Goal: Transaction & Acquisition: Book appointment/travel/reservation

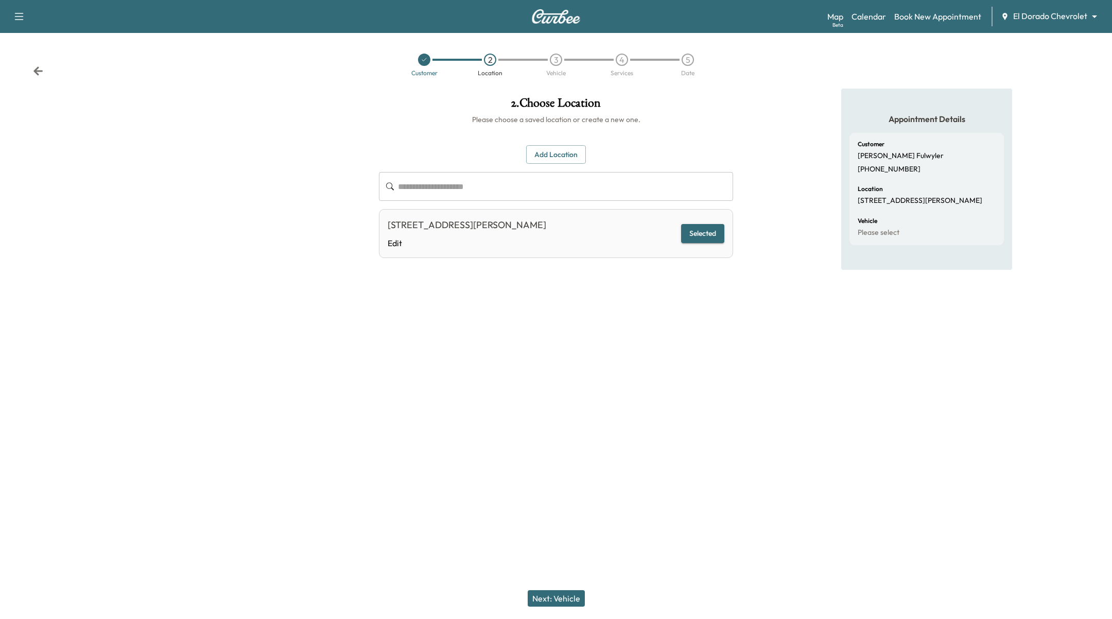
click at [1051, 12] on body "**********" at bounding box center [556, 309] width 1112 height 619
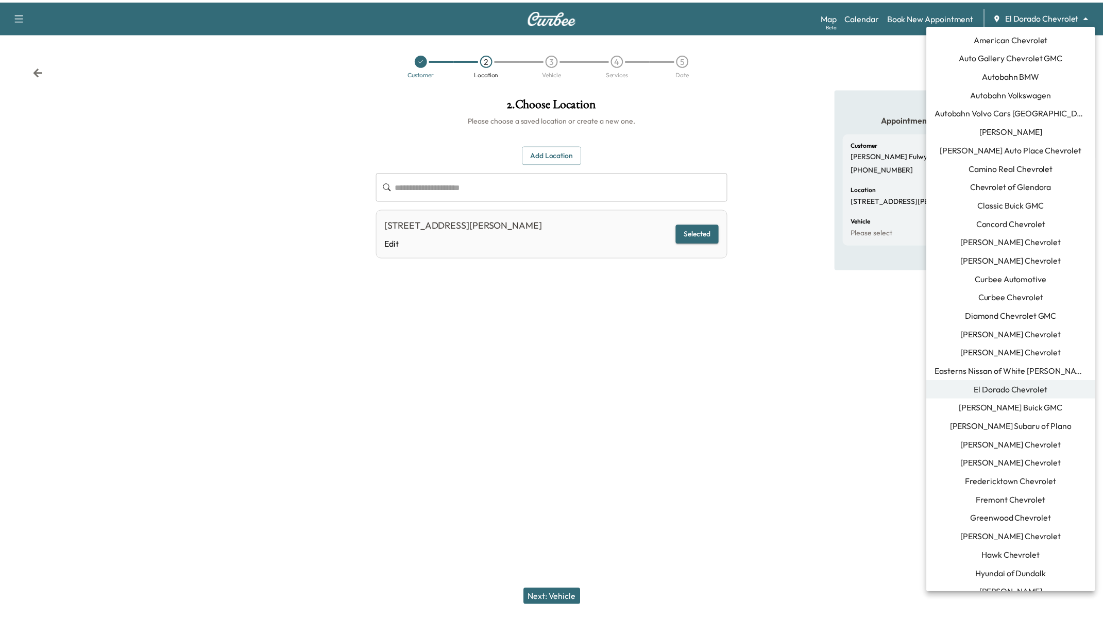
scroll to position [791, 0]
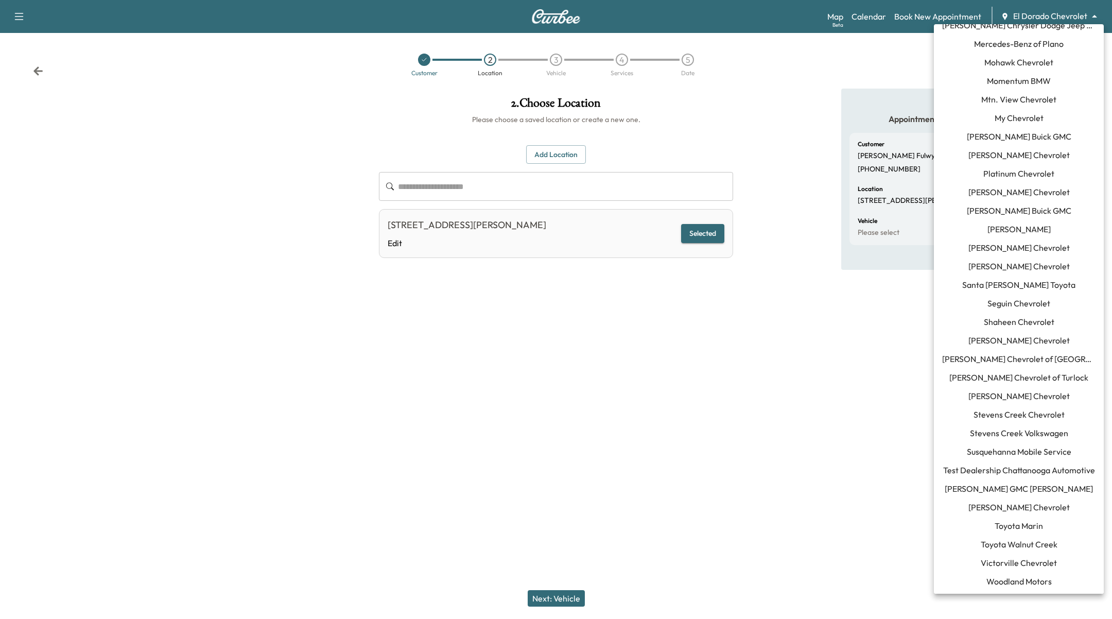
click at [1020, 493] on span "[PERSON_NAME] GMC [PERSON_NAME]" at bounding box center [1019, 489] width 148 height 12
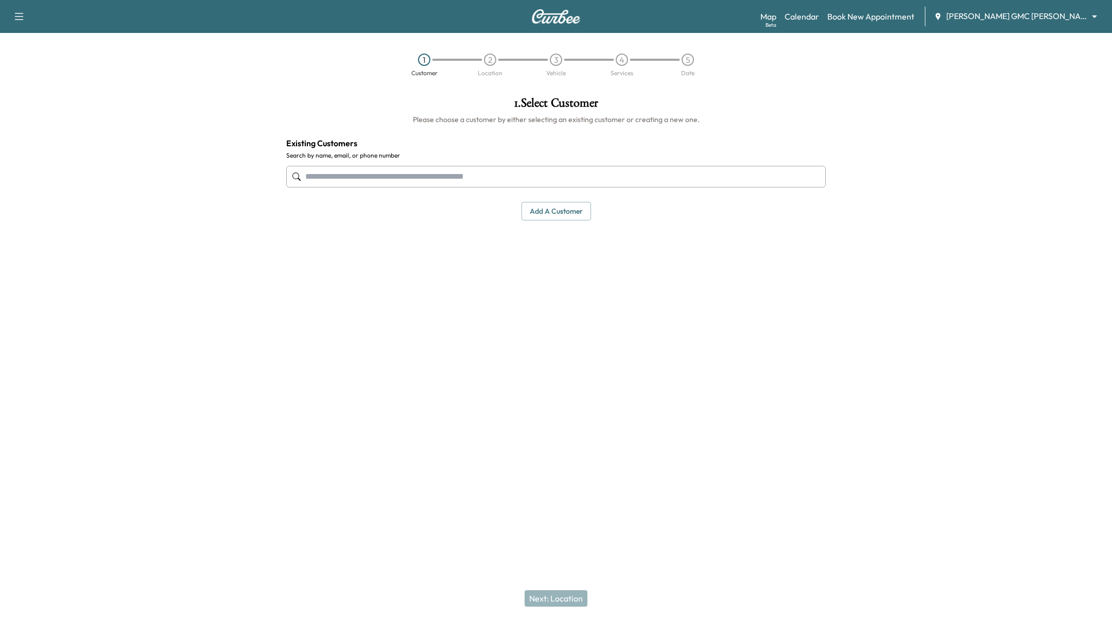
drag, startPoint x: 768, startPoint y: 126, endPoint x: 762, endPoint y: 123, distance: 7.2
click at [763, 123] on div "1 . Select Customer Please choose a customer by either selecting an existing cu…" at bounding box center [556, 159] width 556 height 140
click at [817, 15] on link "Calendar" at bounding box center [802, 16] width 35 height 12
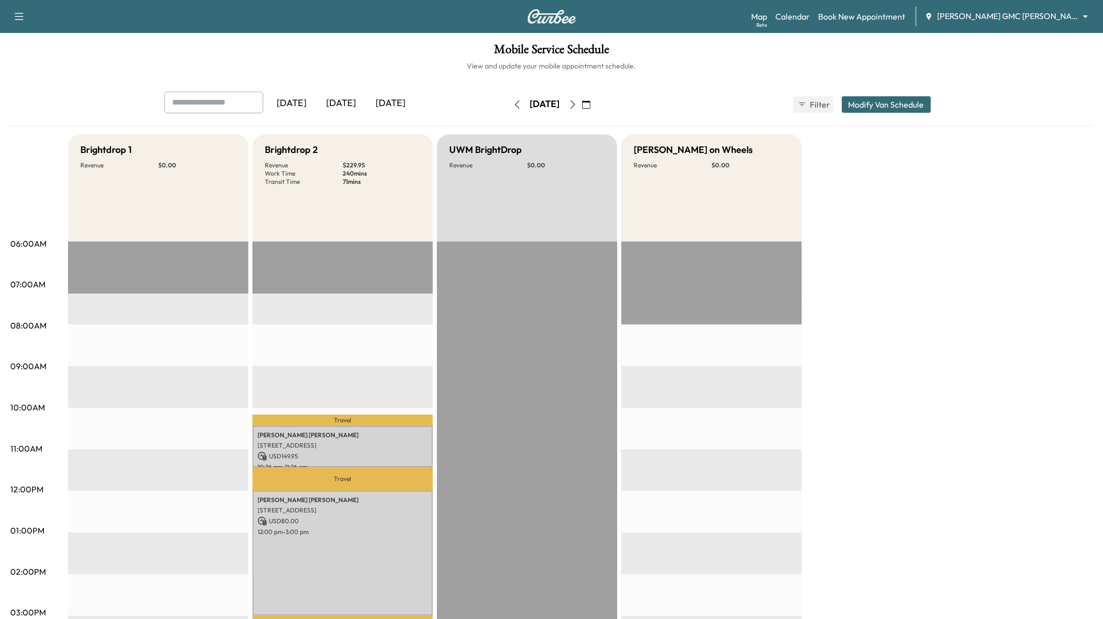
click at [577, 102] on icon "button" at bounding box center [573, 104] width 8 height 8
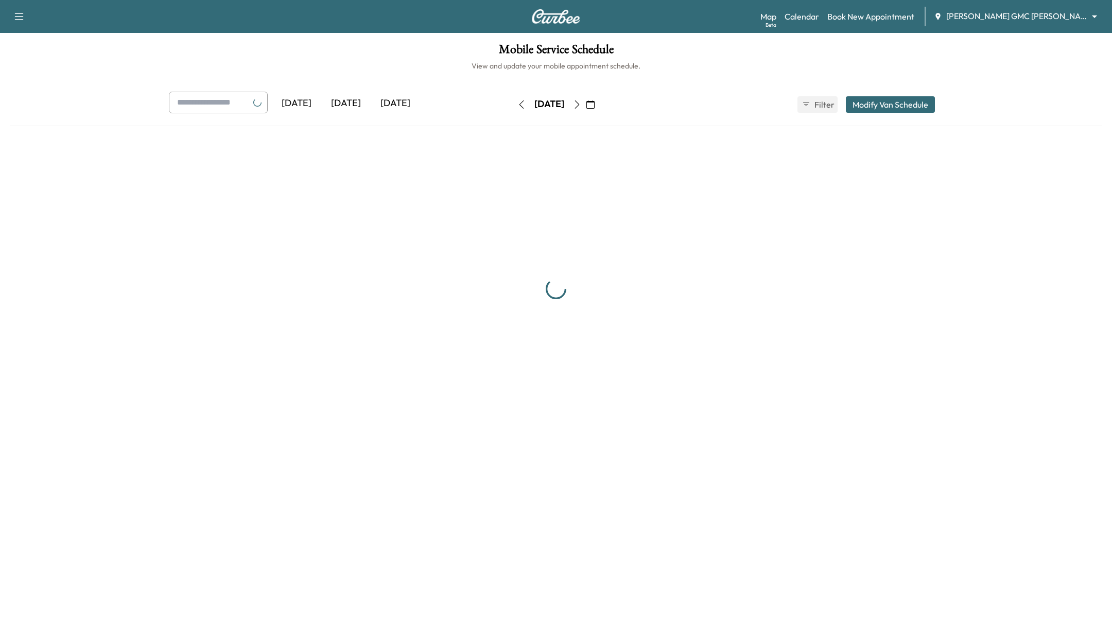
click at [564, 104] on div "[DATE]" at bounding box center [550, 104] width 30 height 13
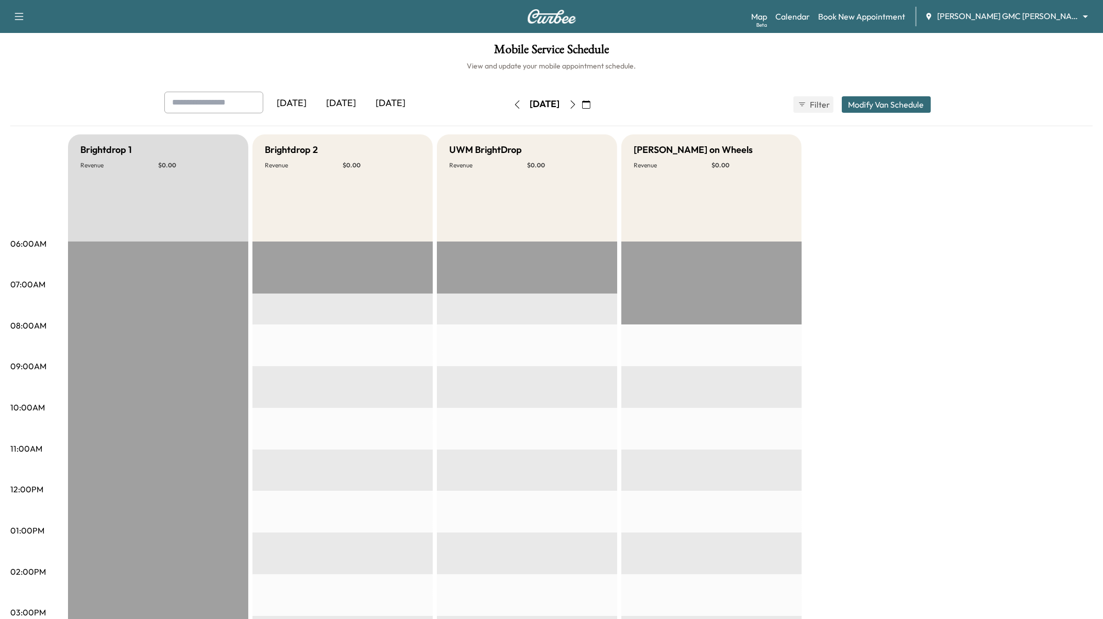
click at [577, 102] on icon "button" at bounding box center [573, 104] width 8 height 8
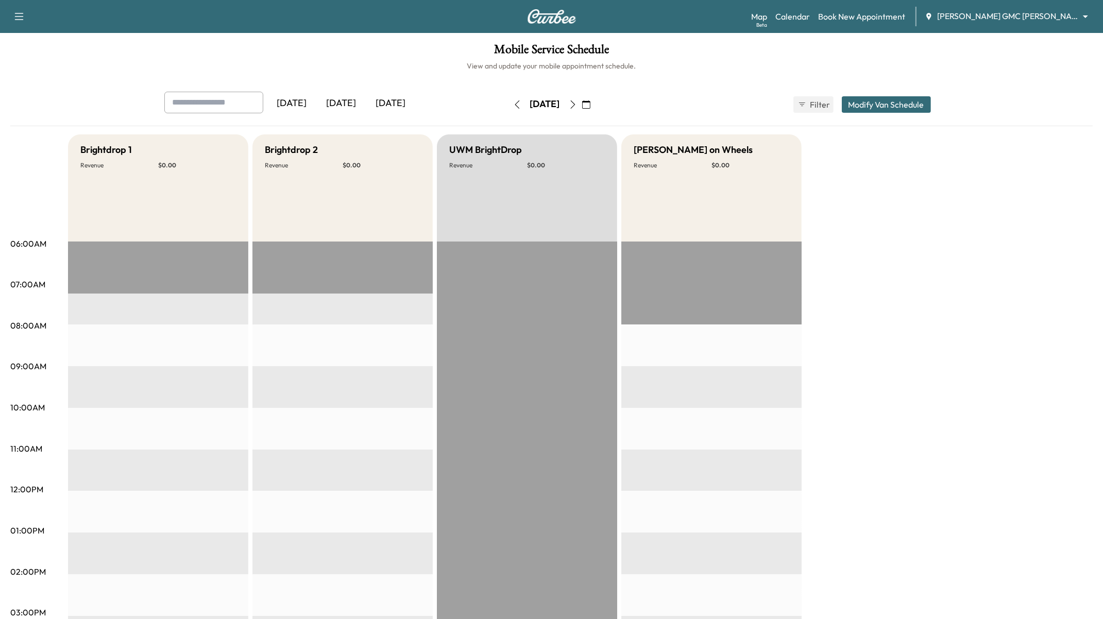
click at [595, 102] on button "button" at bounding box center [586, 104] width 18 height 16
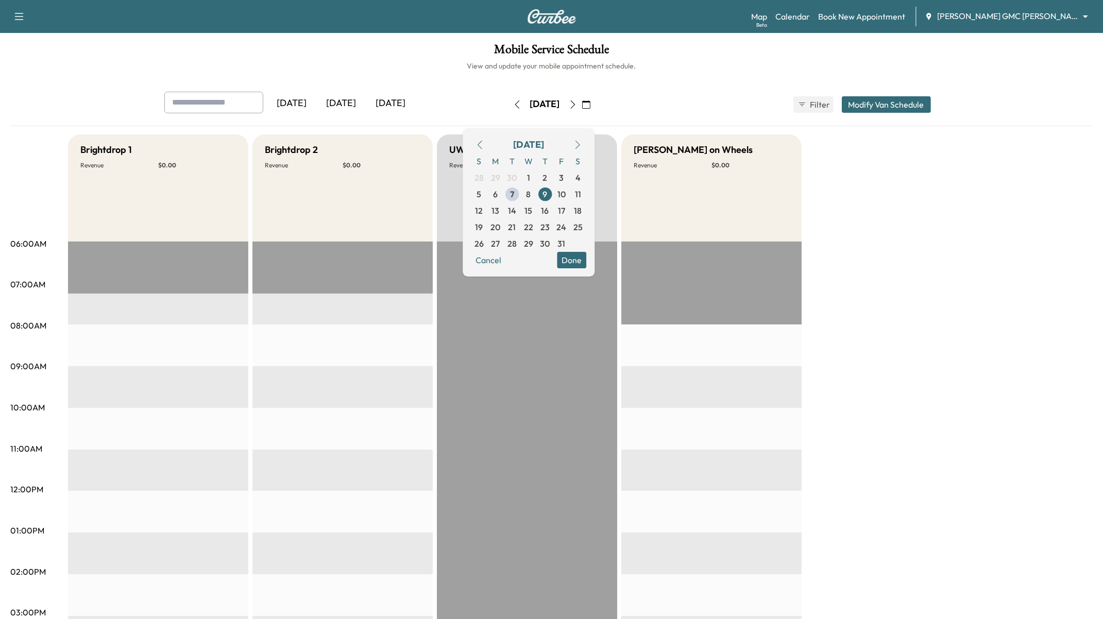
click at [577, 102] on icon "button" at bounding box center [573, 104] width 8 height 8
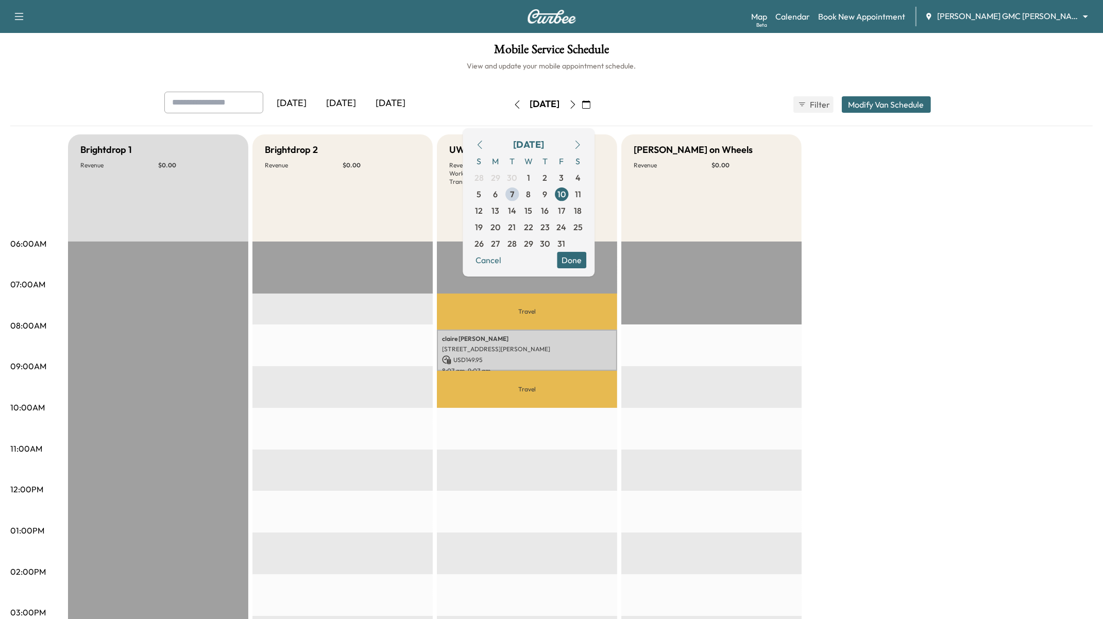
click at [979, 361] on div "Brightdrop 1 Revenue $ 0.00 Brightdrop 2 Revenue $ 0.00 UWM BrightDrop Revenue …" at bounding box center [580, 520] width 1024 height 773
click at [735, 408] on div at bounding box center [711, 574] width 180 height 665
click at [566, 195] on span "10" at bounding box center [561, 194] width 8 height 12
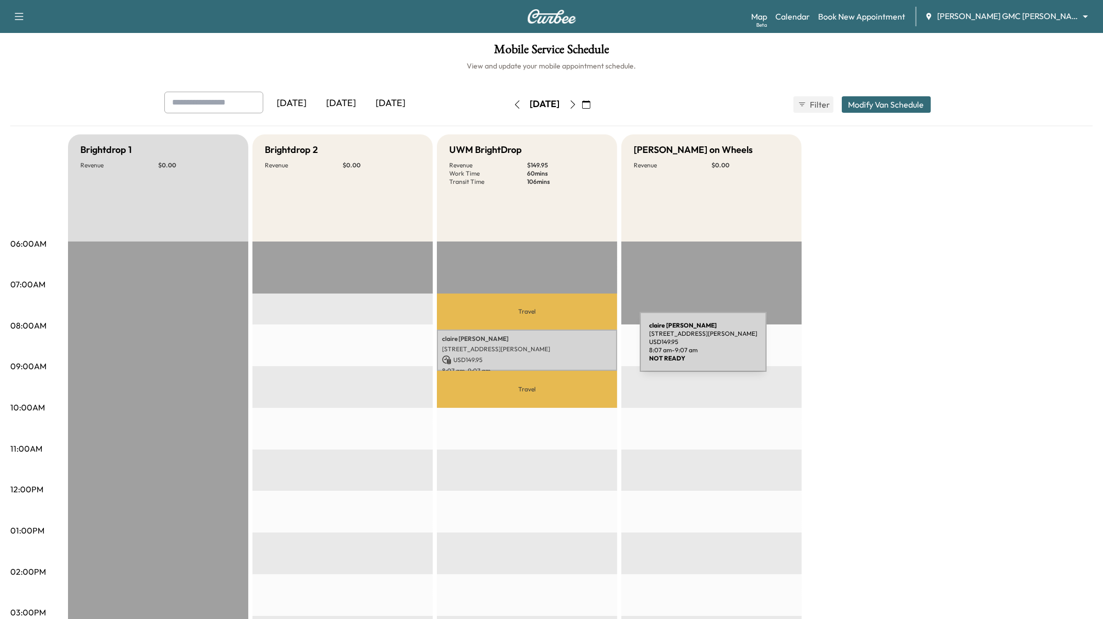
click at [562, 349] on p "[STREET_ADDRESS][PERSON_NAME]" at bounding box center [527, 349] width 170 height 8
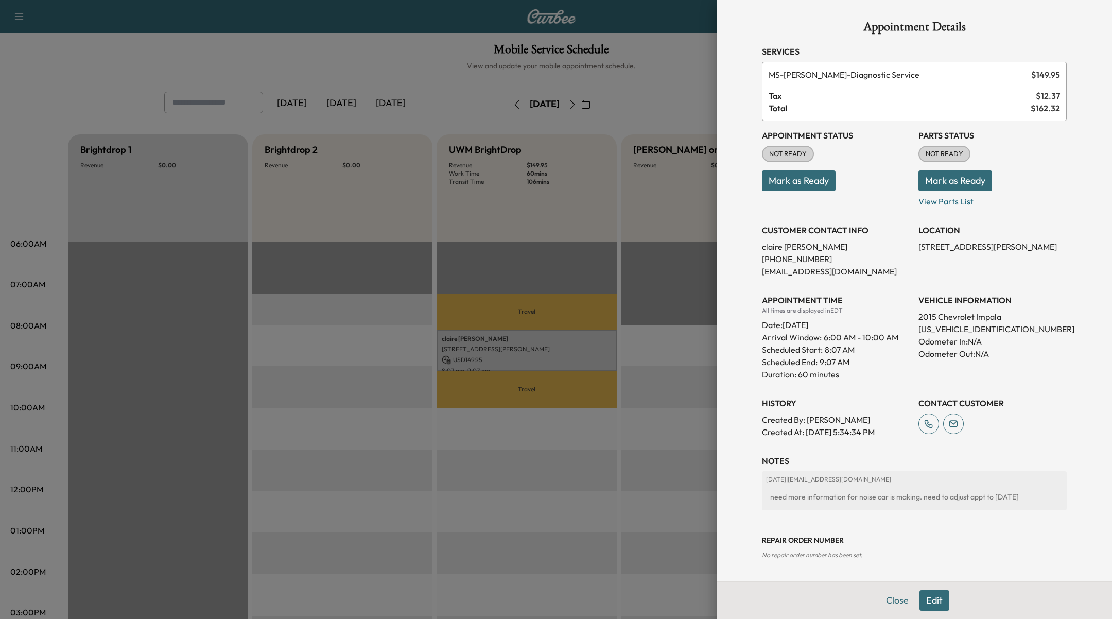
click at [933, 607] on button "Edit" at bounding box center [935, 600] width 30 height 21
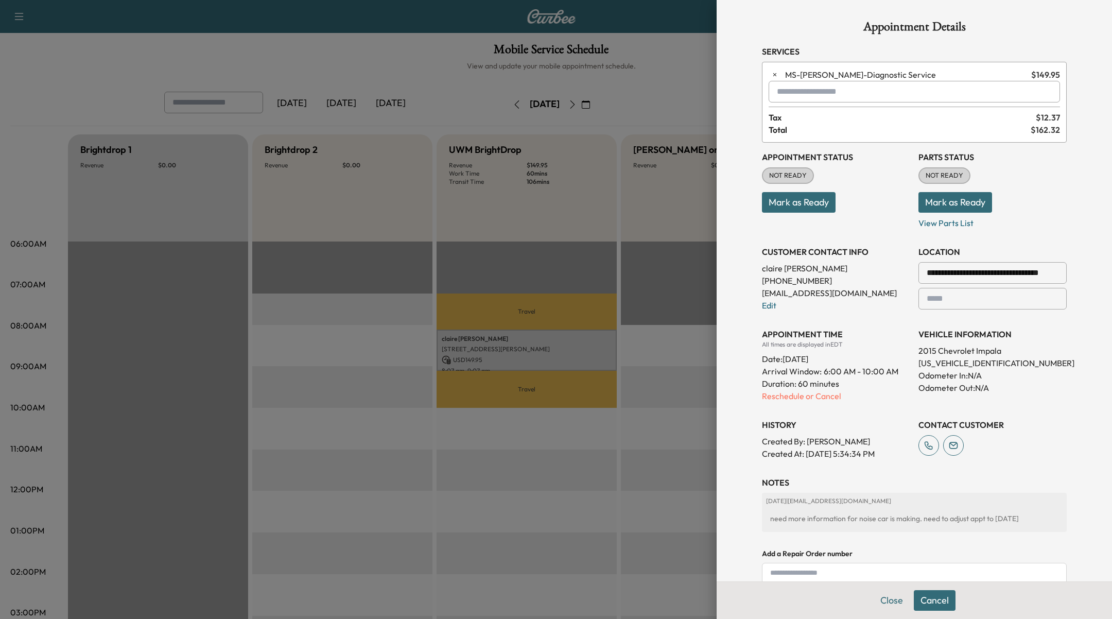
click at [809, 386] on p "Duration: 60 minutes" at bounding box center [836, 384] width 148 height 12
click at [806, 393] on p "Reschedule or Cancel" at bounding box center [836, 396] width 148 height 12
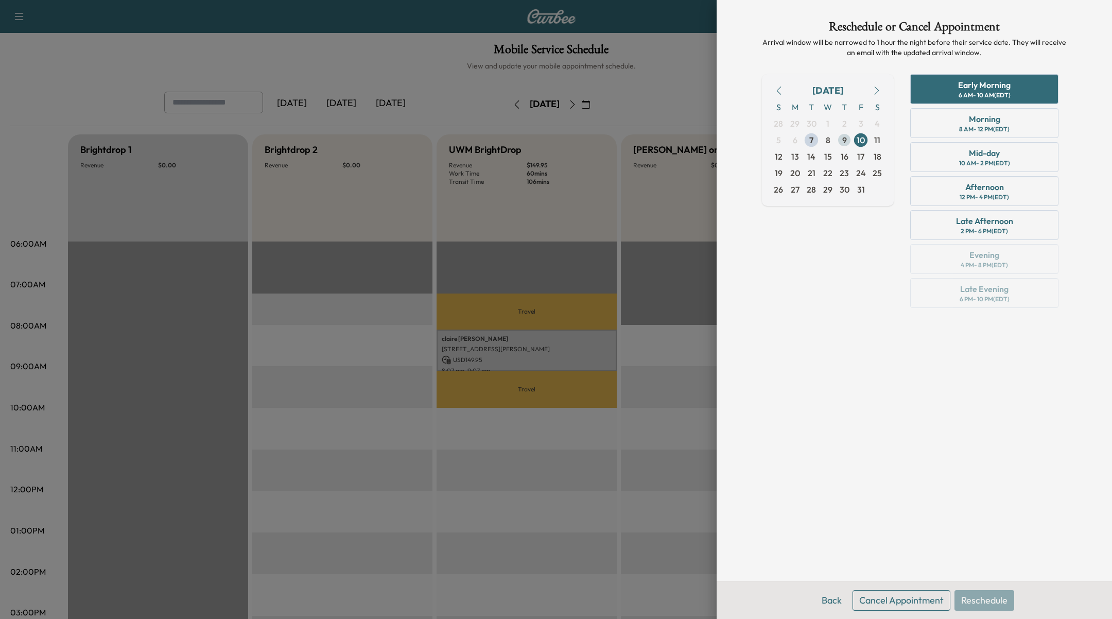
click at [848, 143] on span "9" at bounding box center [844, 140] width 16 height 16
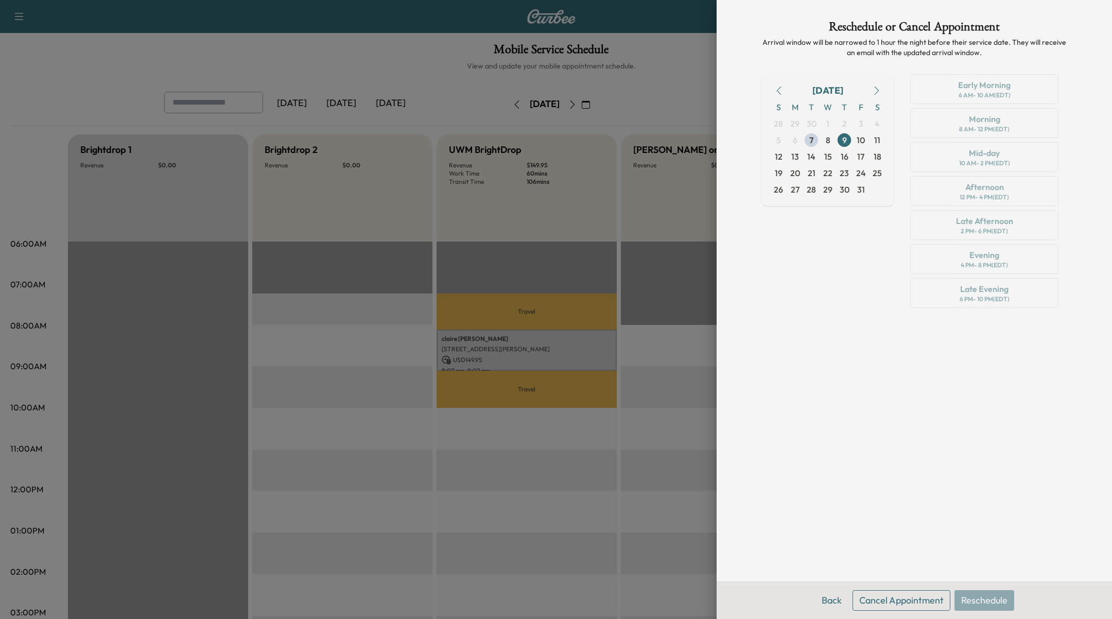
click at [658, 366] on div at bounding box center [556, 309] width 1112 height 619
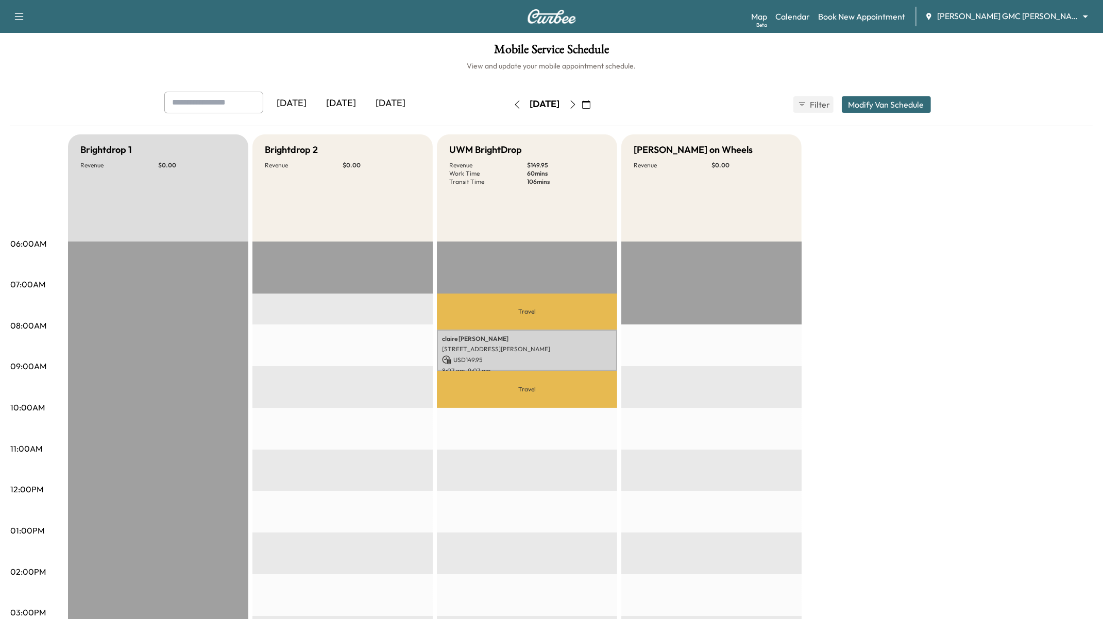
click at [508, 99] on button "button" at bounding box center [517, 104] width 18 height 16
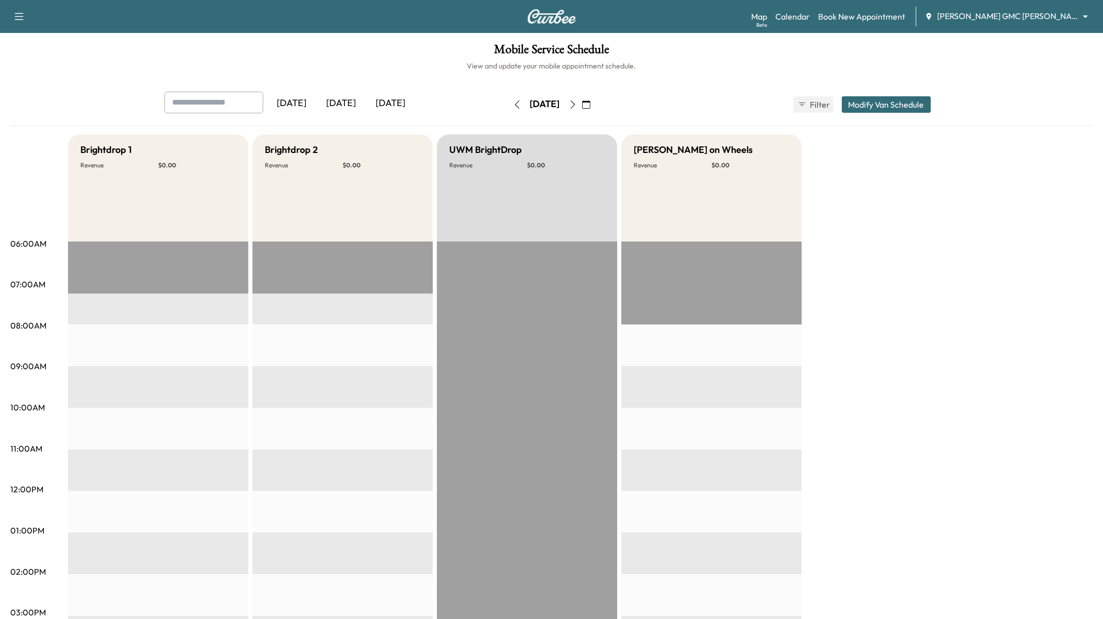
click at [581, 99] on button "button" at bounding box center [573, 104] width 18 height 16
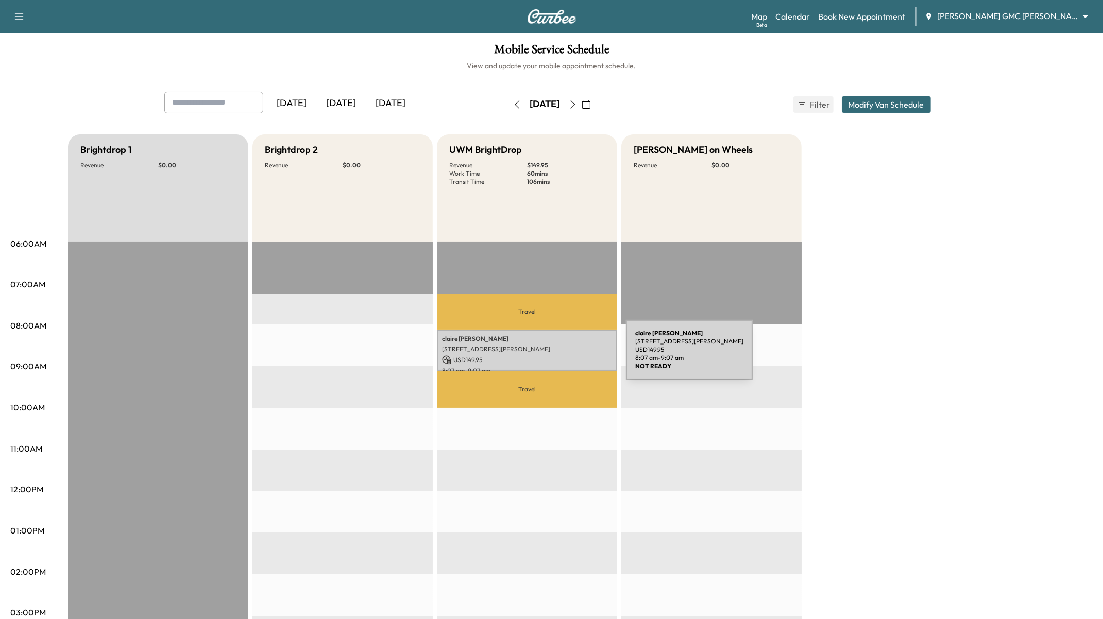
click at [549, 356] on p "USD 149.95" at bounding box center [527, 359] width 170 height 9
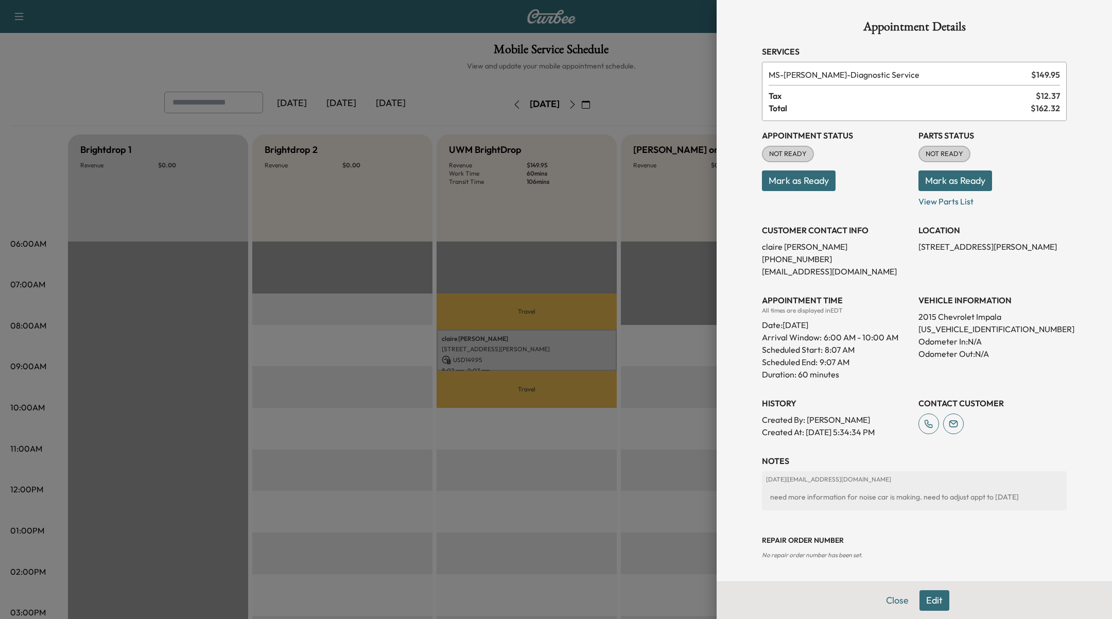
click at [647, 436] on div at bounding box center [556, 309] width 1112 height 619
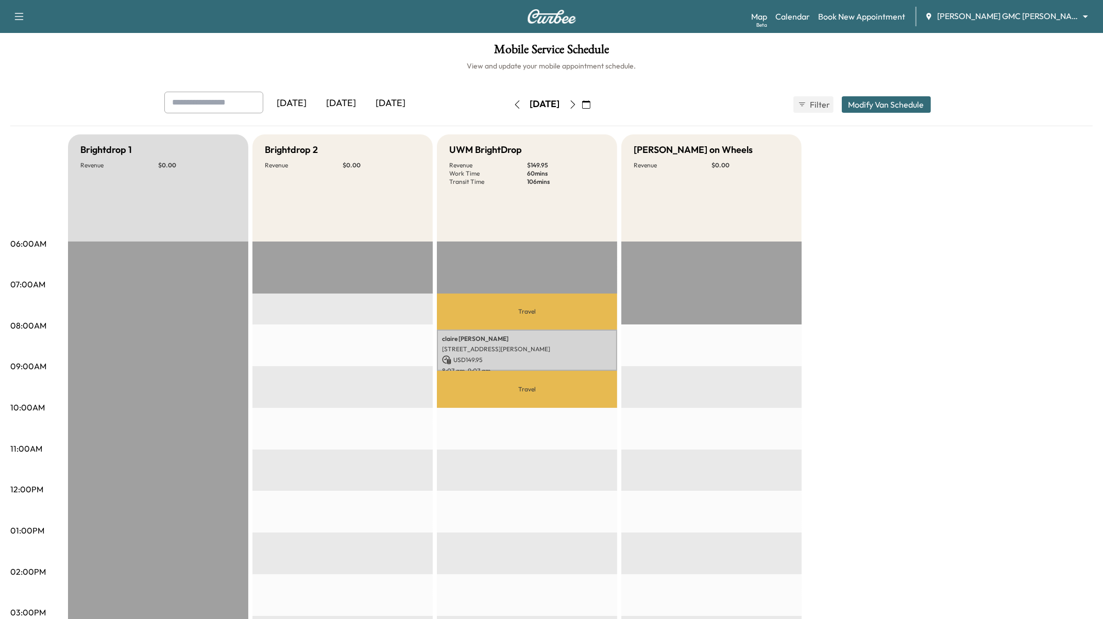
click at [513, 100] on icon "button" at bounding box center [517, 104] width 8 height 8
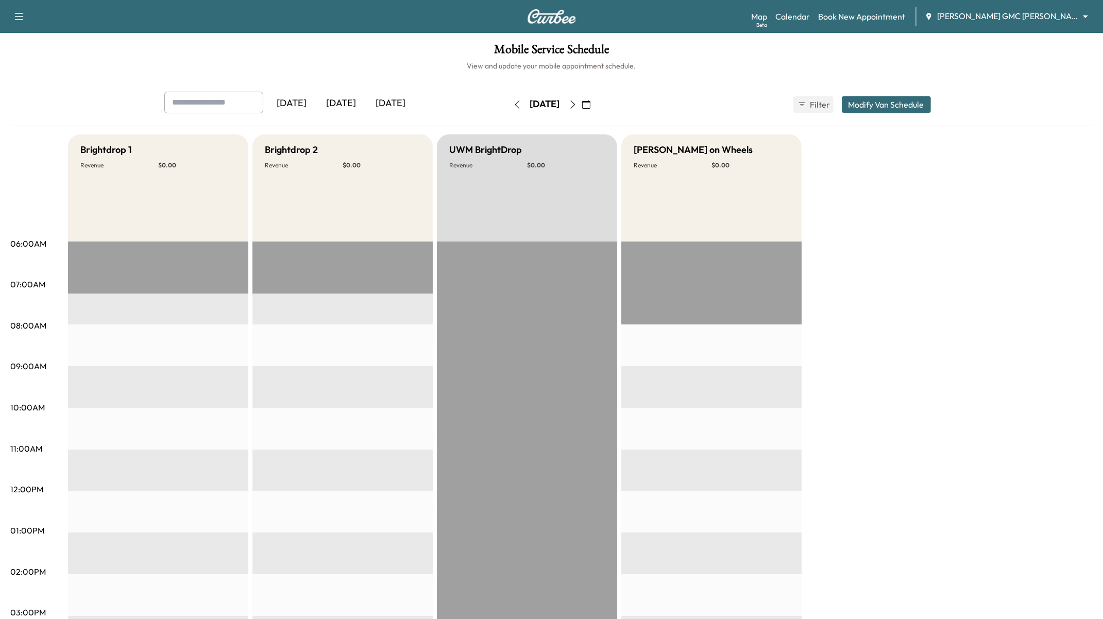
click at [577, 106] on icon "button" at bounding box center [573, 104] width 8 height 8
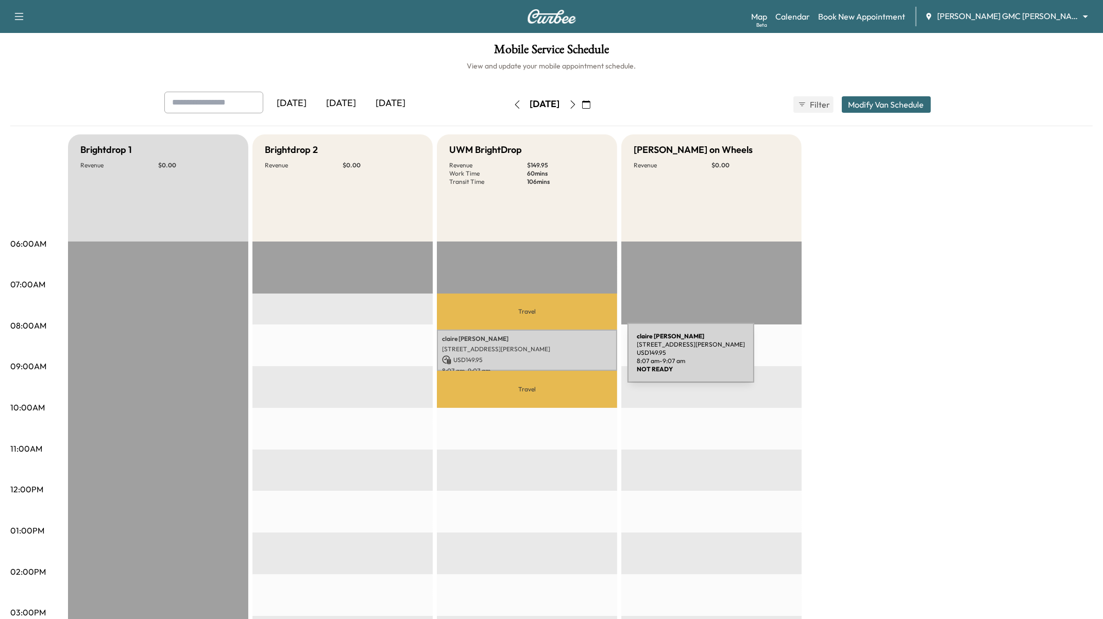
click at [550, 359] on p "USD 149.95" at bounding box center [527, 359] width 170 height 9
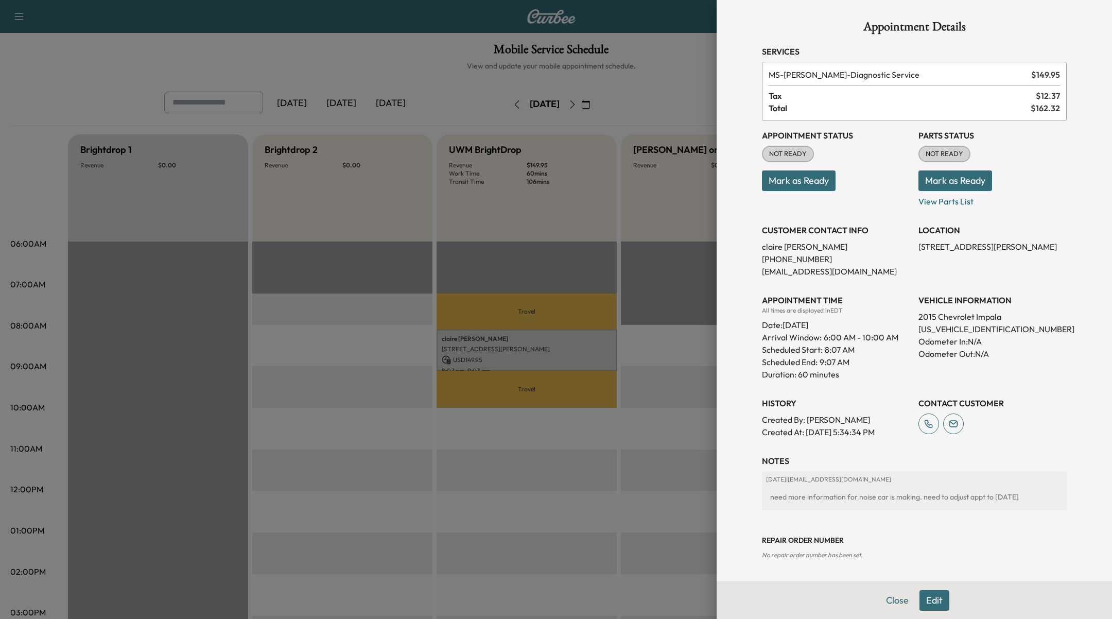
click at [941, 597] on button "Edit" at bounding box center [935, 600] width 30 height 21
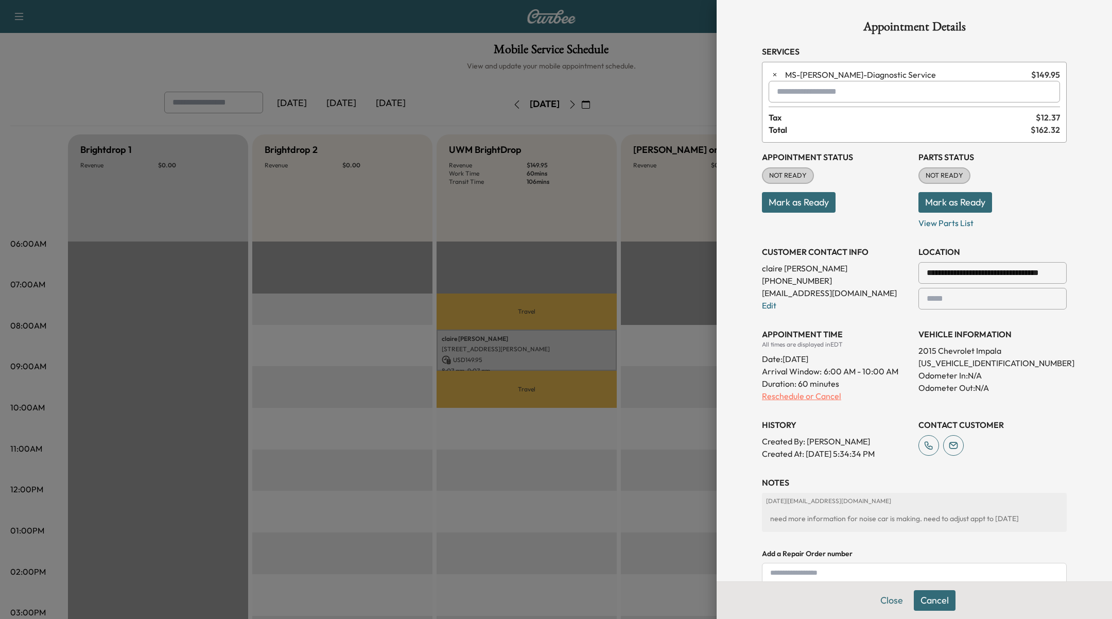
click at [792, 398] on p "Reschedule or Cancel" at bounding box center [836, 396] width 148 height 12
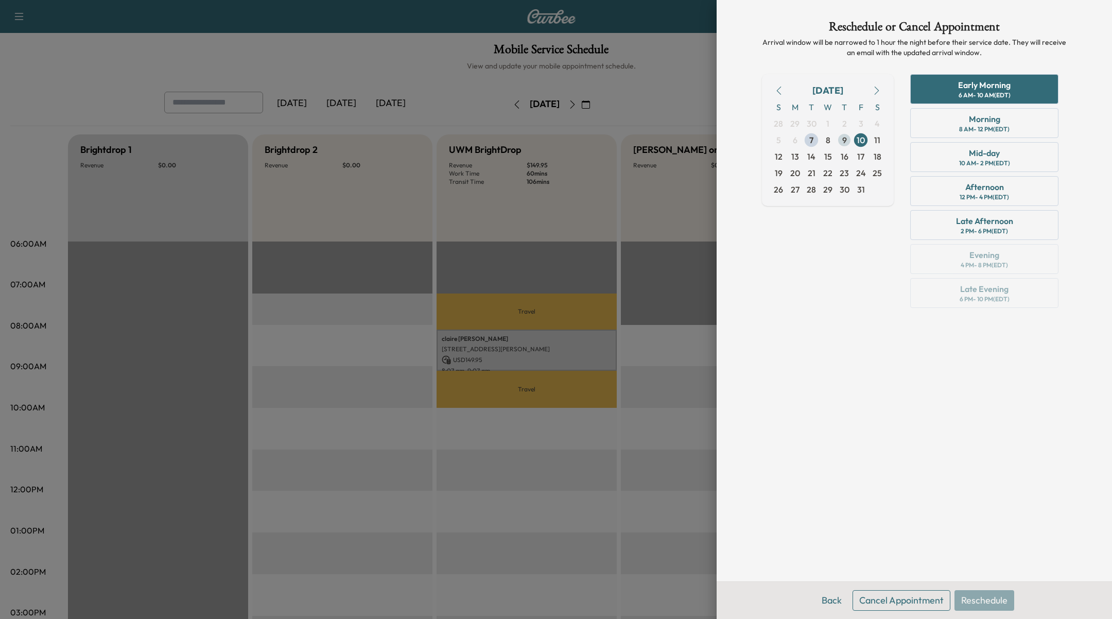
click at [848, 140] on span "9" at bounding box center [844, 140] width 16 height 16
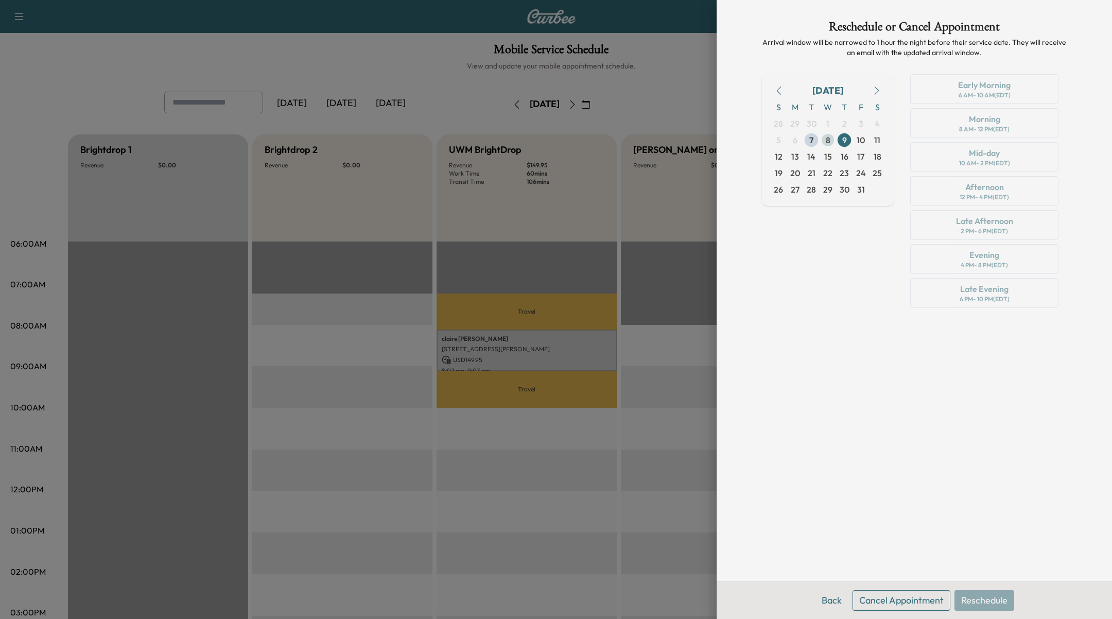
click at [829, 139] on span "8" at bounding box center [828, 140] width 5 height 12
click at [845, 140] on span "9" at bounding box center [845, 140] width 5 height 12
click at [663, 88] on div at bounding box center [556, 309] width 1112 height 619
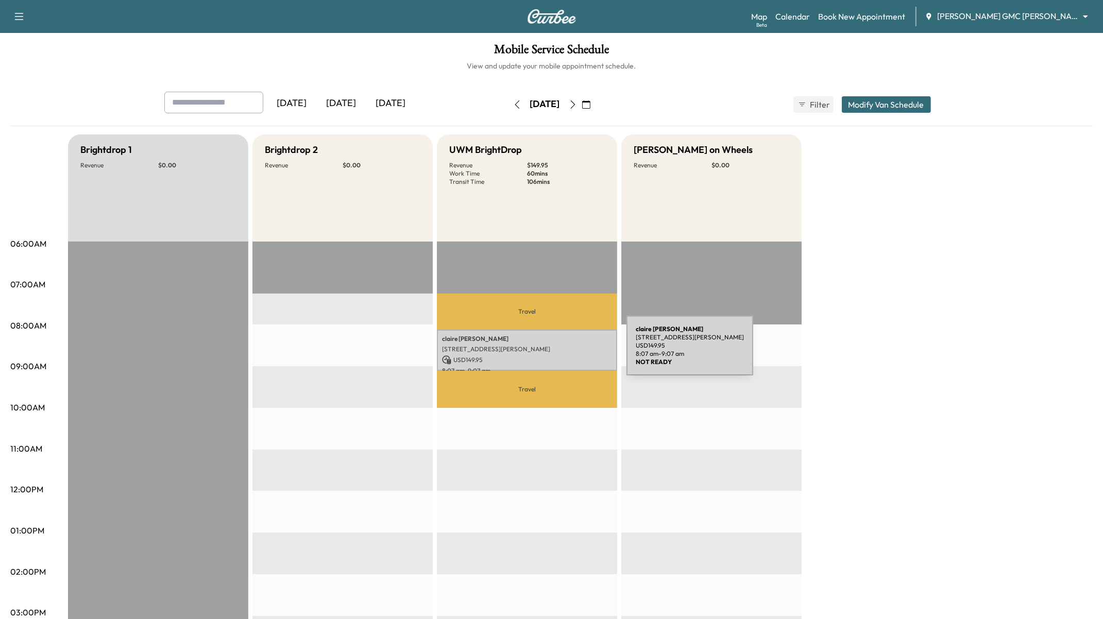
click at [549, 353] on div "[PERSON_NAME] [STREET_ADDRESS][PERSON_NAME] USD 149.95 8:07 am - 9:07 am" at bounding box center [527, 351] width 180 height 42
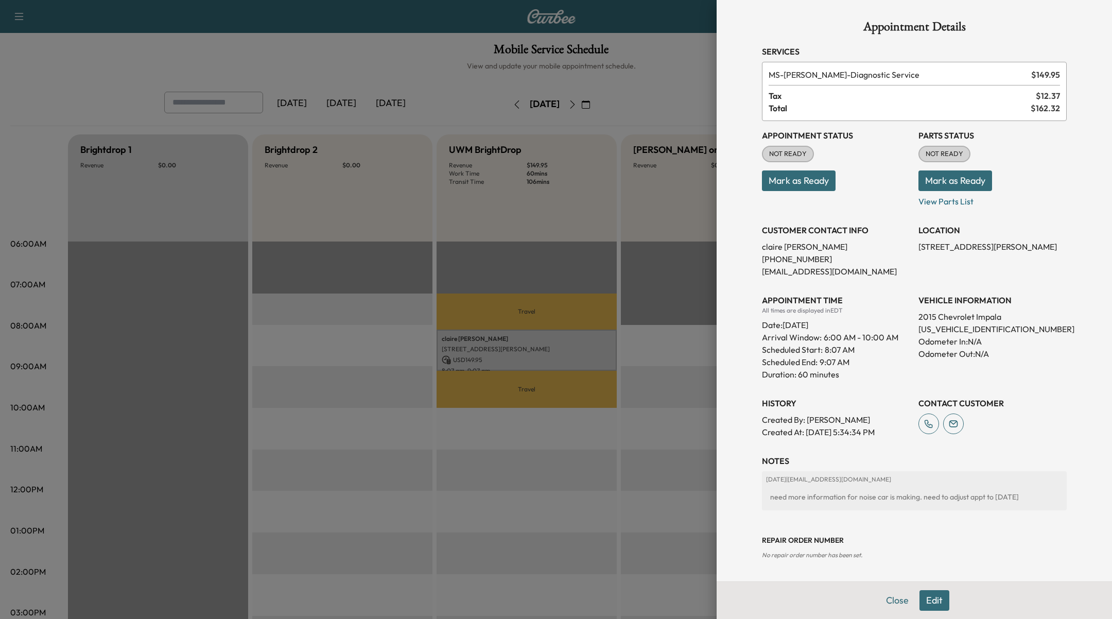
click at [666, 61] on div at bounding box center [556, 309] width 1112 height 619
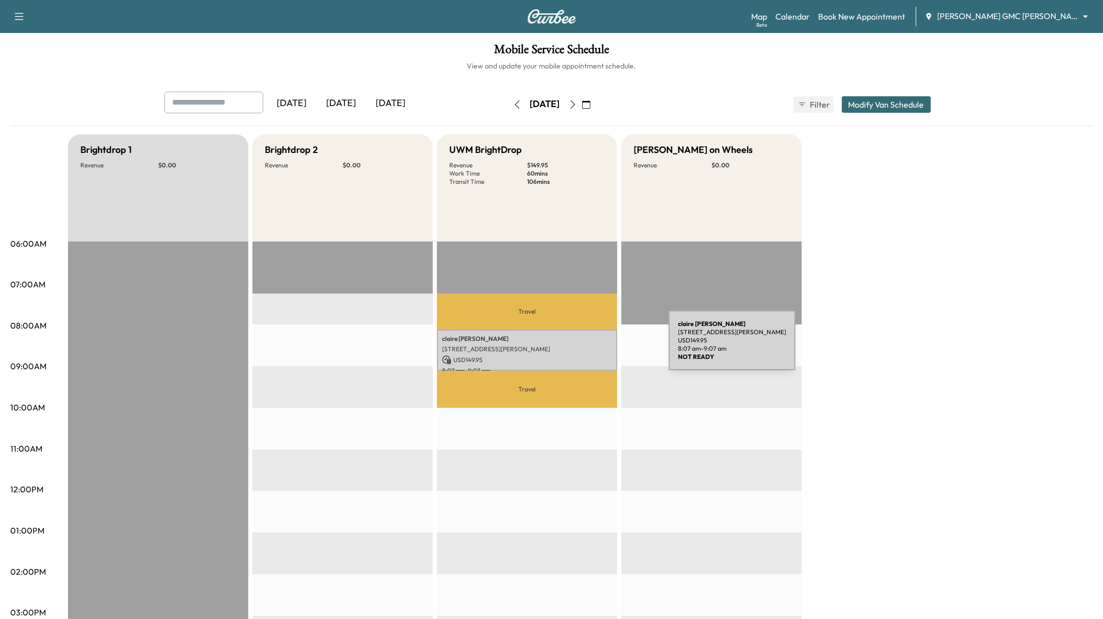
click at [591, 347] on p "[STREET_ADDRESS][PERSON_NAME]" at bounding box center [527, 349] width 170 height 8
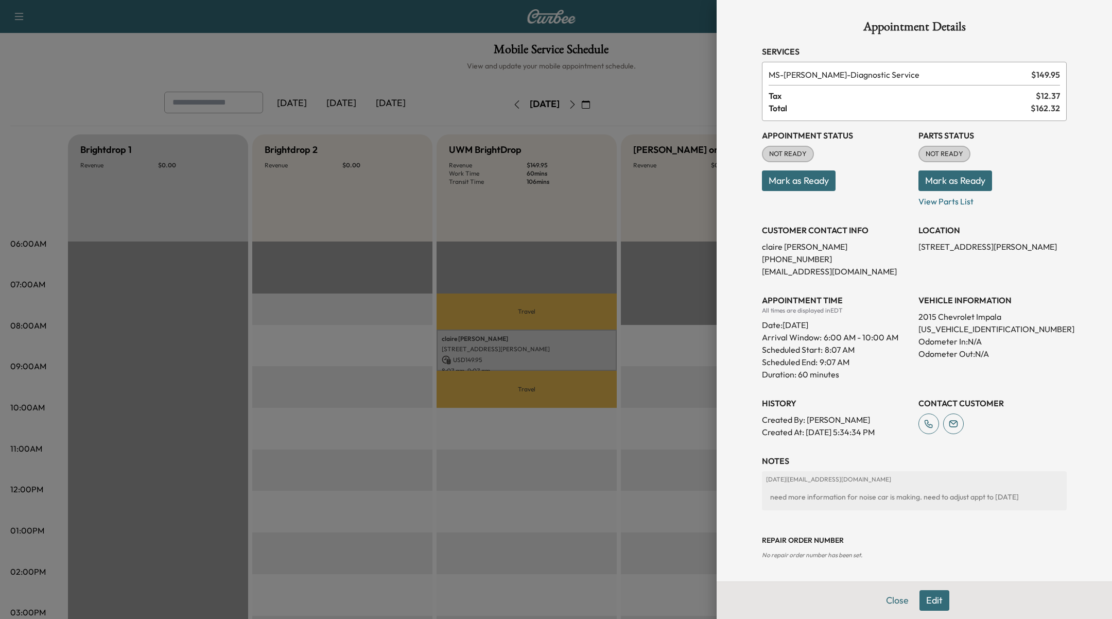
click at [637, 363] on div at bounding box center [556, 309] width 1112 height 619
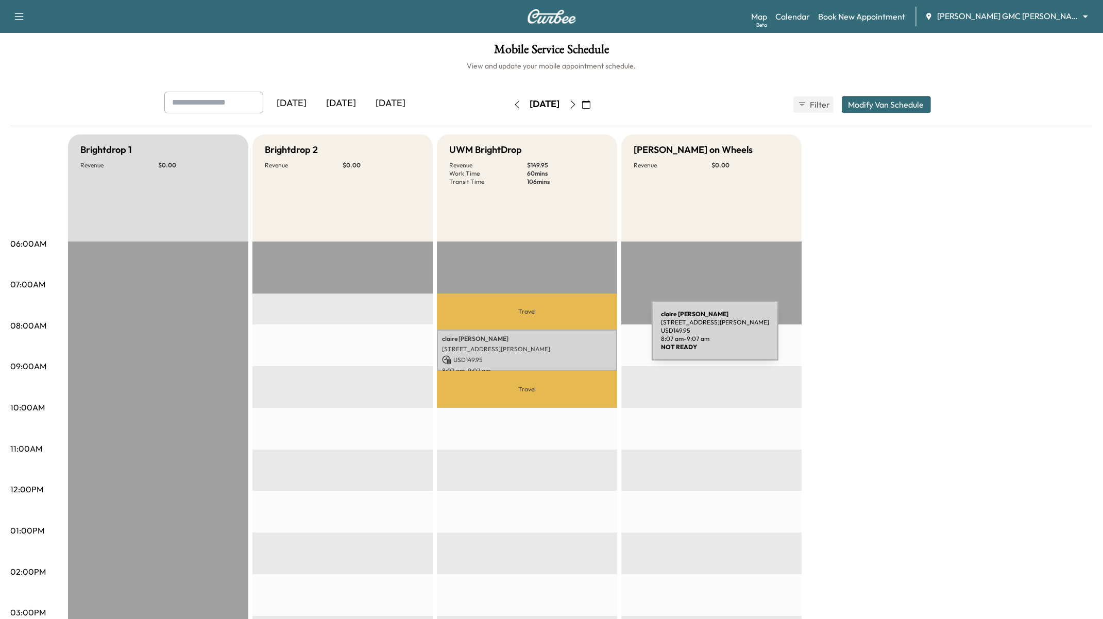
click at [576, 330] on div "[PERSON_NAME] [STREET_ADDRESS][PERSON_NAME] USD 149.95 8:07 am - 9:07 am" at bounding box center [527, 351] width 180 height 42
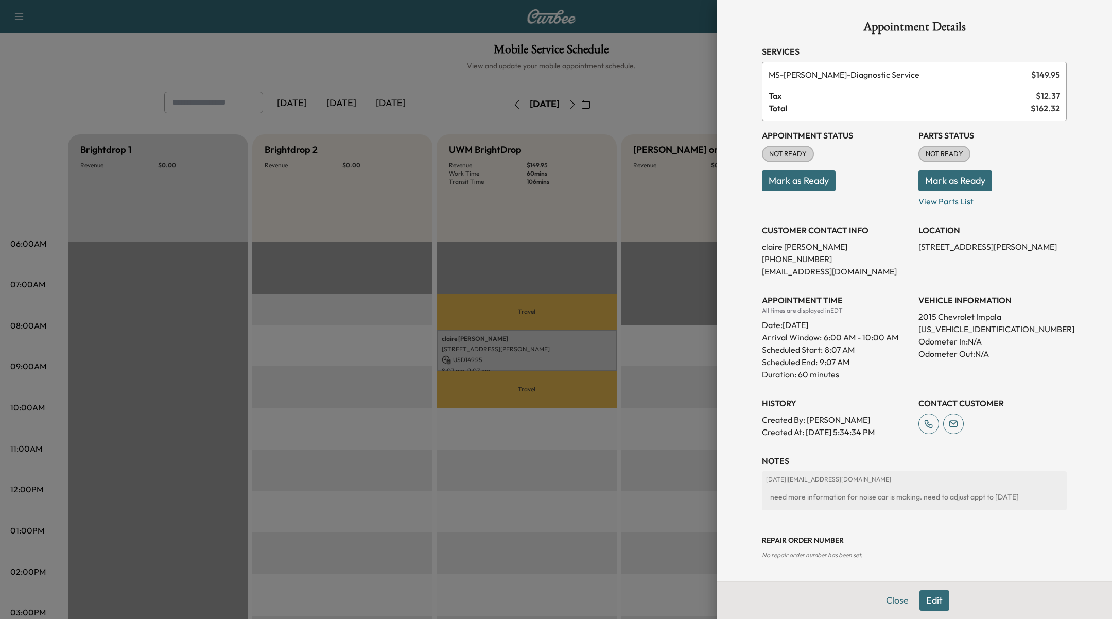
click at [930, 598] on button "Edit" at bounding box center [935, 600] width 30 height 21
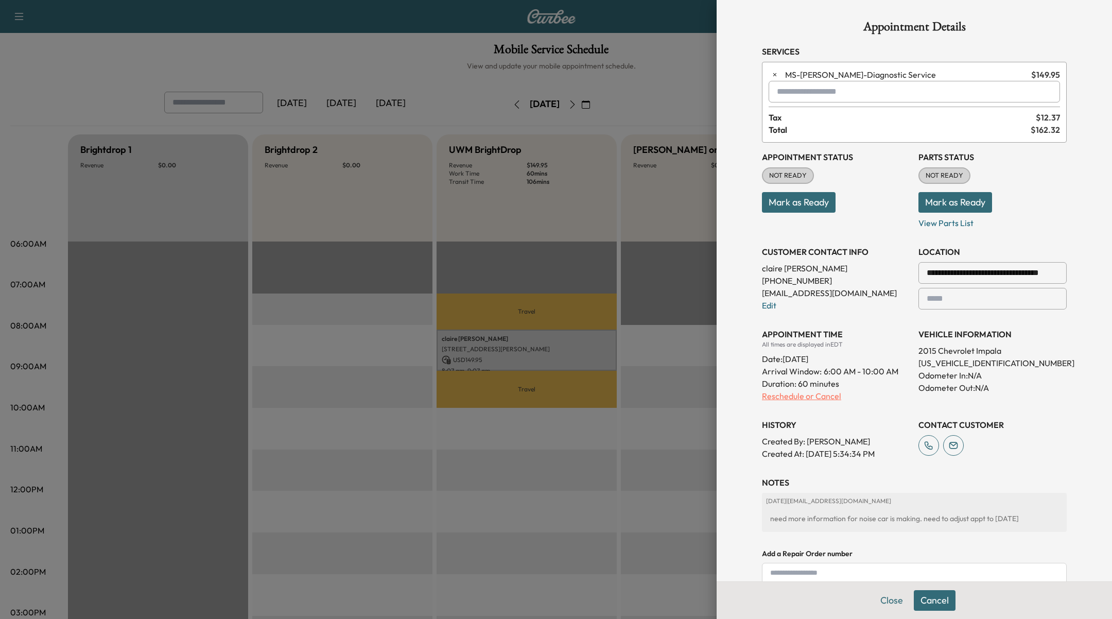
click at [794, 395] on p "Reschedule or Cancel" at bounding box center [836, 396] width 148 height 12
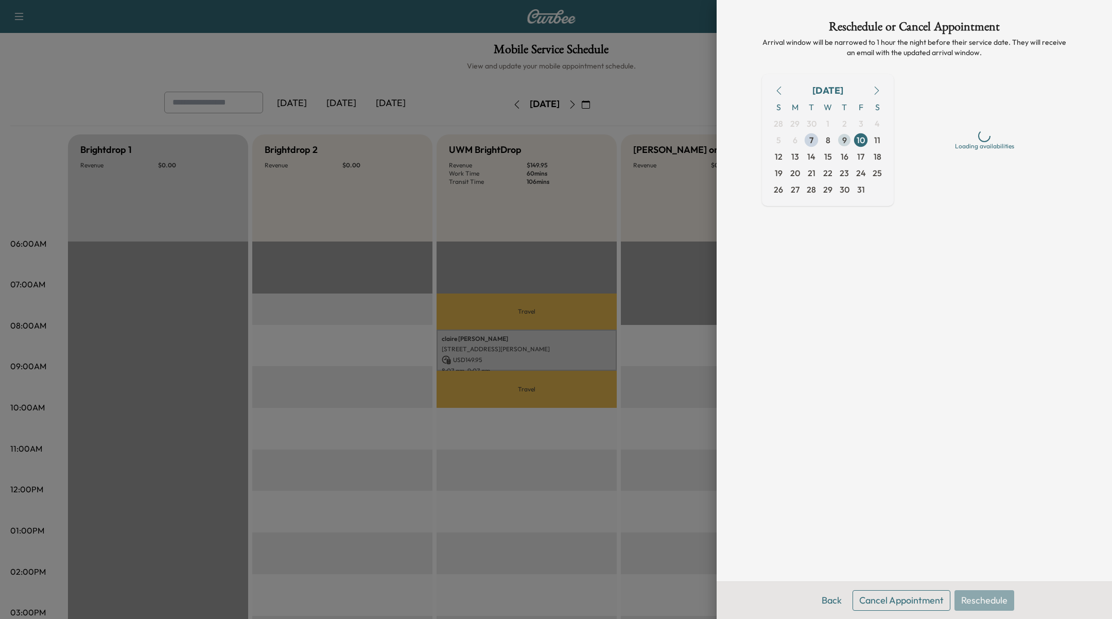
click at [843, 139] on span "9" at bounding box center [845, 140] width 5 height 12
click at [890, 598] on button "Cancel Appointment" at bounding box center [902, 600] width 98 height 21
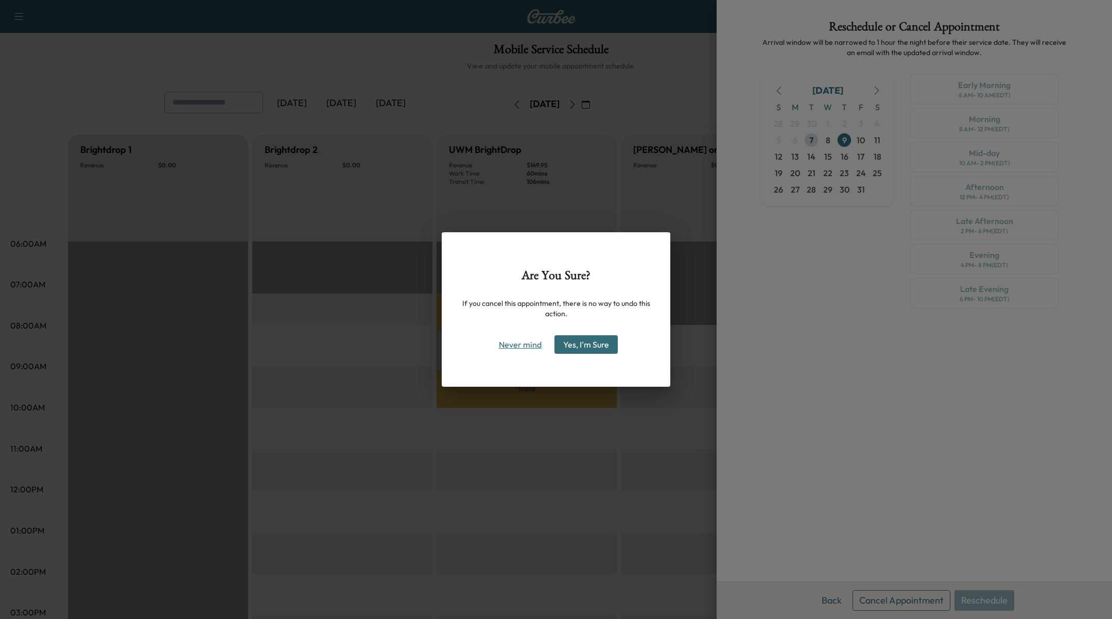
click at [520, 344] on button "Never mind" at bounding box center [520, 344] width 52 height 16
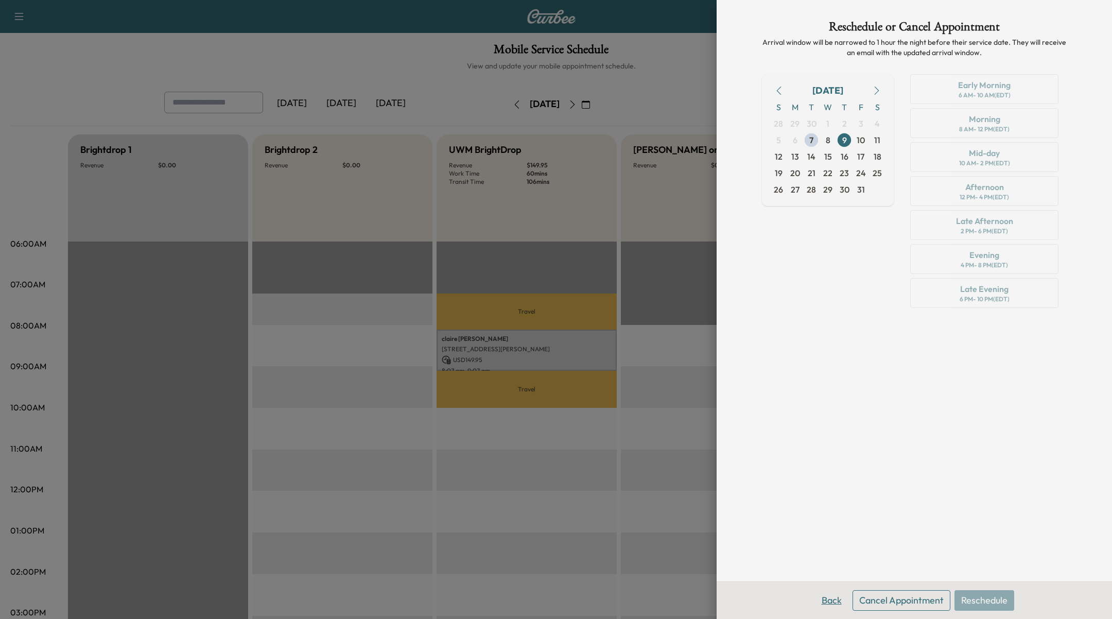
click at [827, 595] on button "Back" at bounding box center [831, 600] width 33 height 21
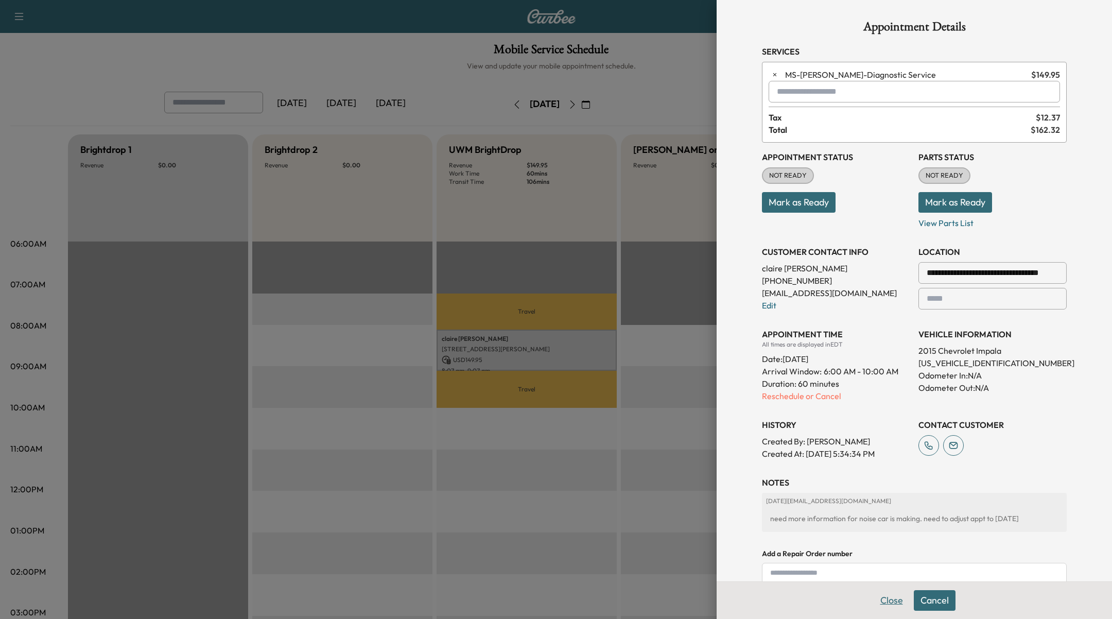
click at [887, 596] on button "Close" at bounding box center [892, 600] width 36 height 21
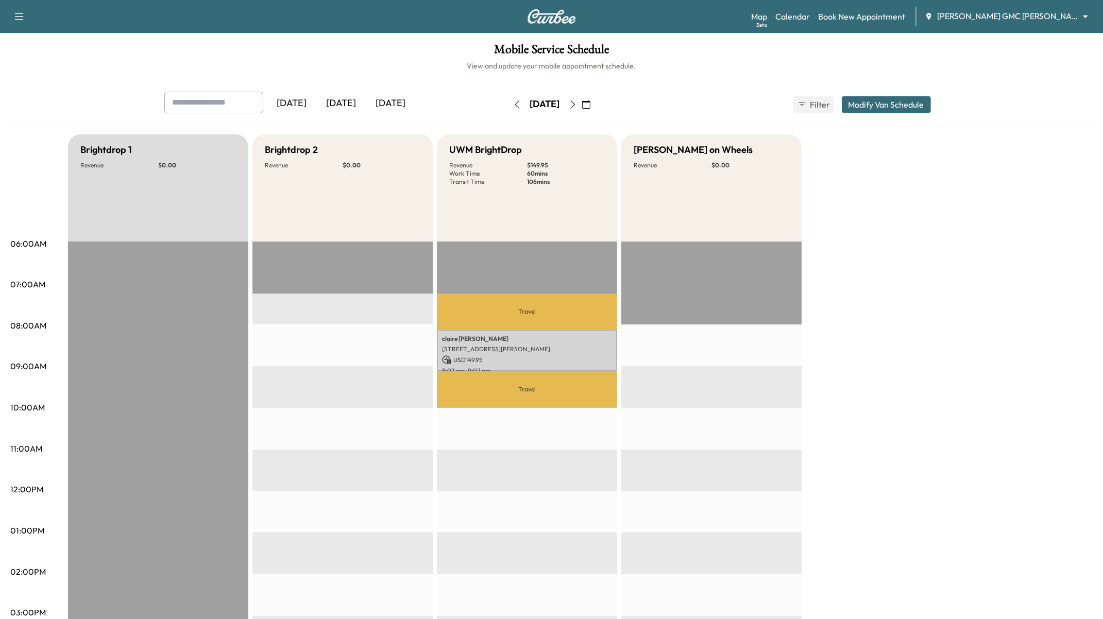
click at [513, 104] on icon "button" at bounding box center [517, 104] width 8 height 8
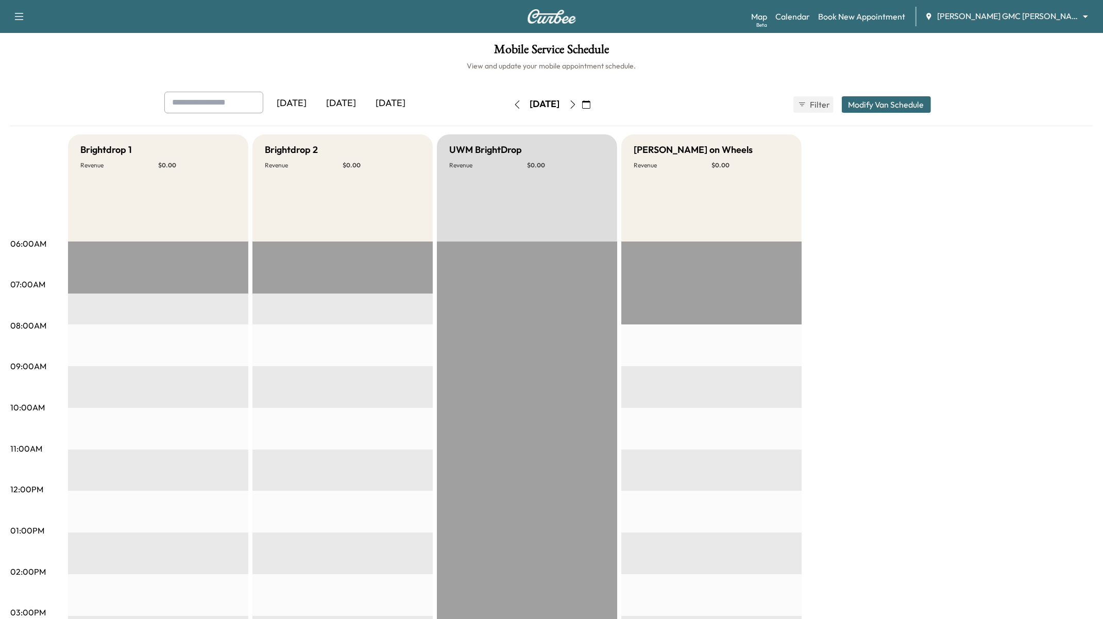
click at [577, 104] on icon "button" at bounding box center [573, 104] width 8 height 8
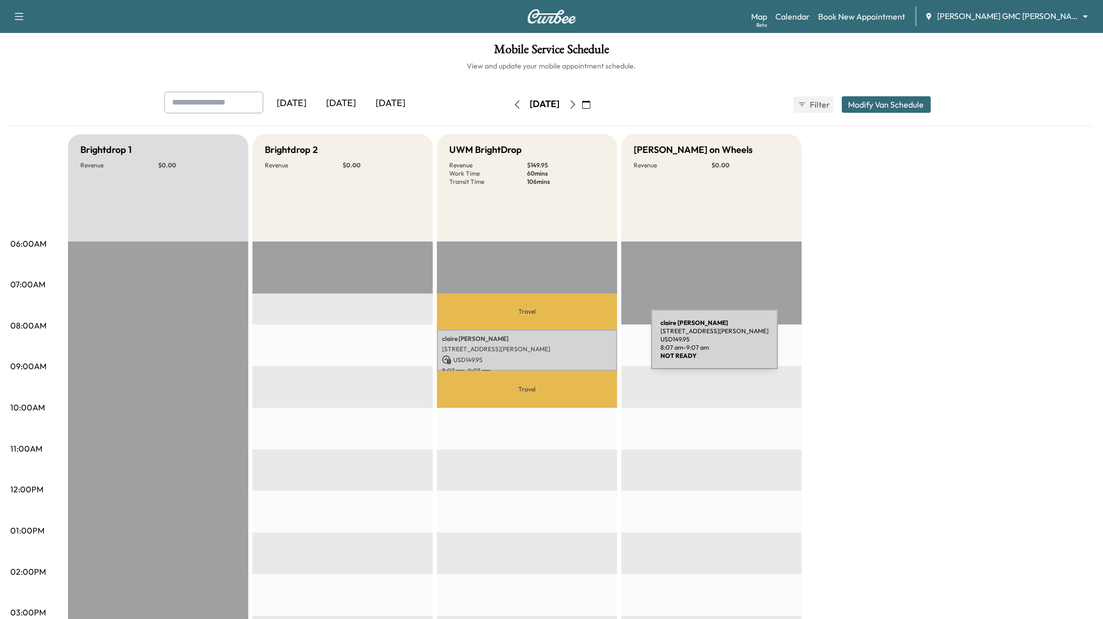
click at [574, 346] on p "[STREET_ADDRESS][PERSON_NAME]" at bounding box center [527, 349] width 170 height 8
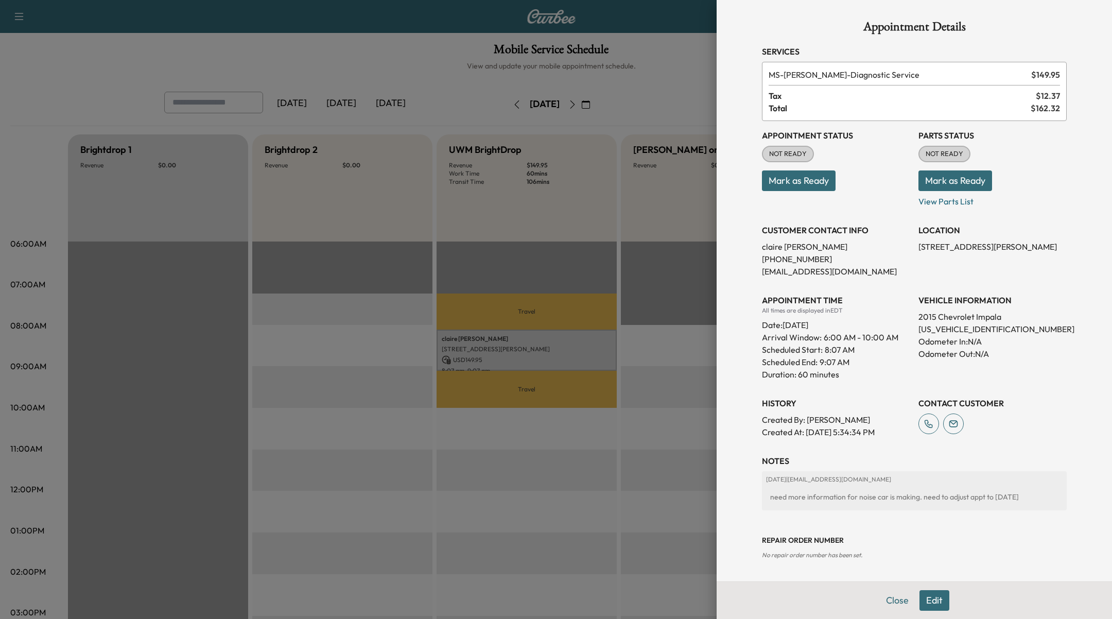
click at [645, 143] on div at bounding box center [556, 309] width 1112 height 619
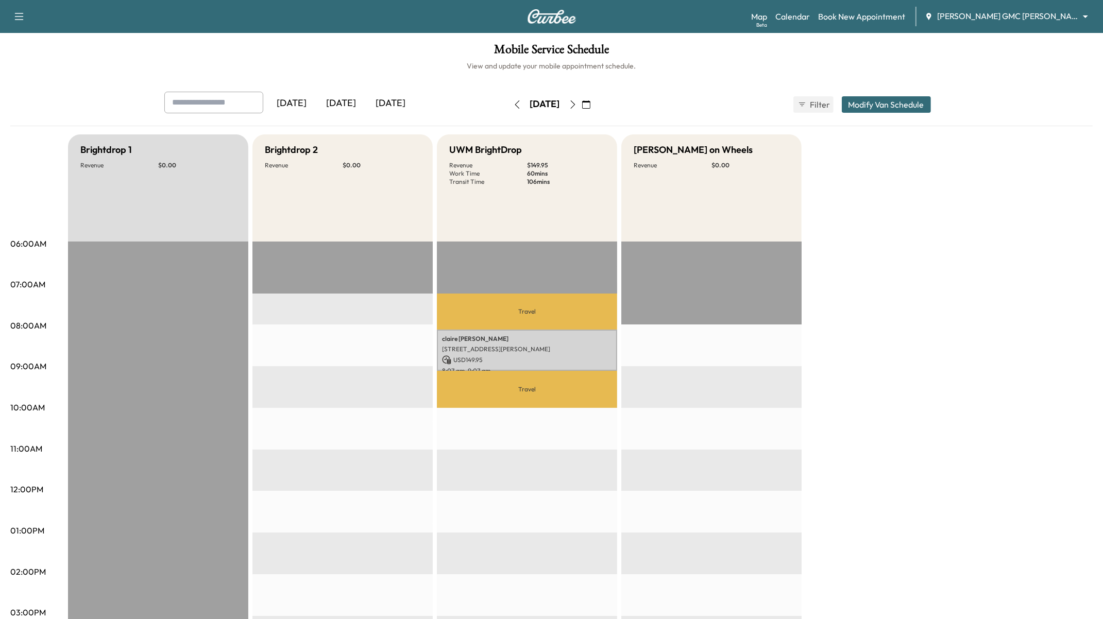
click at [508, 107] on button "button" at bounding box center [517, 104] width 18 height 16
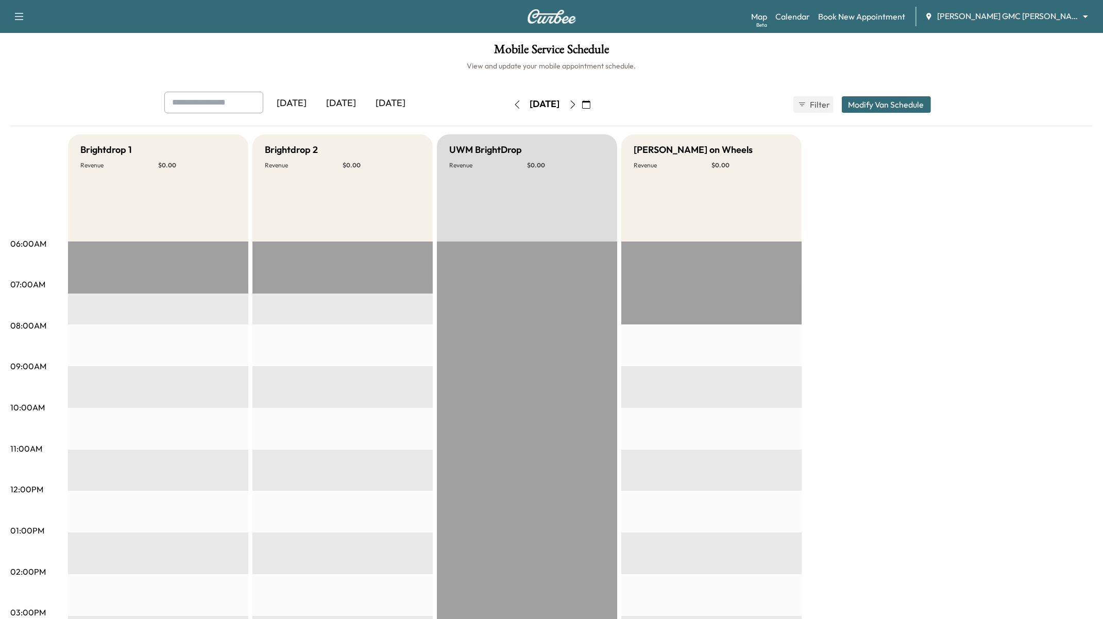
click at [577, 104] on icon "button" at bounding box center [573, 104] width 8 height 8
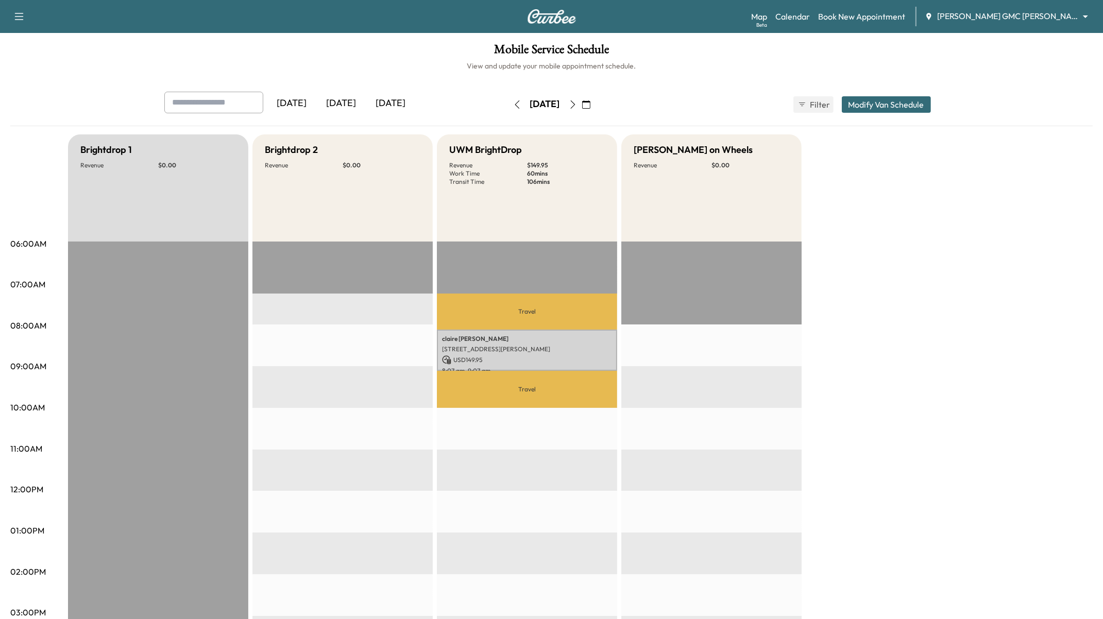
click at [513, 101] on icon "button" at bounding box center [517, 104] width 8 height 8
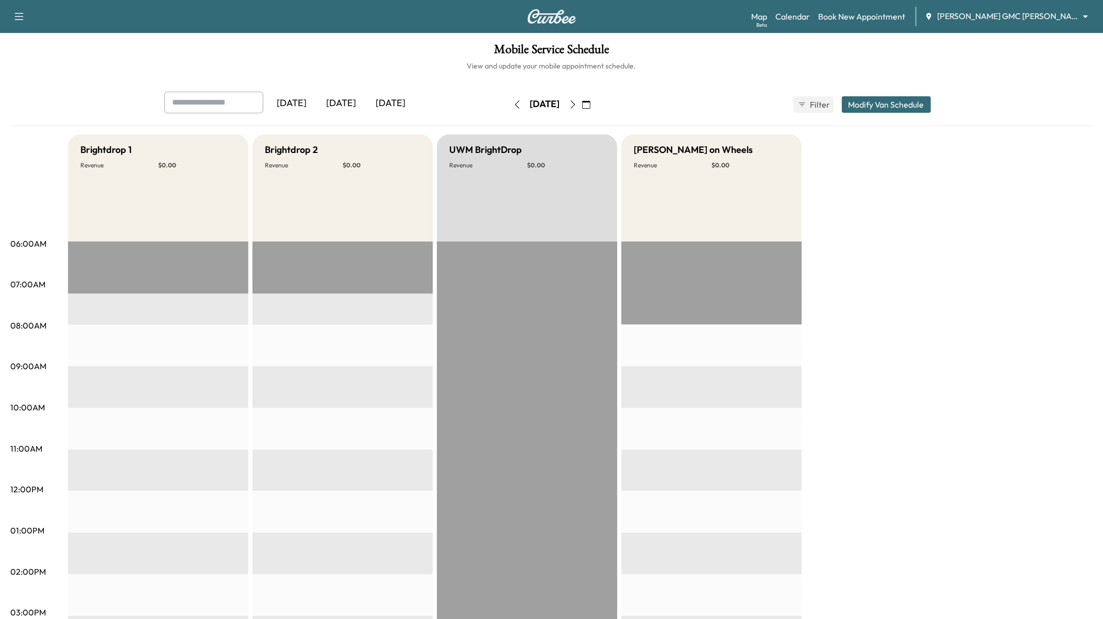
click at [577, 107] on icon "button" at bounding box center [573, 104] width 8 height 8
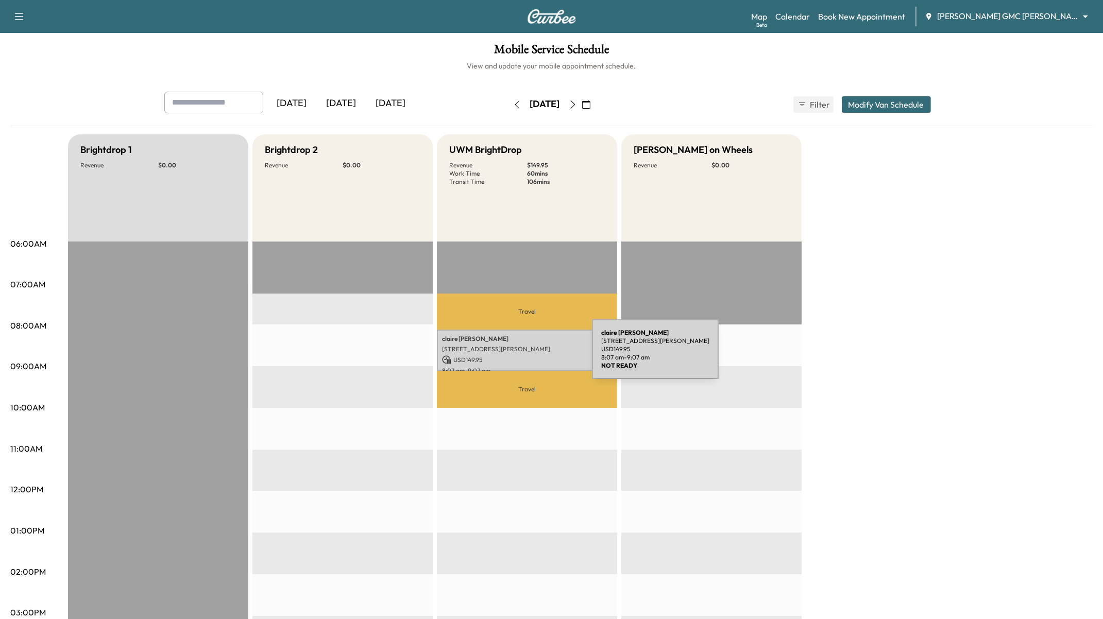
click at [515, 355] on p "USD 149.95" at bounding box center [527, 359] width 170 height 9
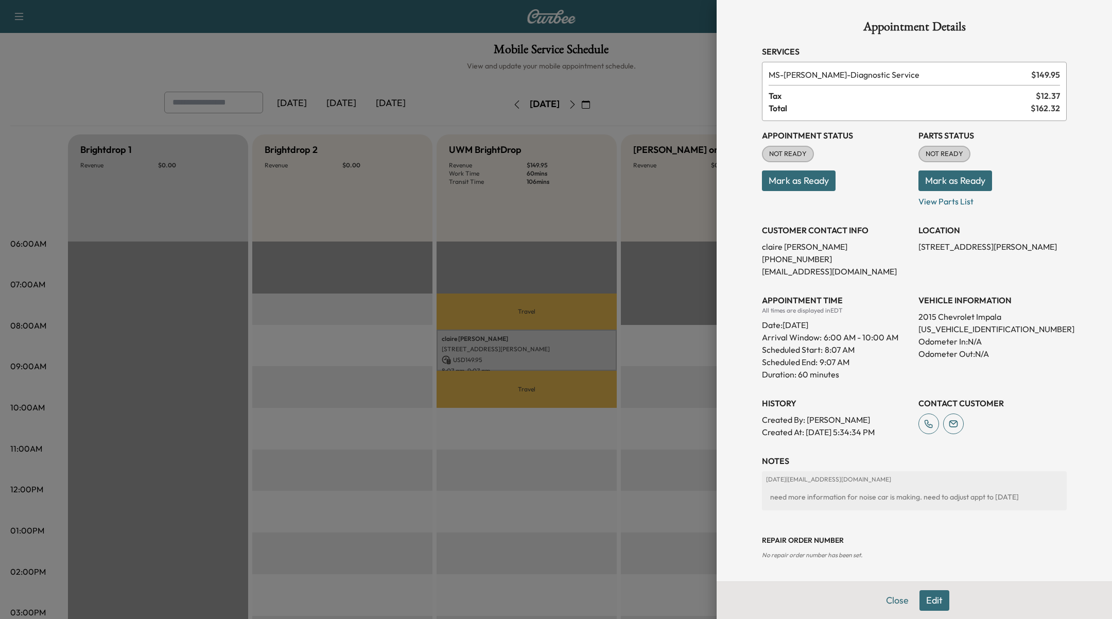
click at [552, 350] on div at bounding box center [556, 309] width 1112 height 619
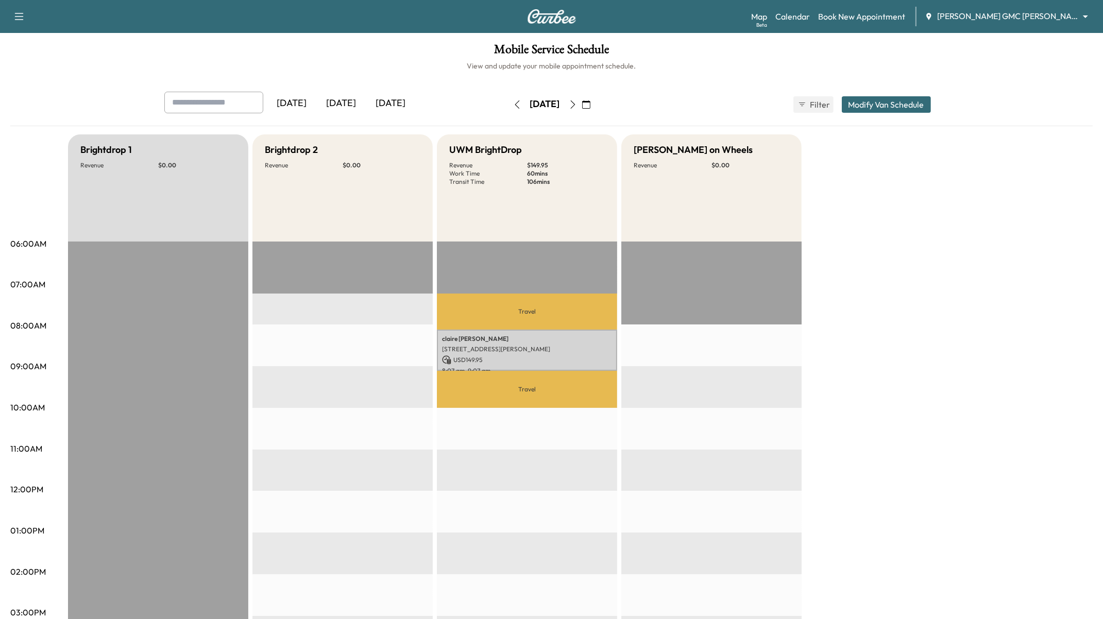
click at [513, 105] on icon "button" at bounding box center [517, 104] width 8 height 8
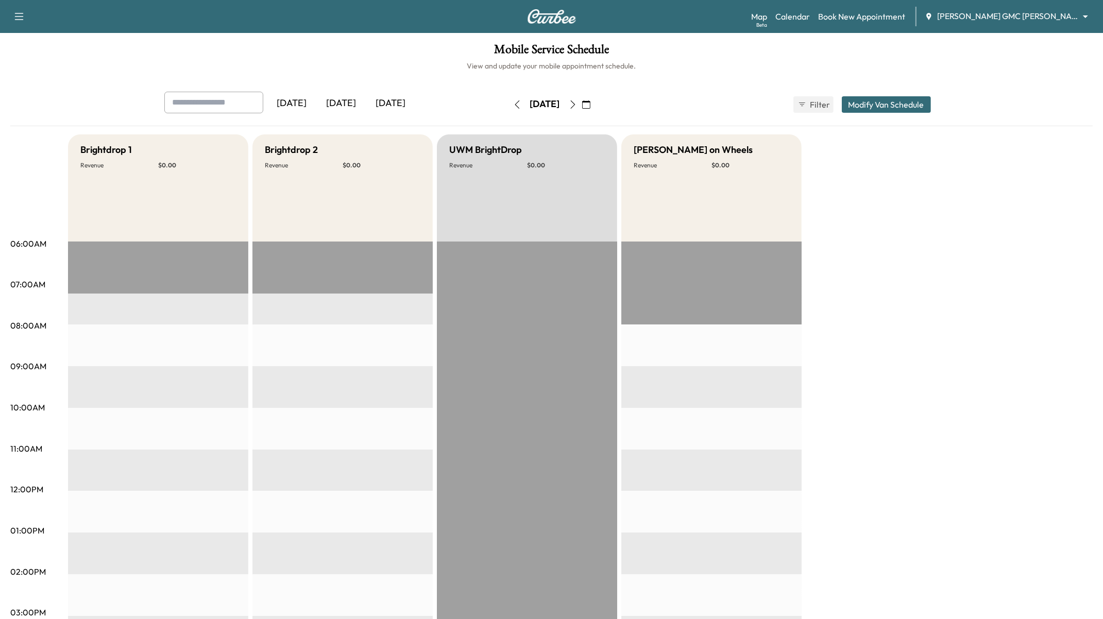
click at [913, 104] on button "Modify Van Schedule" at bounding box center [886, 104] width 89 height 16
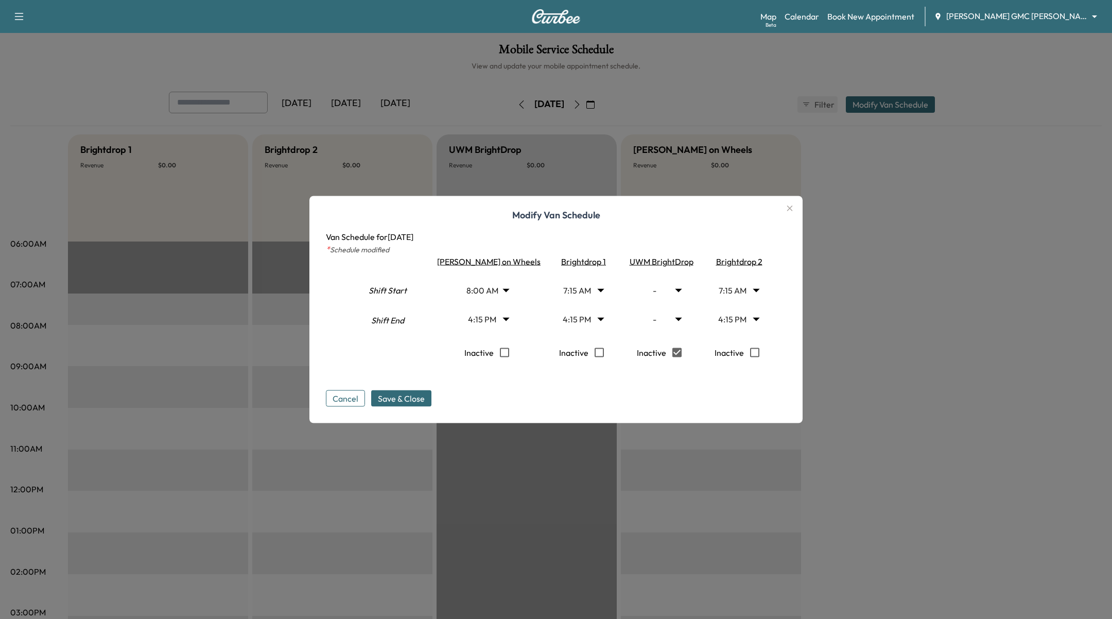
click at [652, 290] on body "Support Log Out Map Beta Calendar Book New Appointment [PERSON_NAME] GMC [PERSO…" at bounding box center [556, 309] width 1112 height 619
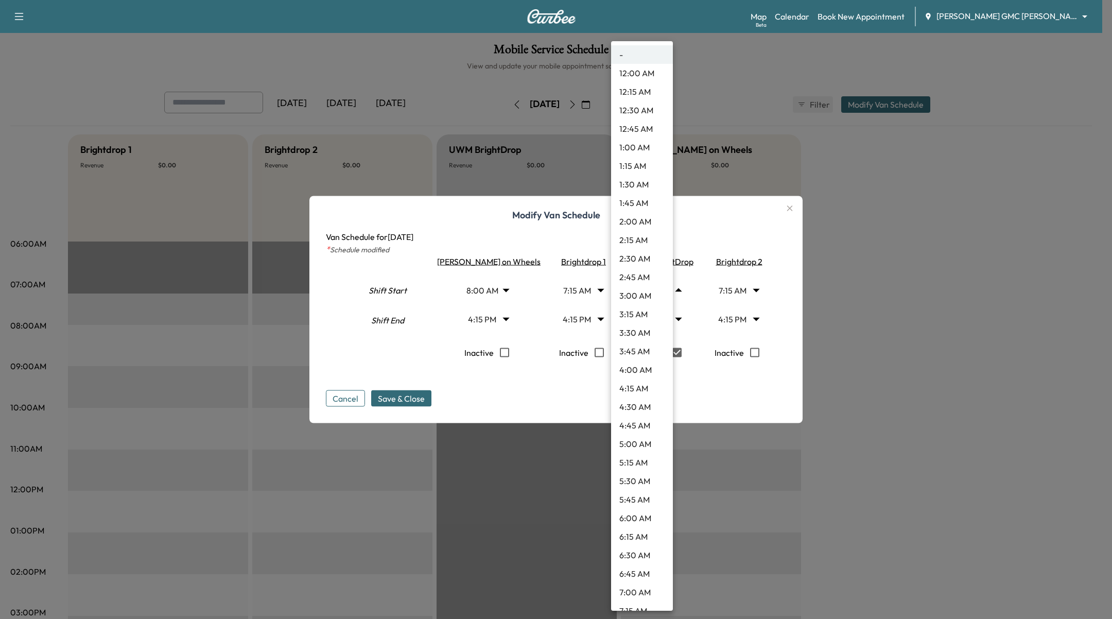
click at [281, 265] on div at bounding box center [556, 309] width 1112 height 619
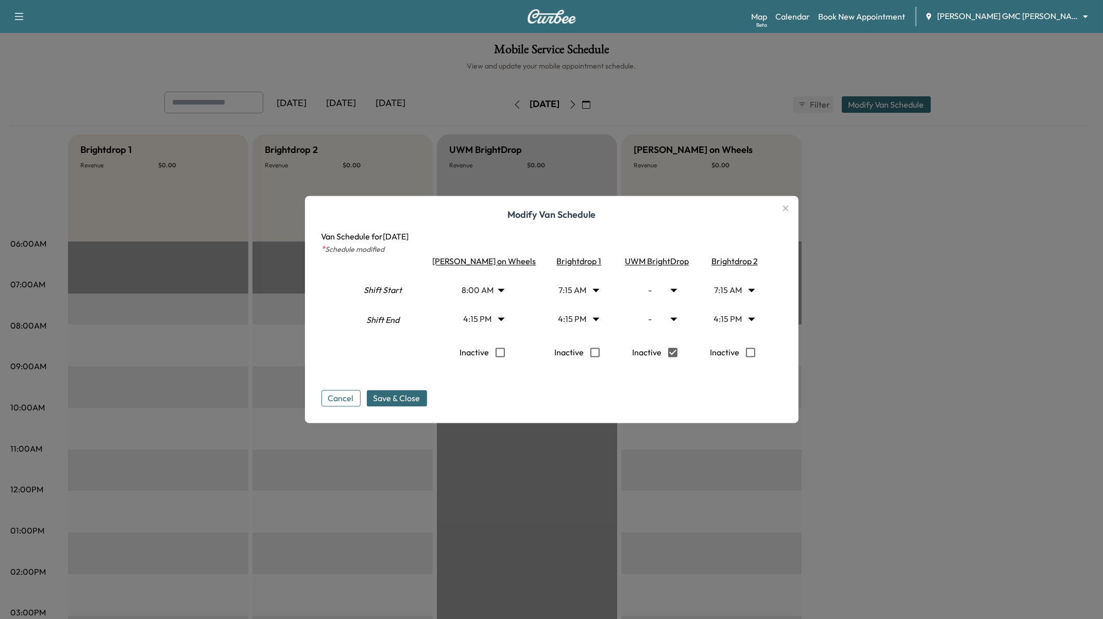
click at [354, 398] on button "Cancel" at bounding box center [340, 398] width 39 height 16
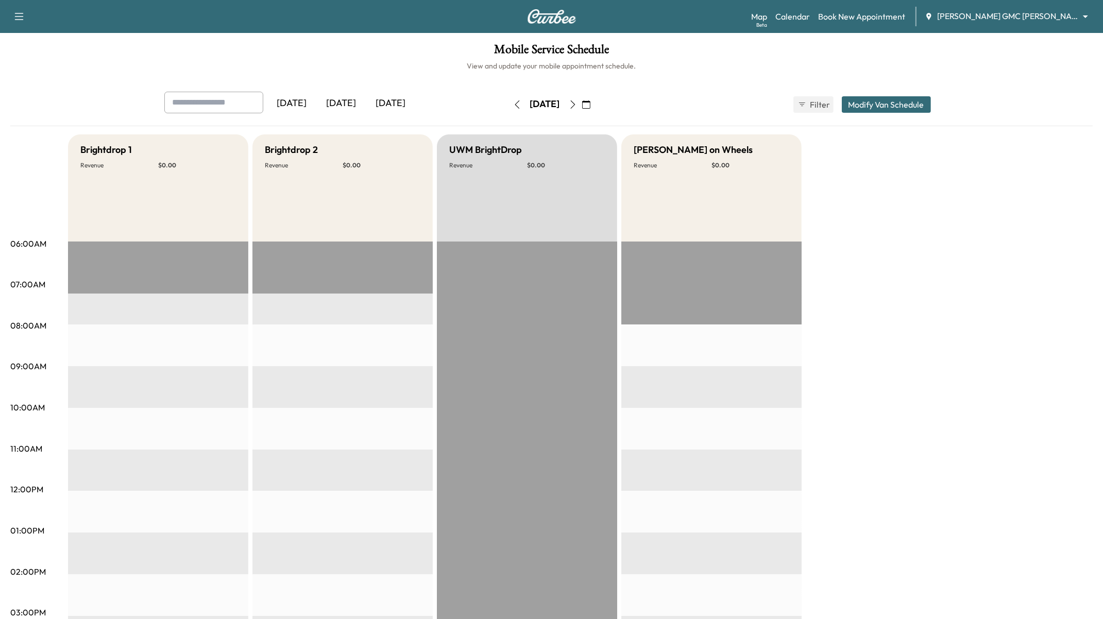
click at [878, 108] on button "Modify Van Schedule" at bounding box center [886, 104] width 89 height 16
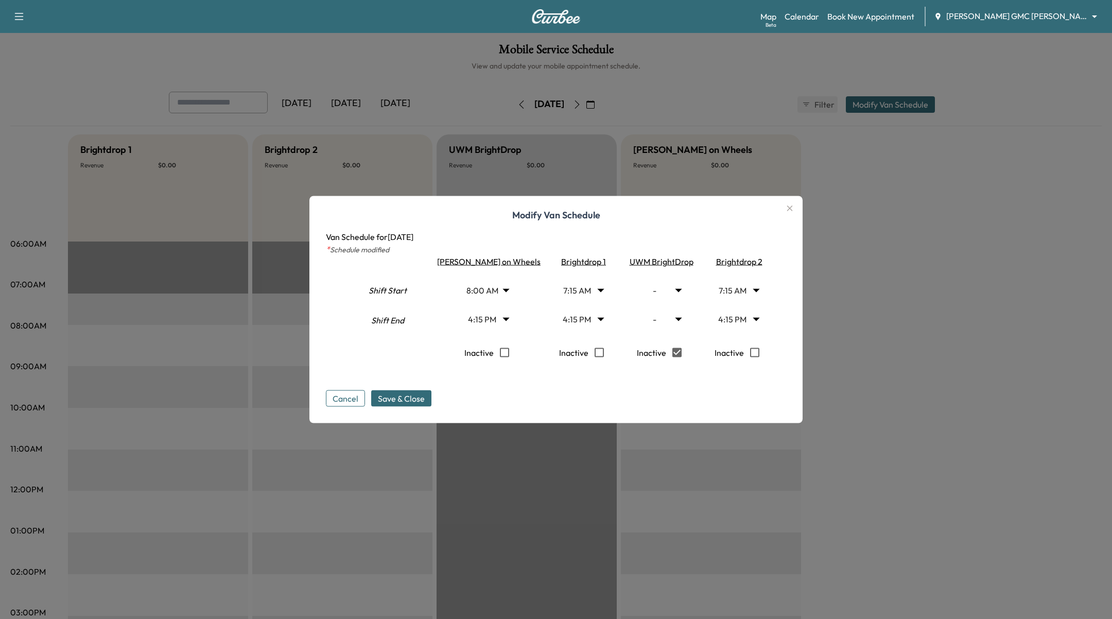
click at [650, 294] on body "Support Log Out Map Beta Calendar Book New Appointment [PERSON_NAME] GMC [PERSO…" at bounding box center [556, 309] width 1112 height 619
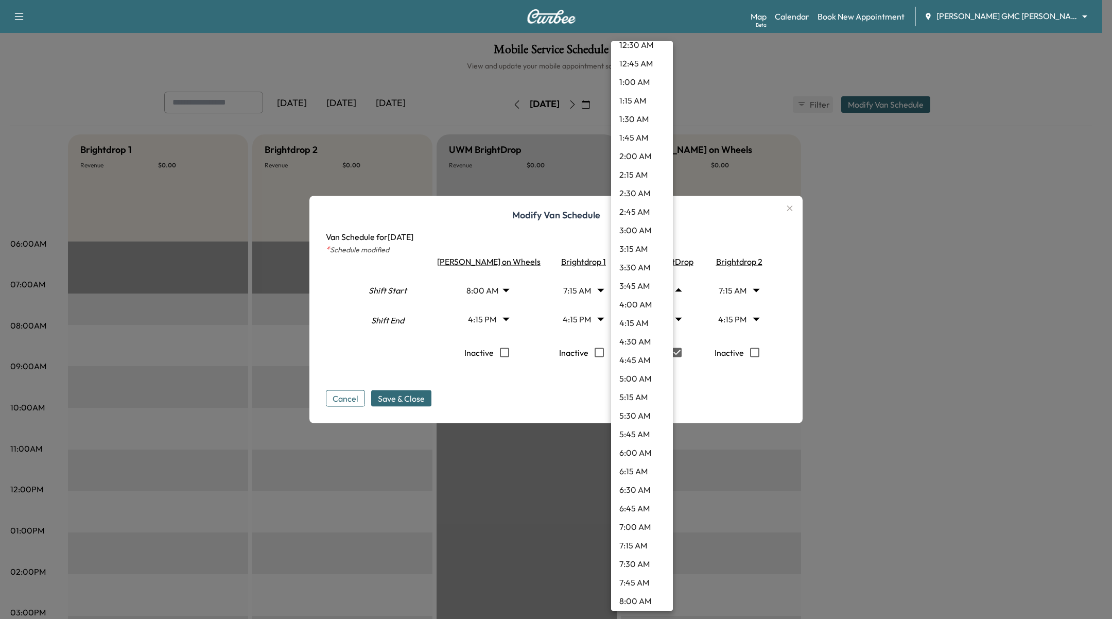
scroll to position [99, 0]
click at [638, 509] on li "7:15 AM" at bounding box center [642, 511] width 62 height 19
type input "****"
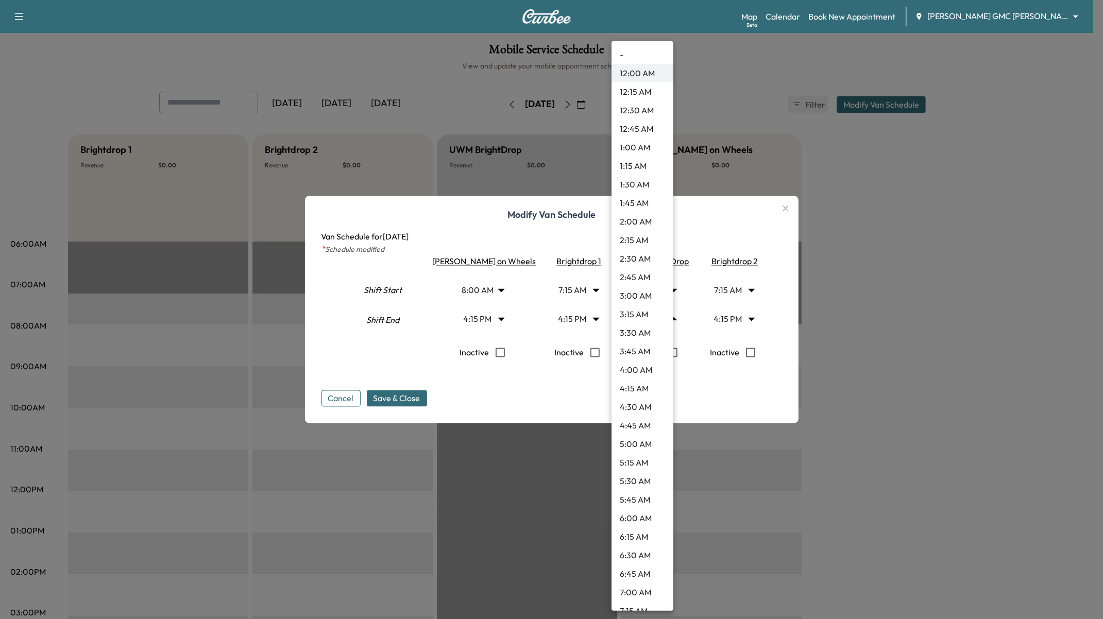
click at [638, 325] on body "Support Log Out Map Beta Calendar Book New Appointment [PERSON_NAME] GMC [PERSO…" at bounding box center [551, 309] width 1103 height 619
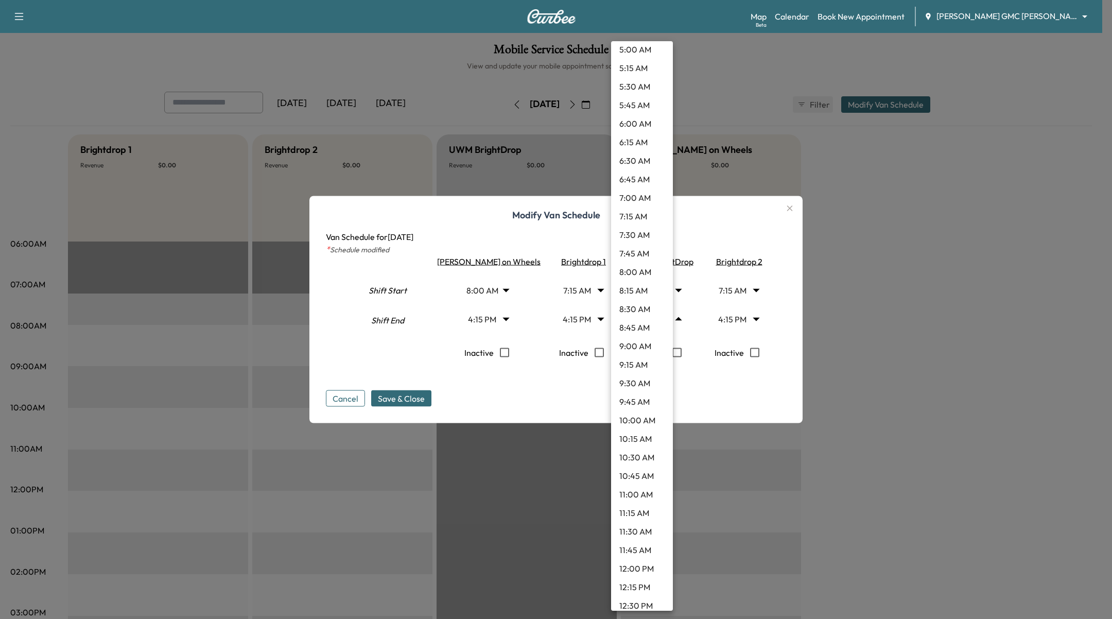
scroll to position [398, 0]
click at [641, 566] on li "12:00 PM" at bounding box center [642, 565] width 62 height 19
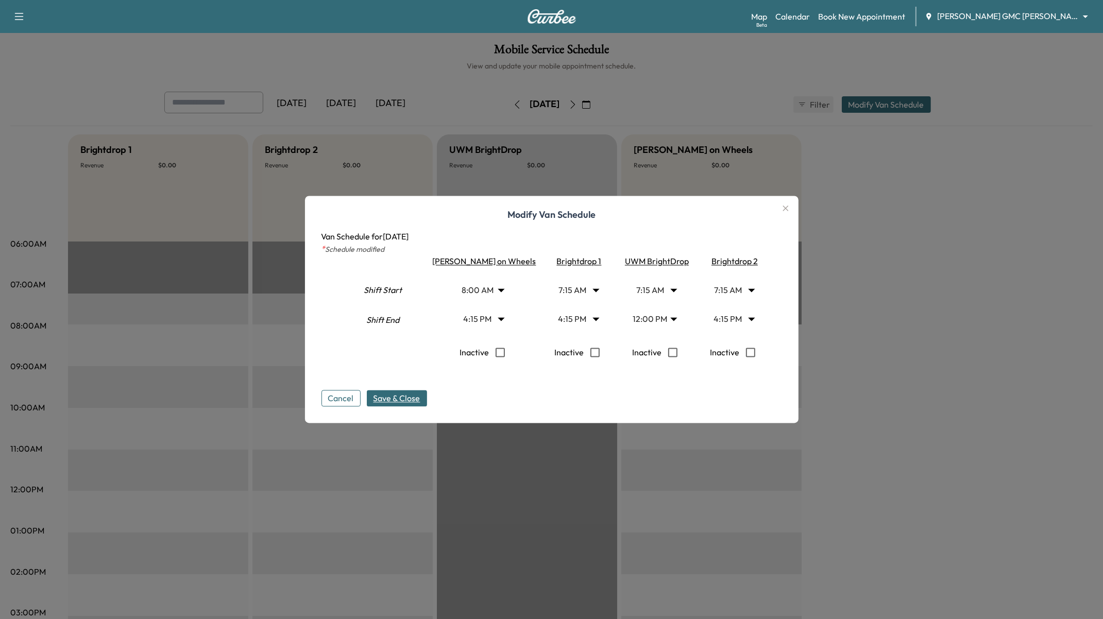
click at [417, 397] on span "Save & Close" at bounding box center [396, 398] width 47 height 12
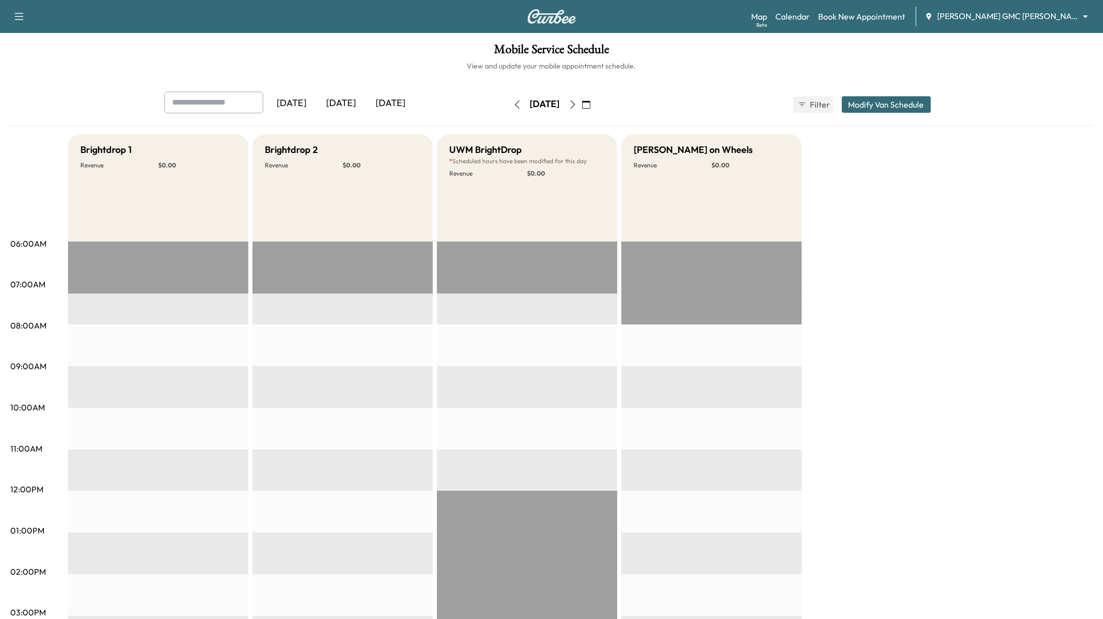
click at [577, 105] on icon "button" at bounding box center [573, 104] width 8 height 8
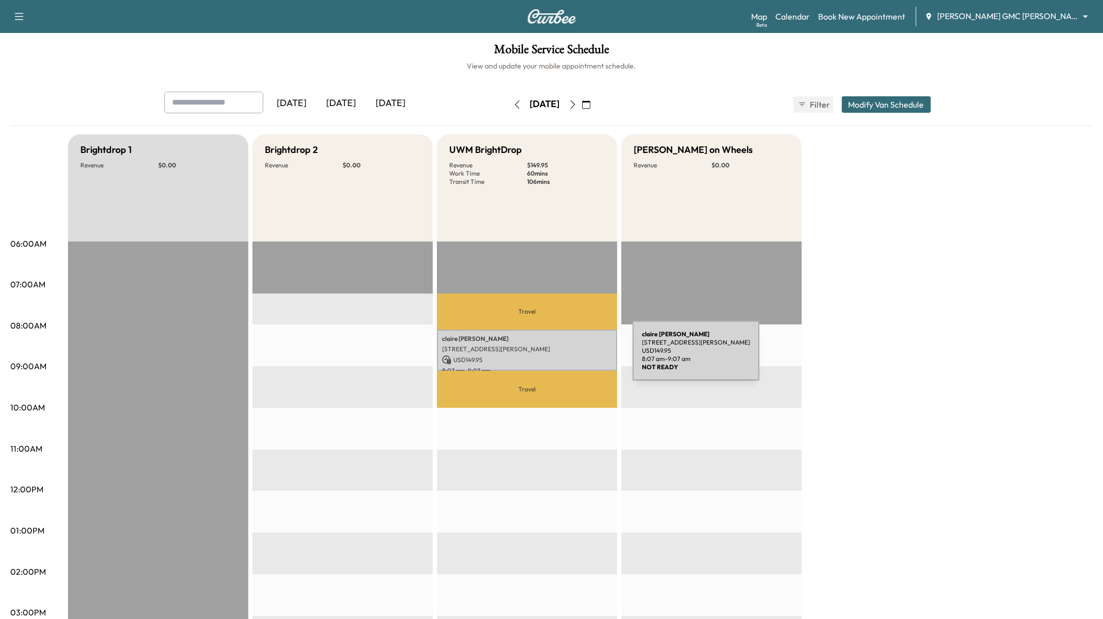
click at [555, 357] on p "USD 149.95" at bounding box center [527, 359] width 170 height 9
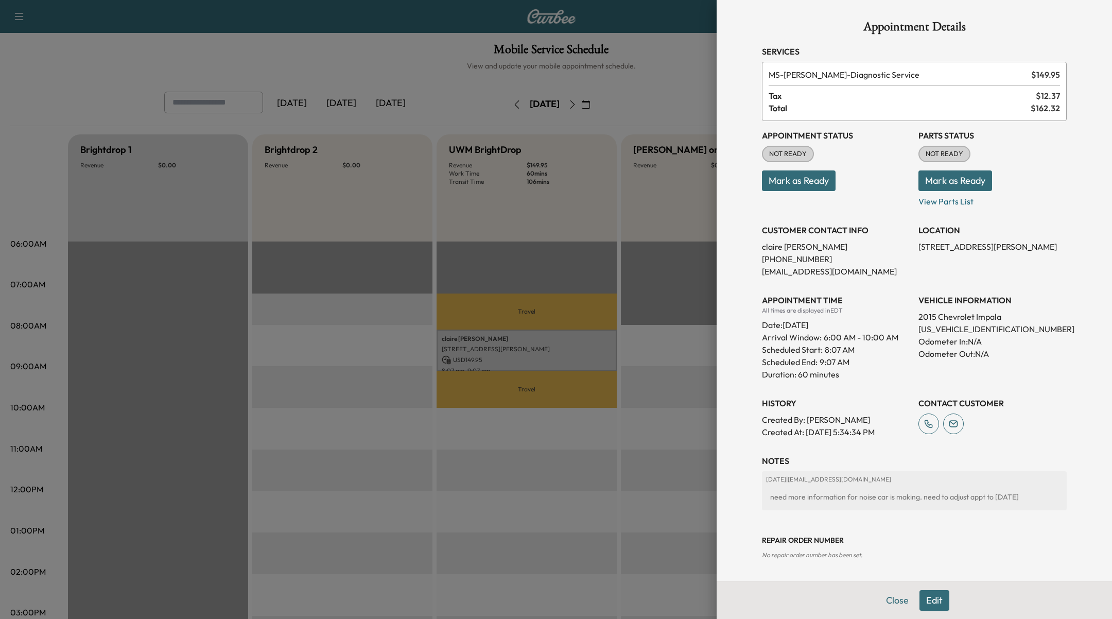
click at [611, 354] on div at bounding box center [556, 309] width 1112 height 619
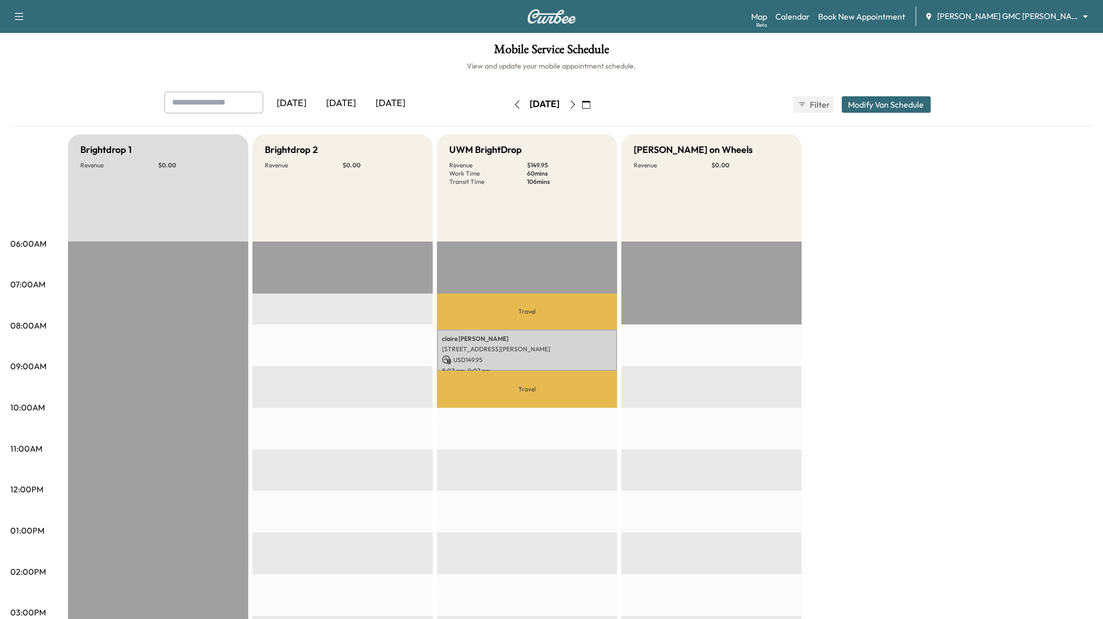
click at [508, 107] on button "button" at bounding box center [517, 104] width 18 height 16
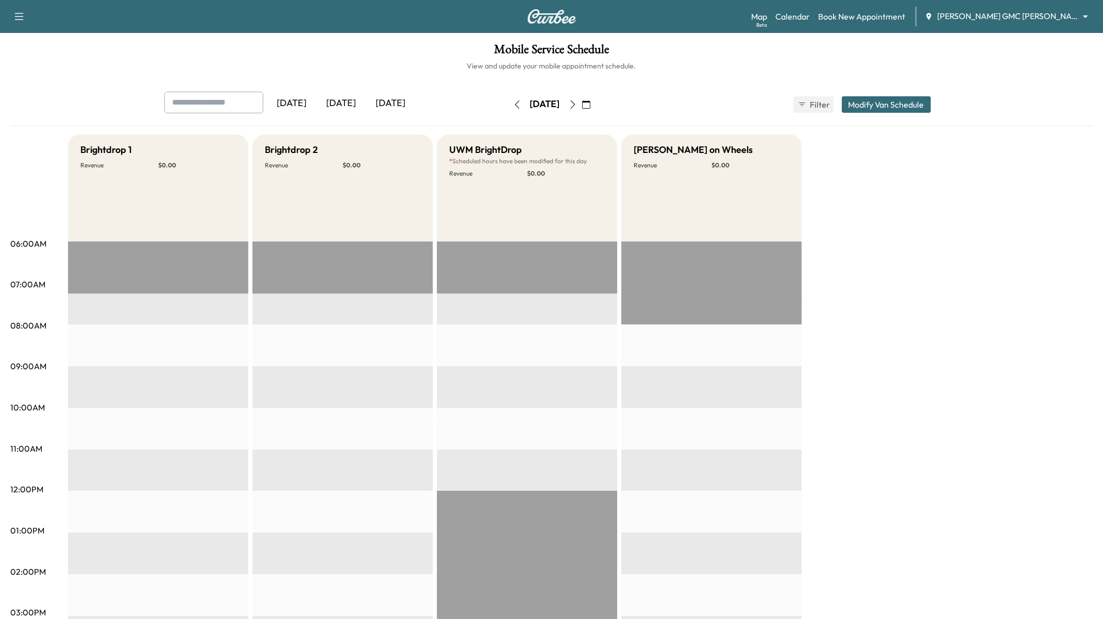
click at [910, 101] on button "Modify Van Schedule" at bounding box center [886, 104] width 89 height 16
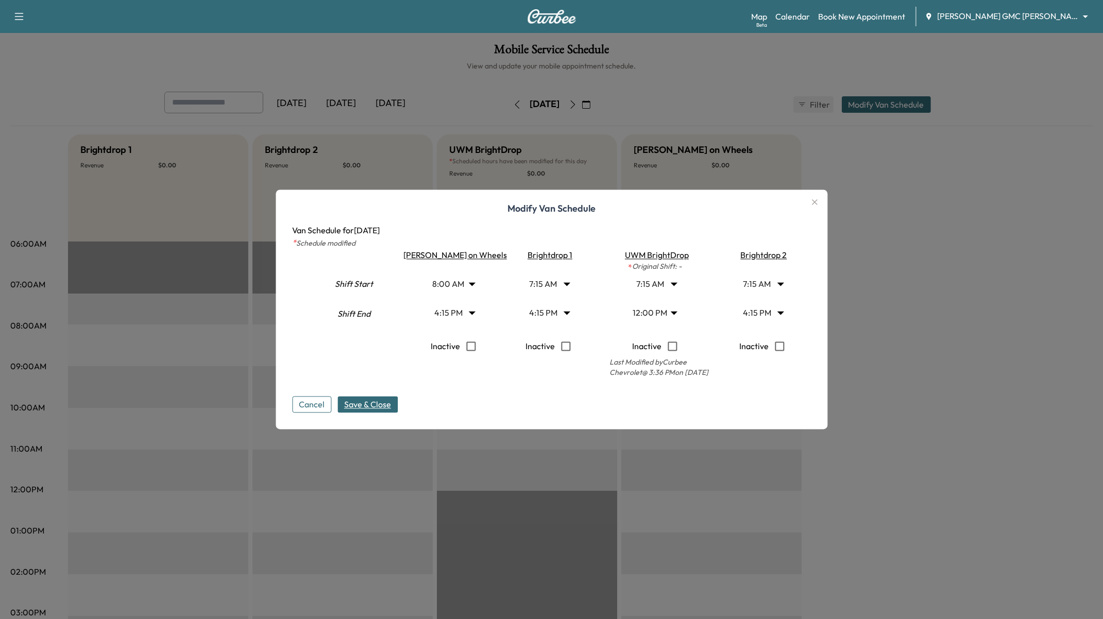
click at [808, 199] on icon "button" at bounding box center [814, 202] width 12 height 12
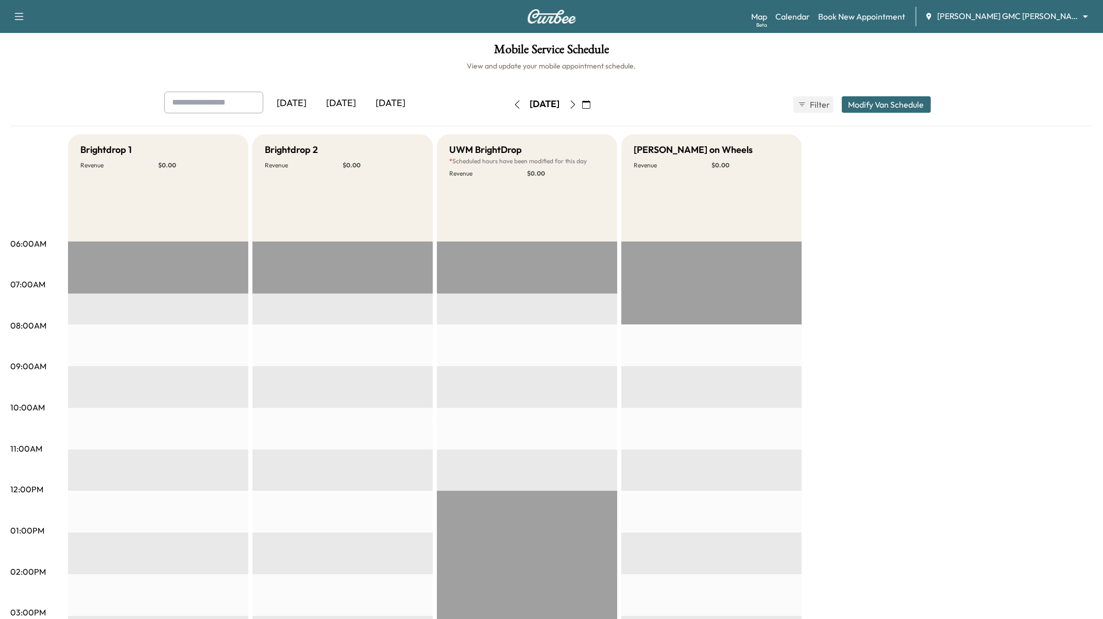
click at [885, 106] on button "Modify Van Schedule" at bounding box center [886, 104] width 89 height 16
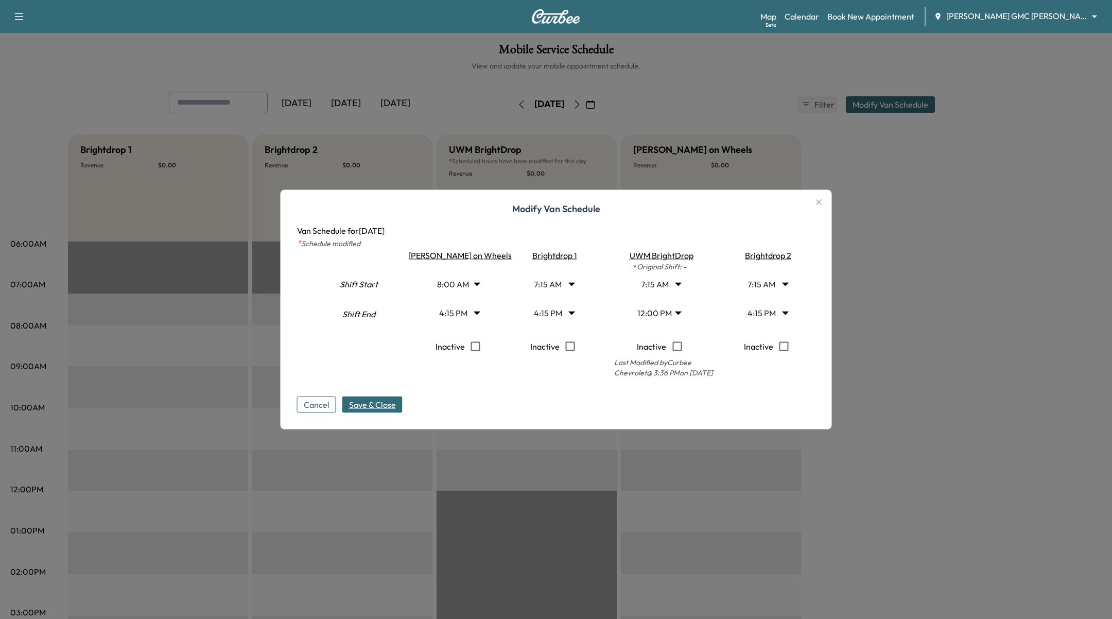
click at [655, 310] on body "Support Log Out Map Beta Calendar Book New Appointment [PERSON_NAME] GMC [PERSO…" at bounding box center [556, 309] width 1112 height 619
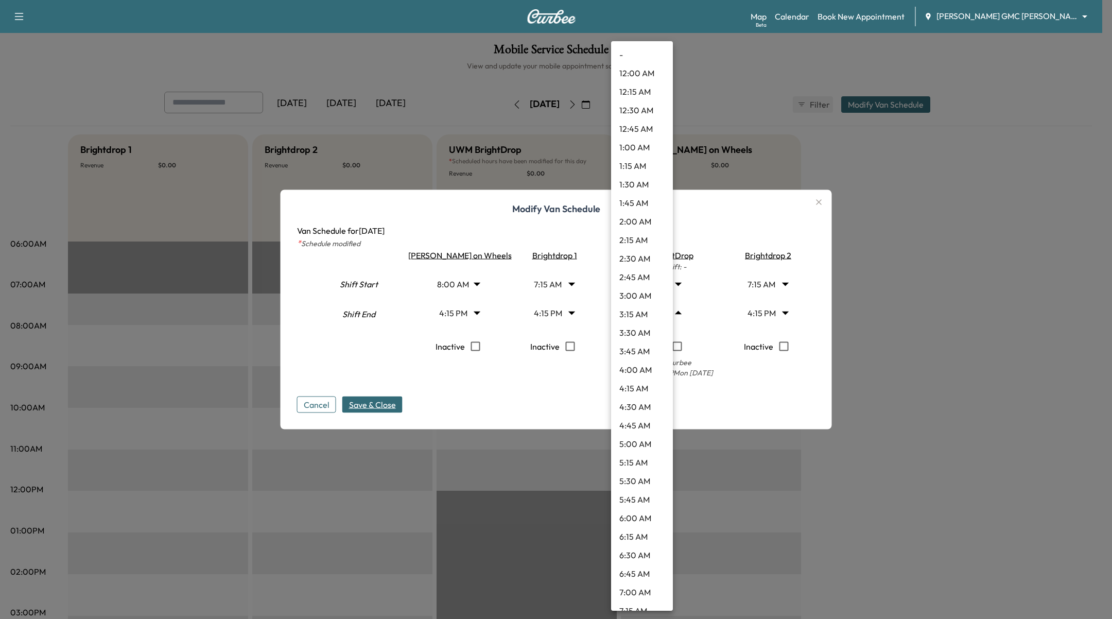
scroll to position [637, 0]
click at [639, 592] on li "3:30 PM" at bounding box center [642, 586] width 62 height 19
type input "****"
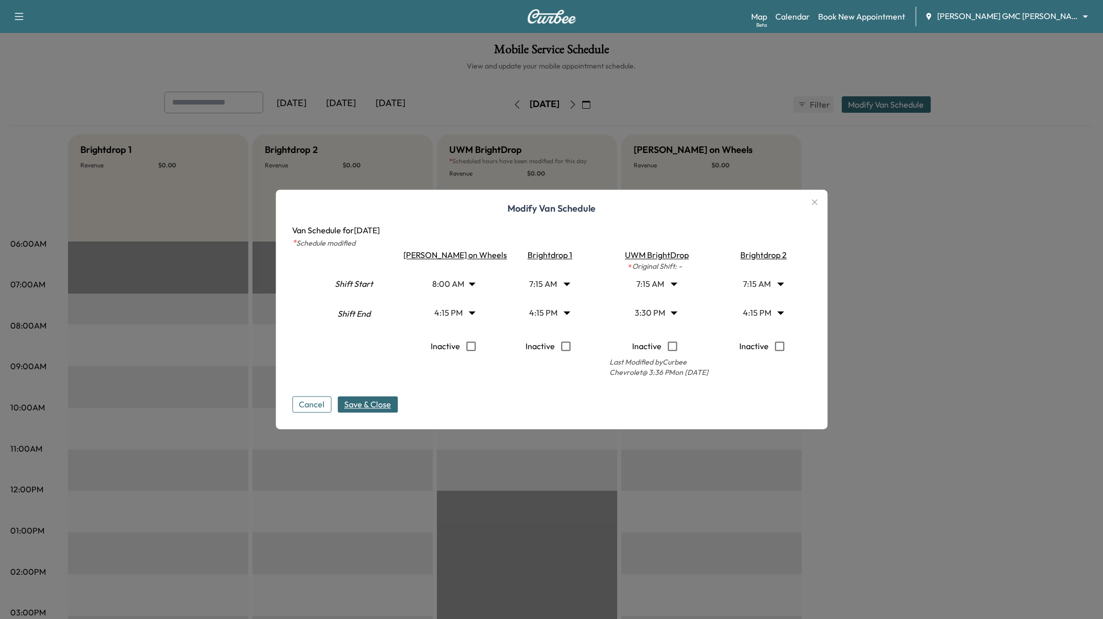
click at [391, 410] on span "Save & Close" at bounding box center [367, 405] width 47 height 12
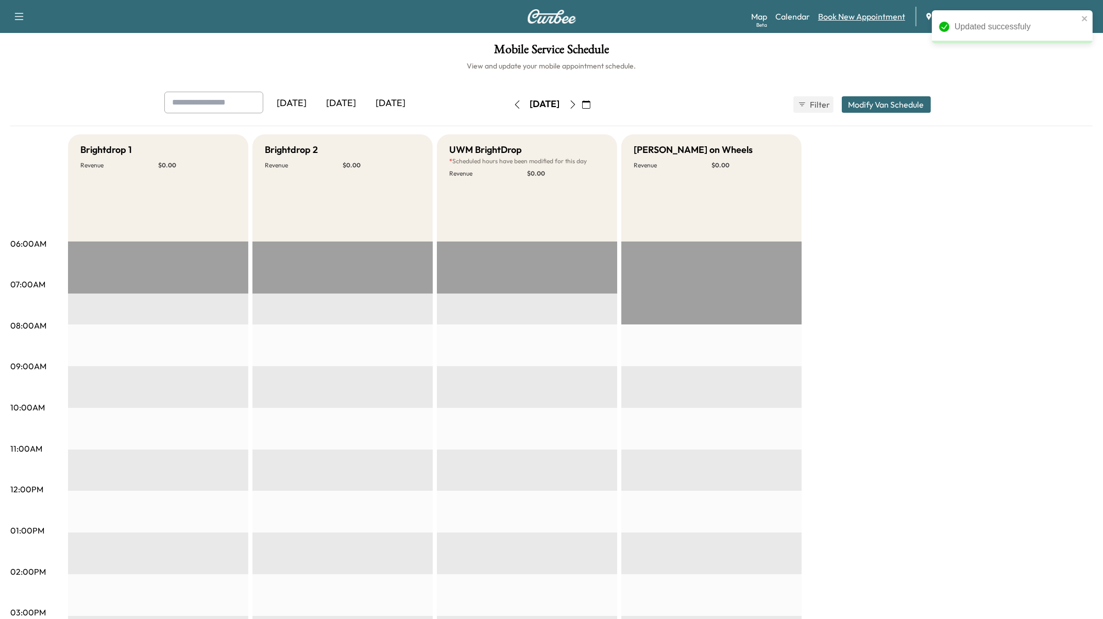
click at [905, 16] on link "Book New Appointment" at bounding box center [861, 16] width 87 height 12
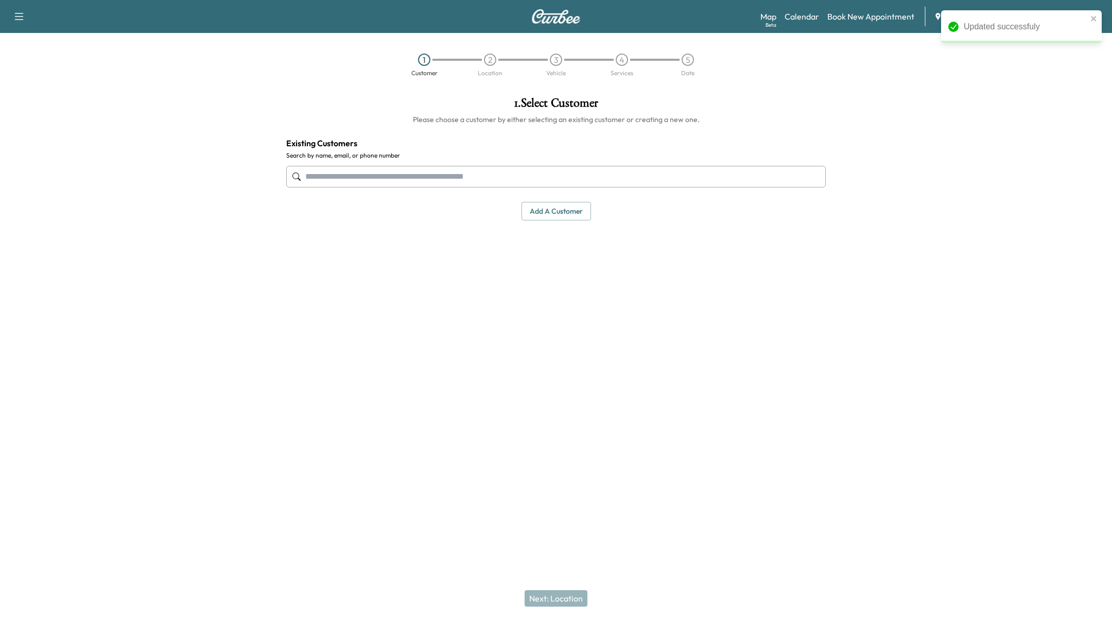
click at [498, 176] on input "text" at bounding box center [556, 177] width 540 height 22
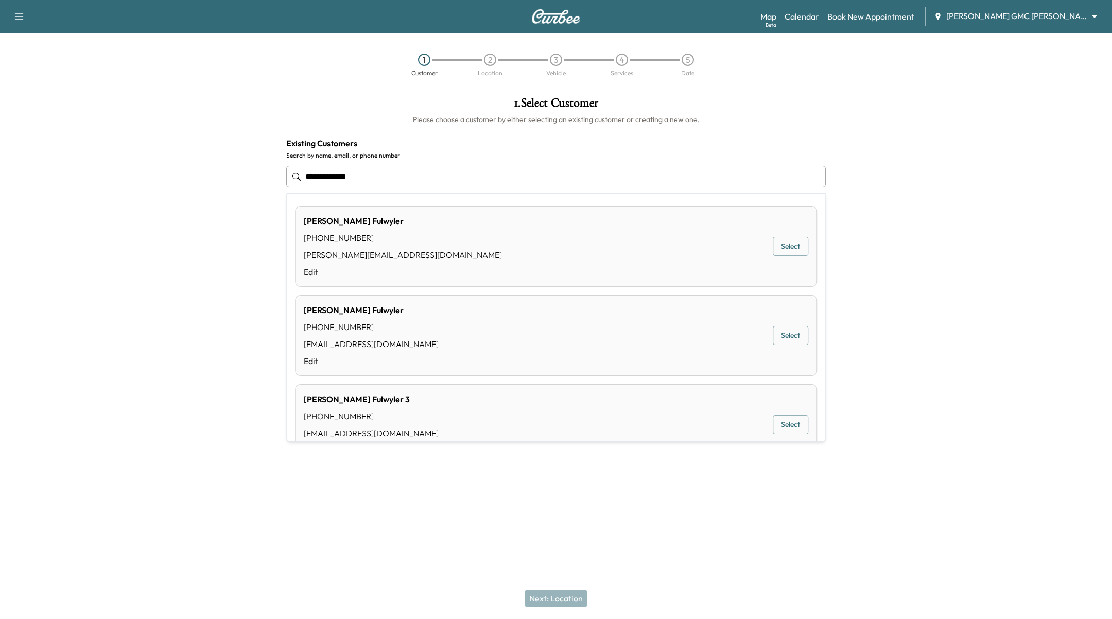
click at [773, 249] on button "Select" at bounding box center [791, 246] width 36 height 19
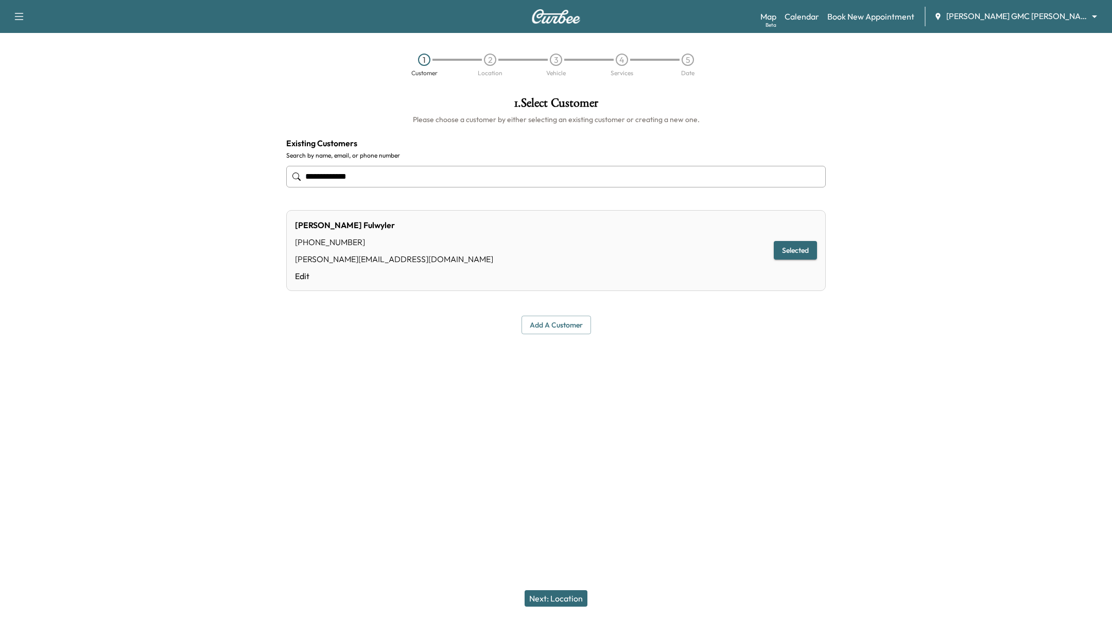
type input "**********"
click at [552, 594] on button "Next: Location" at bounding box center [556, 598] width 63 height 16
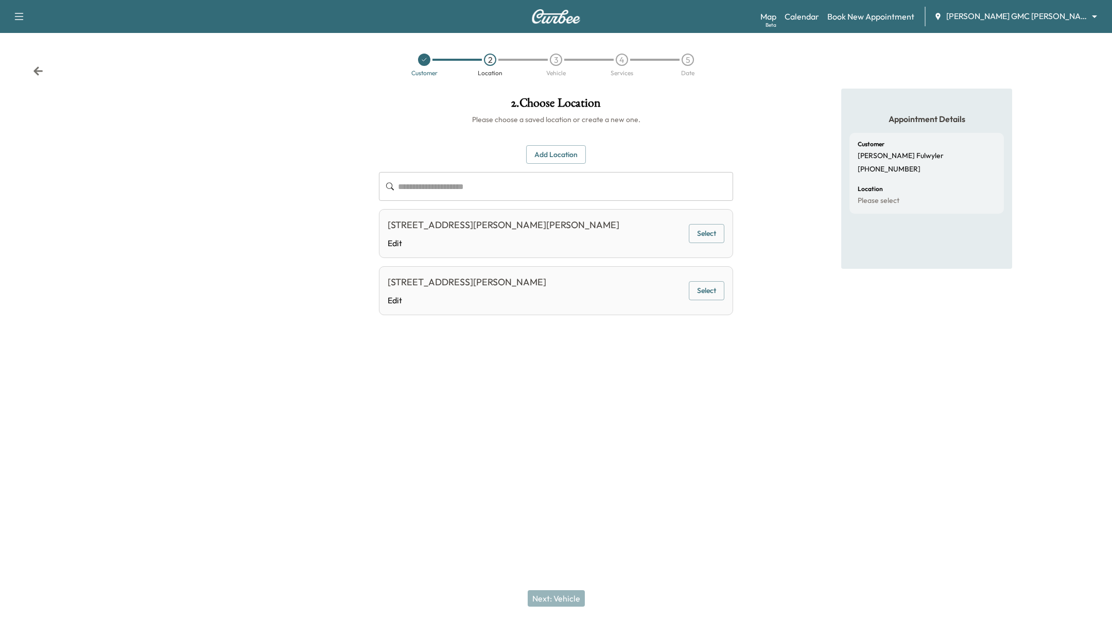
click at [724, 307] on div "[STREET_ADDRESS][PERSON_NAME] Edit Select" at bounding box center [556, 290] width 354 height 49
click at [725, 290] on div "[STREET_ADDRESS][PERSON_NAME] Edit Select" at bounding box center [556, 290] width 354 height 49
click at [711, 294] on button "Select" at bounding box center [707, 290] width 36 height 19
click at [537, 601] on button "Next: Vehicle" at bounding box center [556, 598] width 57 height 16
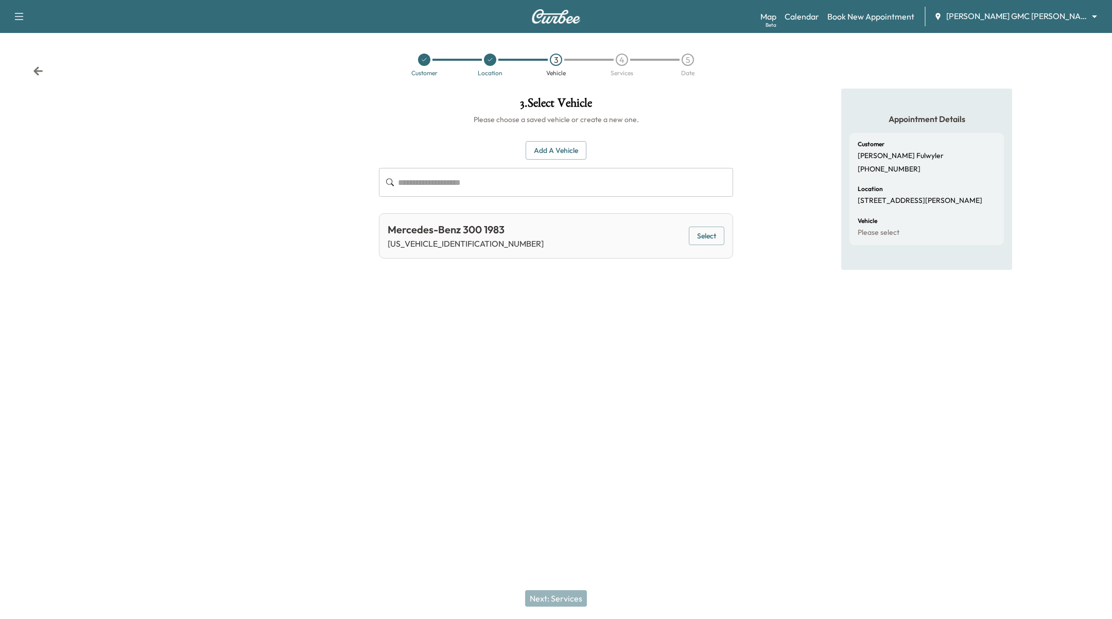
click at [723, 231] on button "Select" at bounding box center [707, 236] width 36 height 19
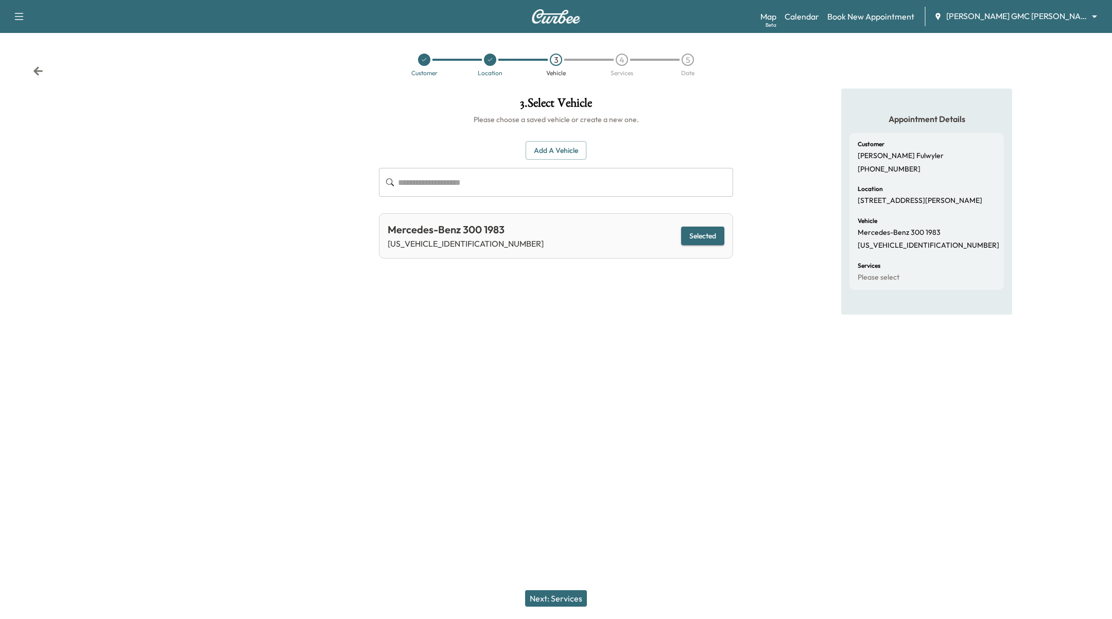
click at [561, 609] on div "Next: Services" at bounding box center [556, 598] width 1112 height 41
click at [565, 598] on button "Next: Services" at bounding box center [556, 598] width 62 height 16
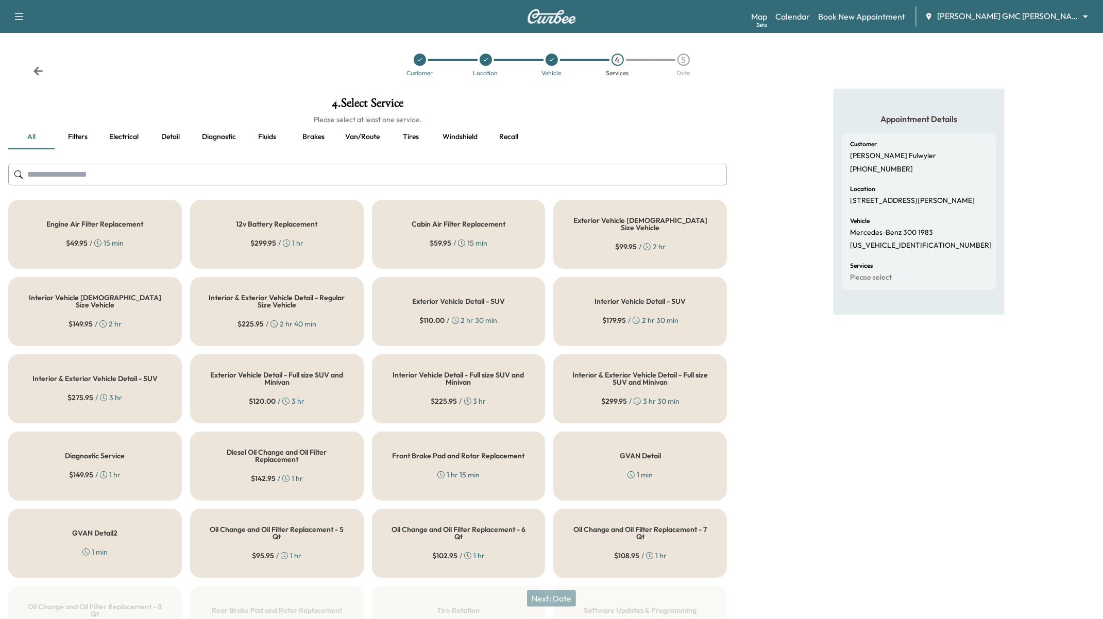
click at [160, 132] on button "Detail" at bounding box center [170, 137] width 46 height 25
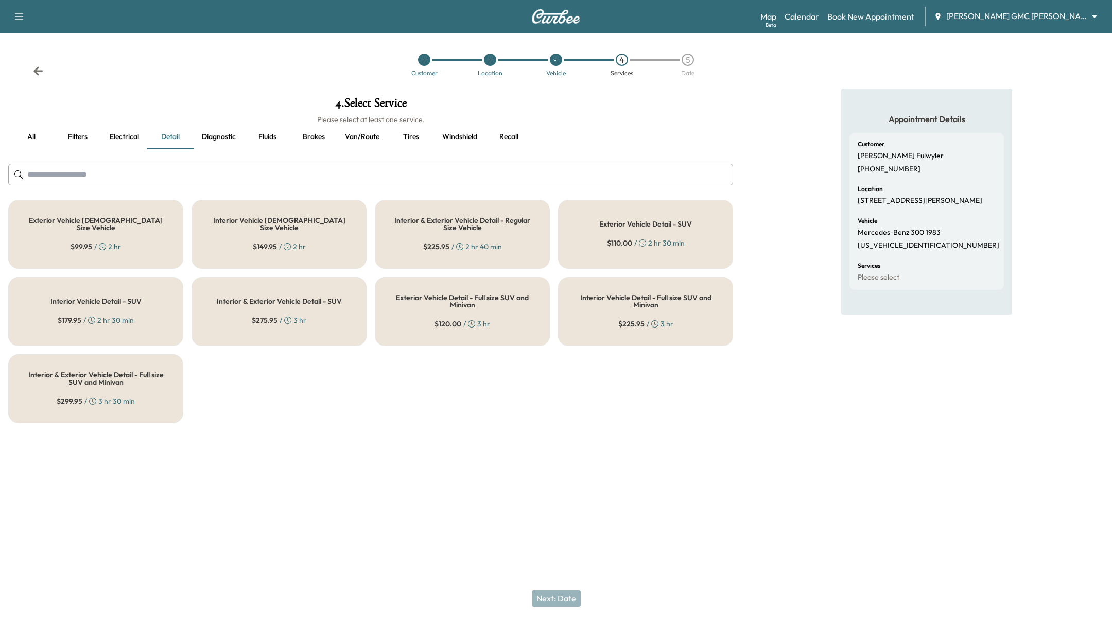
click at [221, 136] on button "Diagnostic" at bounding box center [219, 137] width 50 height 25
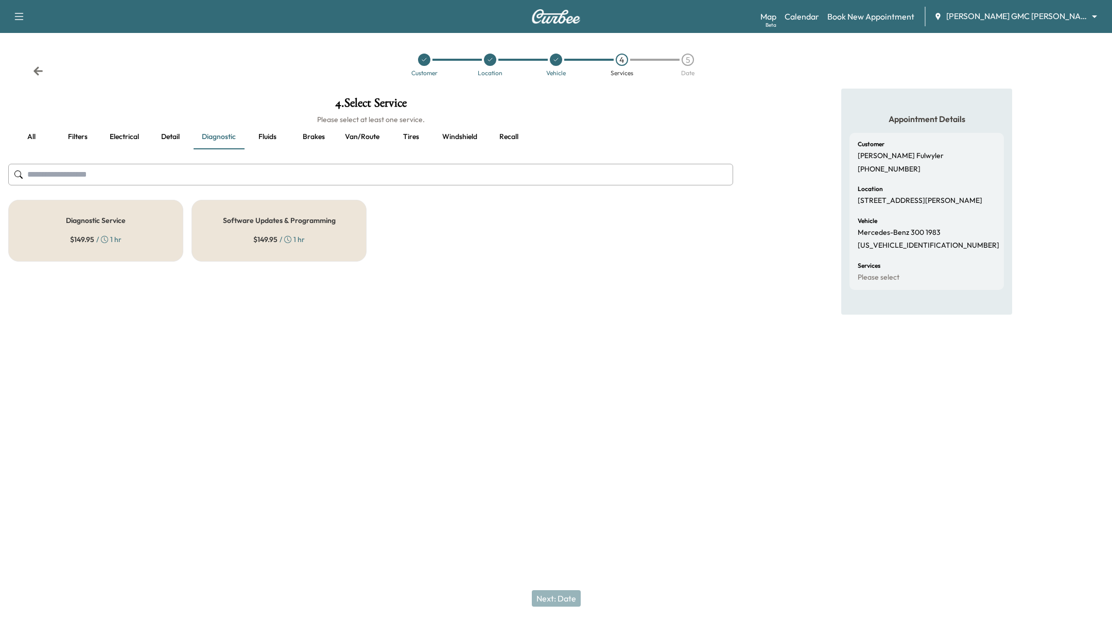
click at [136, 242] on div "Diagnostic Service $ 149.95 / 1 hr" at bounding box center [95, 231] width 175 height 62
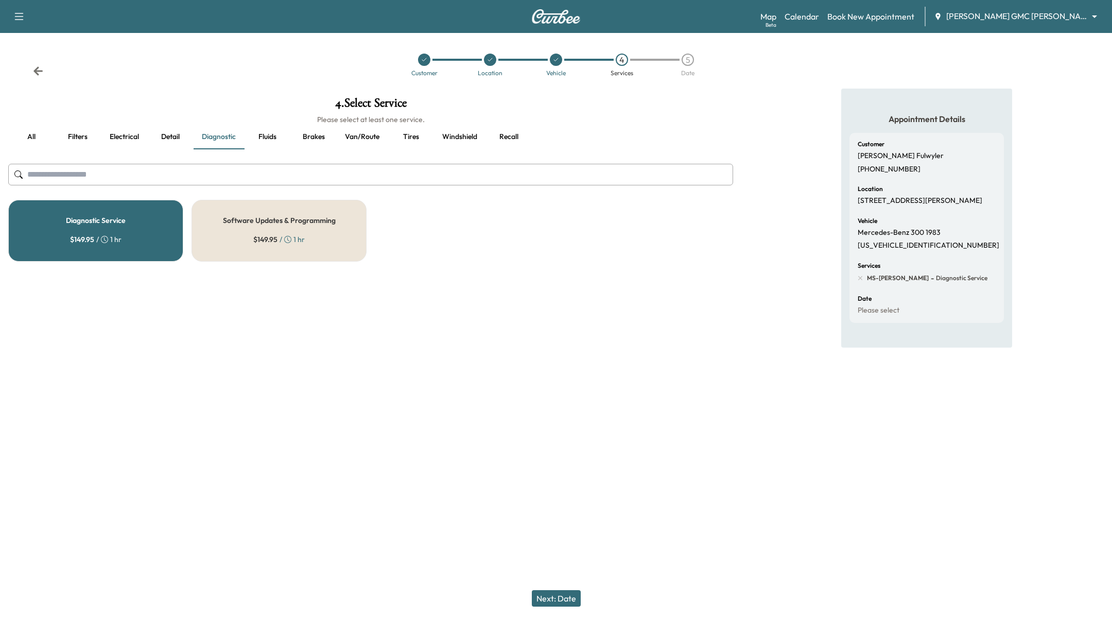
click at [566, 603] on button "Next: Date" at bounding box center [556, 598] width 49 height 16
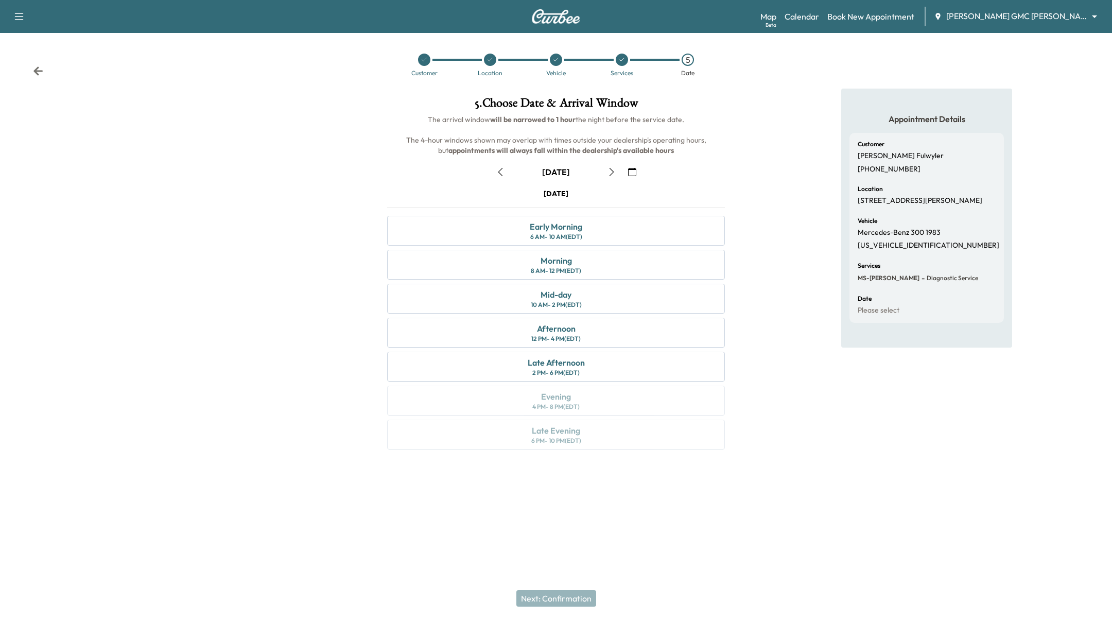
click at [614, 169] on icon "button" at bounding box center [612, 172] width 8 height 8
click at [503, 171] on icon "button" at bounding box center [500, 172] width 8 height 8
click at [608, 171] on icon "button" at bounding box center [612, 172] width 8 height 8
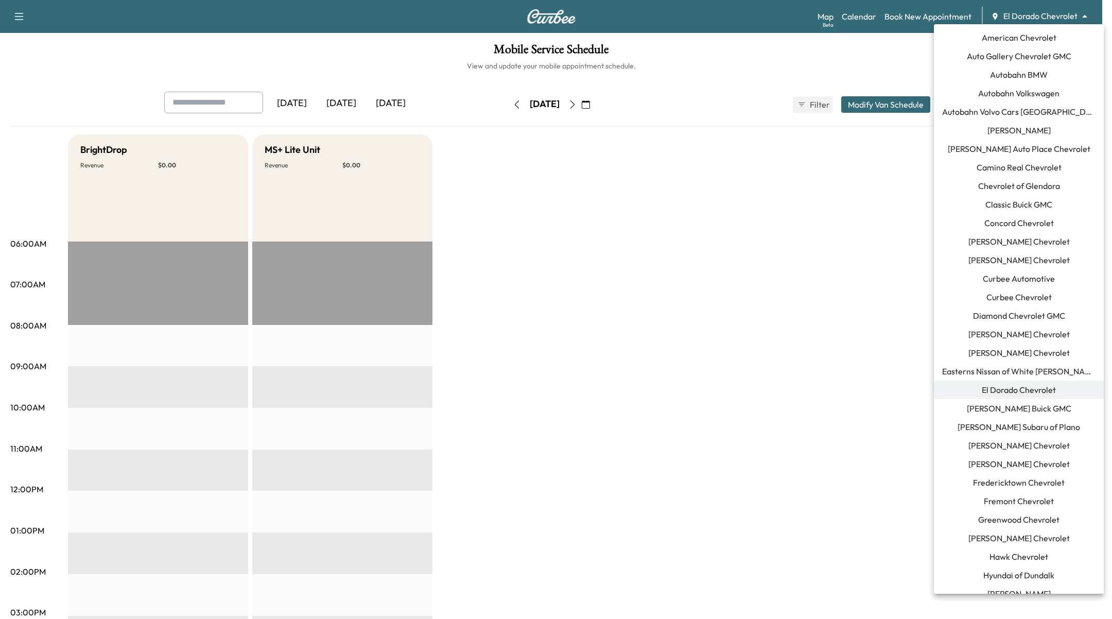
click at [1063, 21] on body "Support Log Out Map Beta Calendar Book New Appointment El Dorado Chevrolet ****…" at bounding box center [556, 309] width 1112 height 619
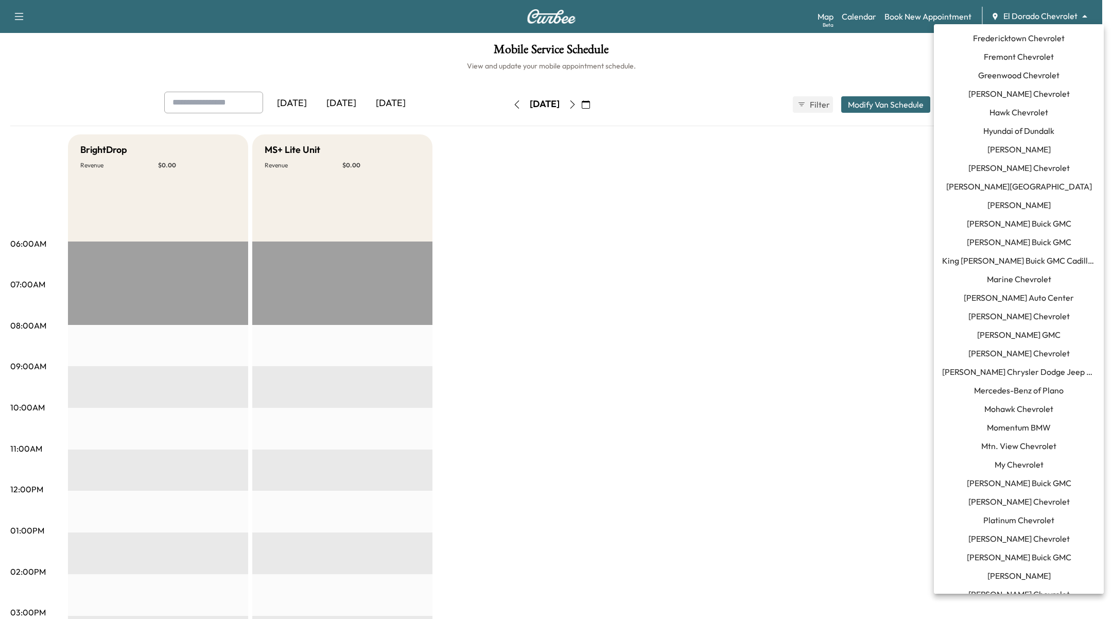
scroll to position [791, 0]
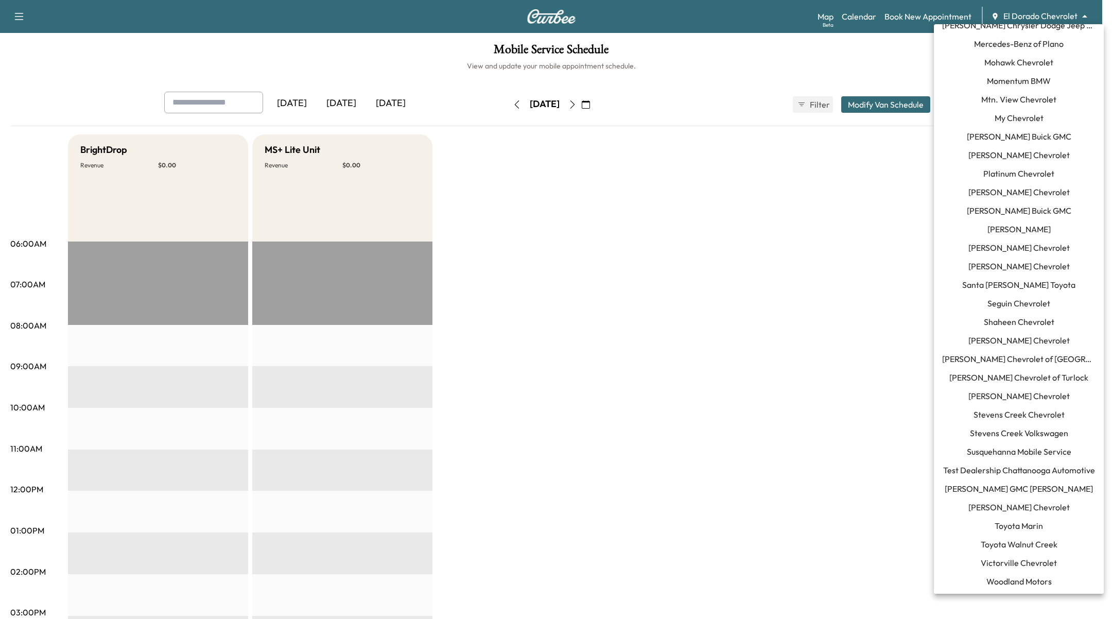
click at [1036, 488] on span "[PERSON_NAME] GMC [PERSON_NAME]" at bounding box center [1019, 489] width 148 height 12
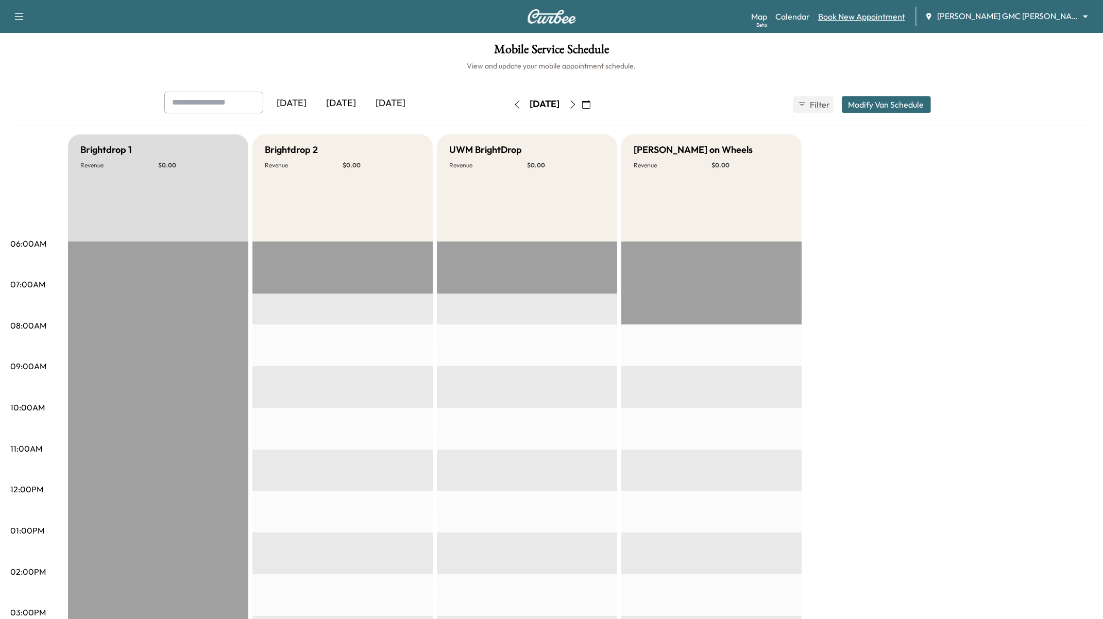
click at [905, 13] on link "Book New Appointment" at bounding box center [861, 16] width 87 height 12
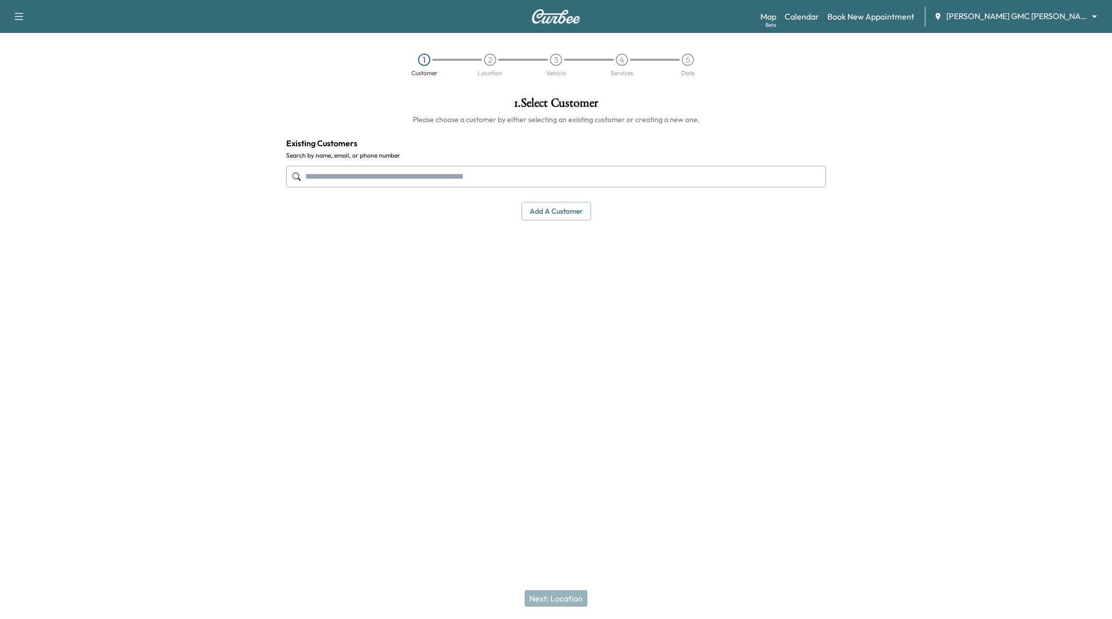
click at [434, 172] on input "text" at bounding box center [556, 177] width 540 height 22
type input "*"
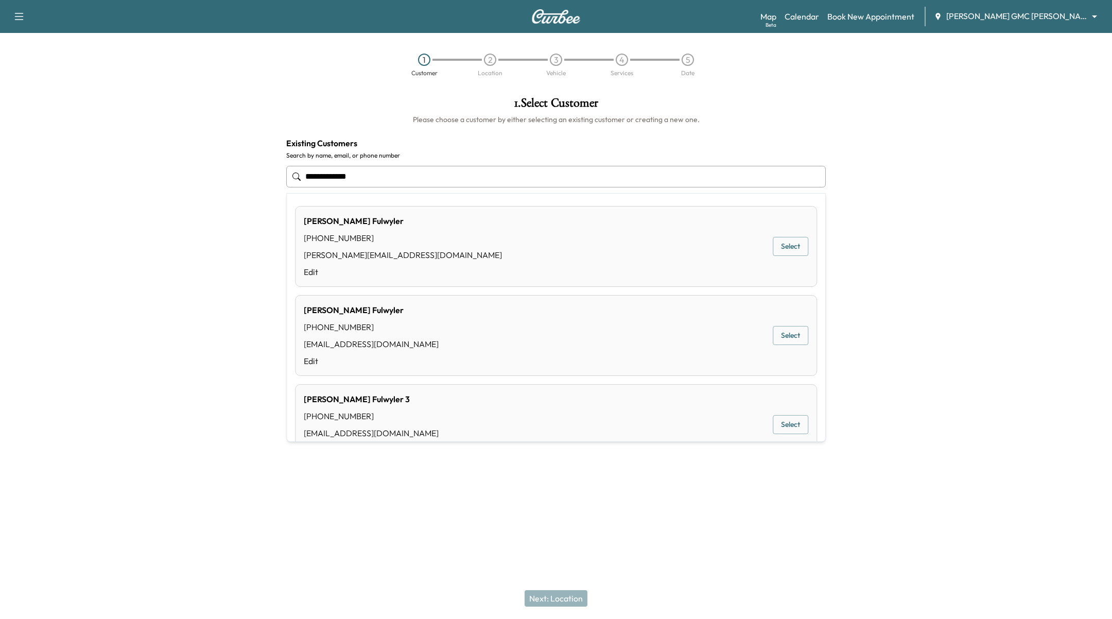
click at [785, 258] on div "Paul Fulwyler (661) 477-9974 paul@curbee.com Edit Select" at bounding box center [556, 246] width 522 height 81
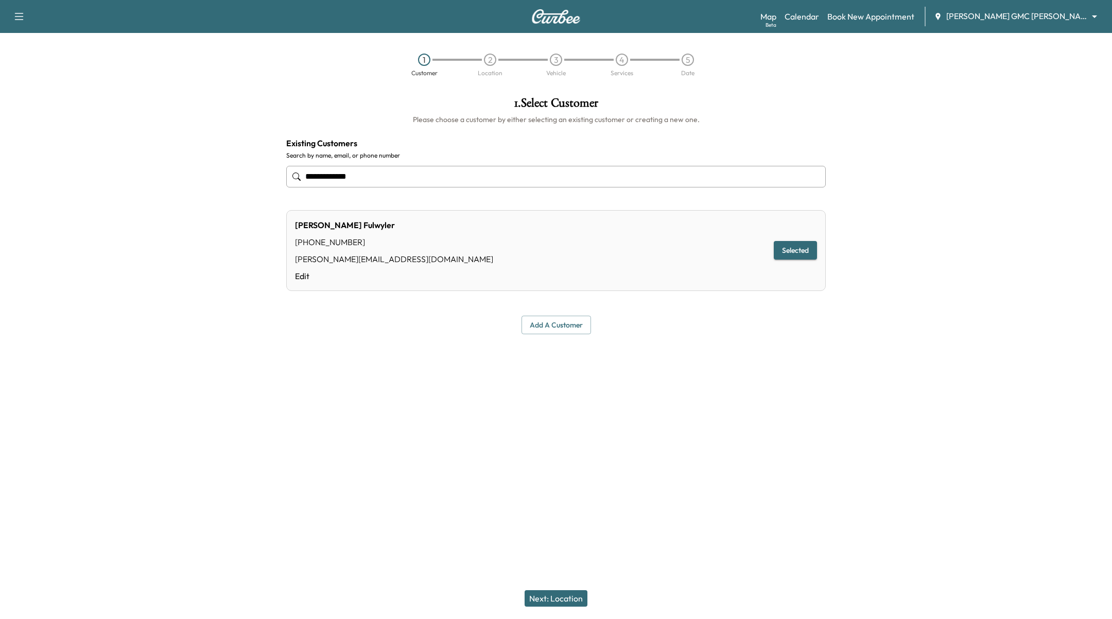
type input "**********"
click at [555, 610] on div "Next: Location" at bounding box center [556, 598] width 1112 height 41
click at [562, 596] on button "Next: Location" at bounding box center [556, 598] width 63 height 16
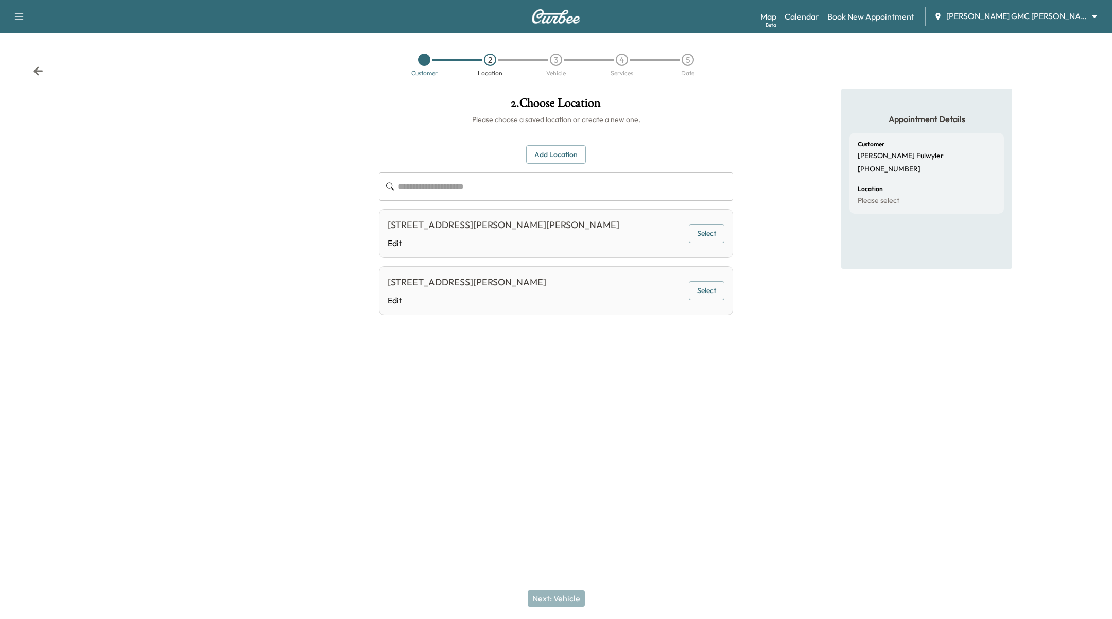
click at [705, 299] on div "[STREET_ADDRESS][PERSON_NAME] Edit Select" at bounding box center [556, 290] width 354 height 49
click at [710, 292] on button "Select" at bounding box center [707, 290] width 36 height 19
click at [554, 600] on button "Next: Vehicle" at bounding box center [556, 598] width 57 height 16
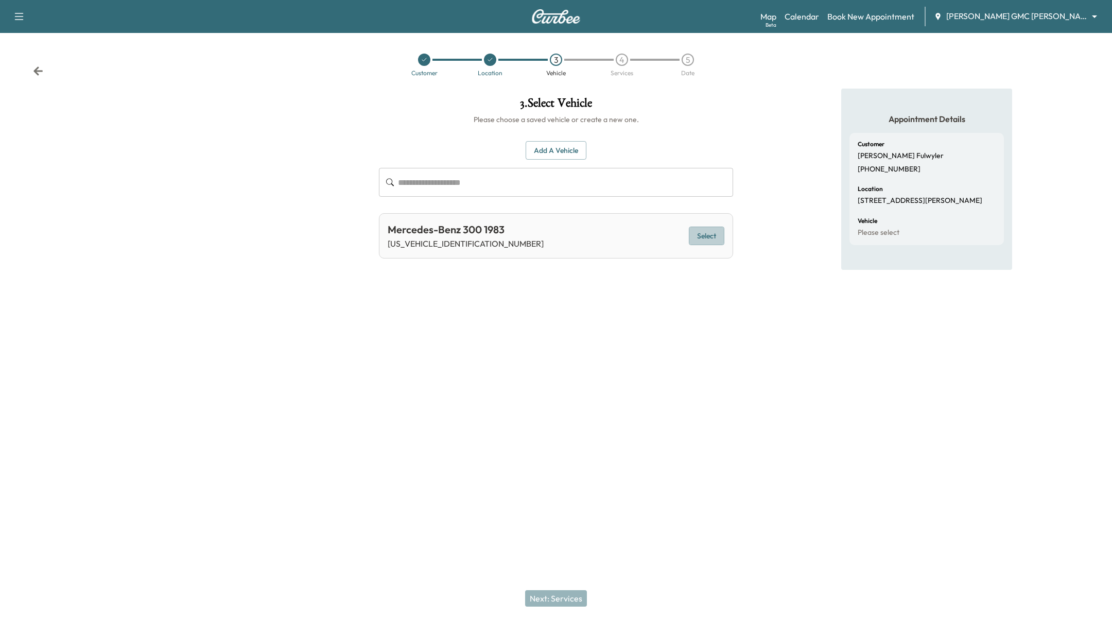
click at [711, 231] on button "Select" at bounding box center [707, 236] width 36 height 19
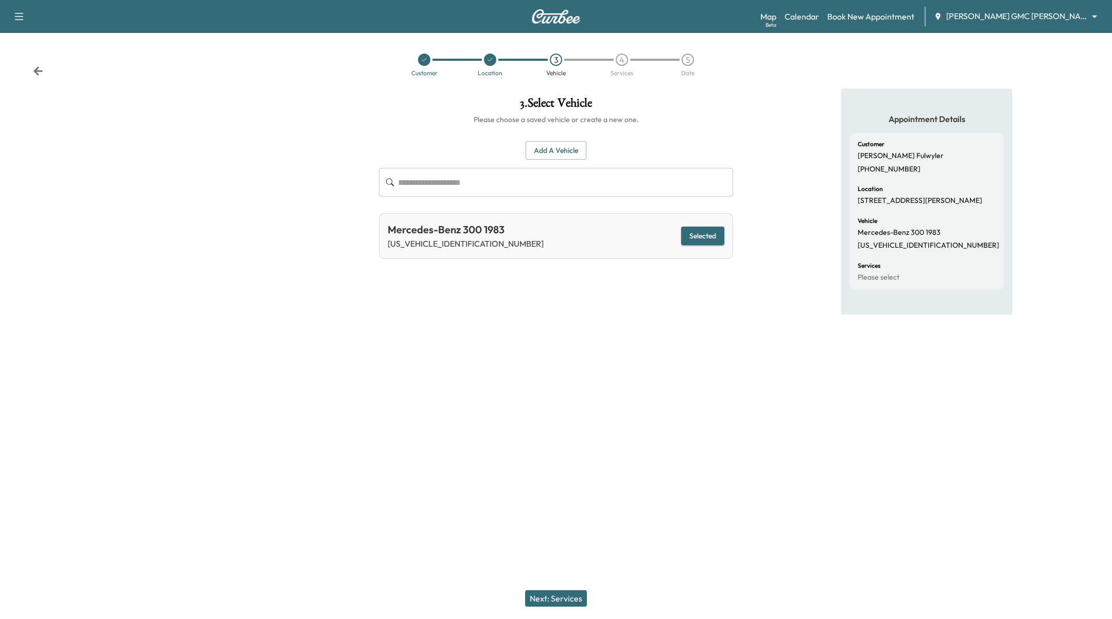
click at [545, 595] on button "Next: Services" at bounding box center [556, 598] width 62 height 16
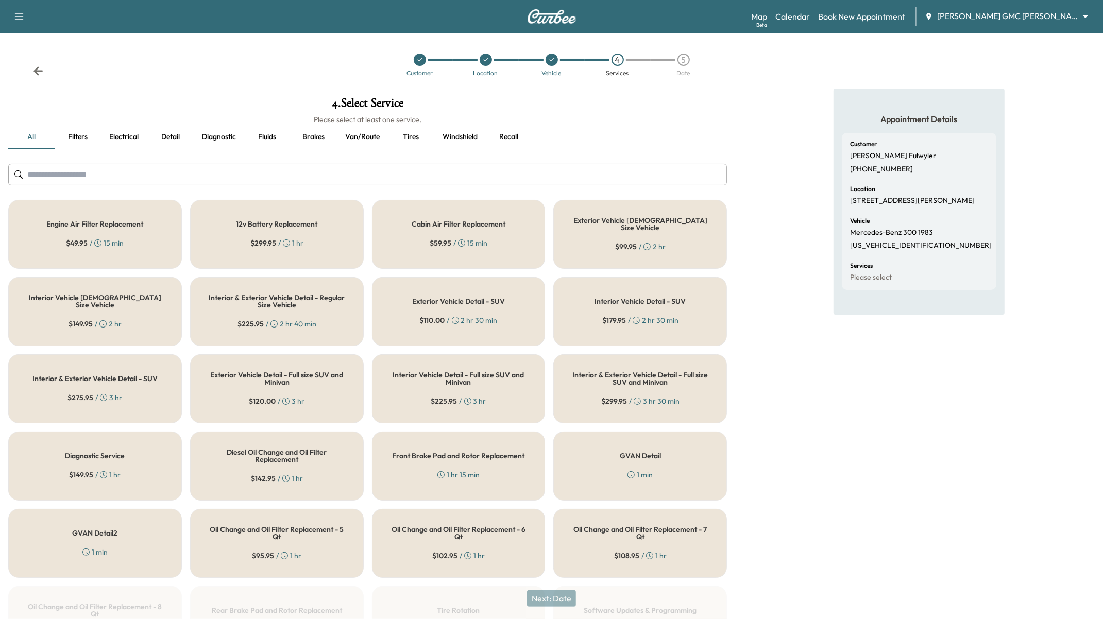
click at [119, 238] on div "$ 49.95 / 15 min" at bounding box center [95, 243] width 58 height 10
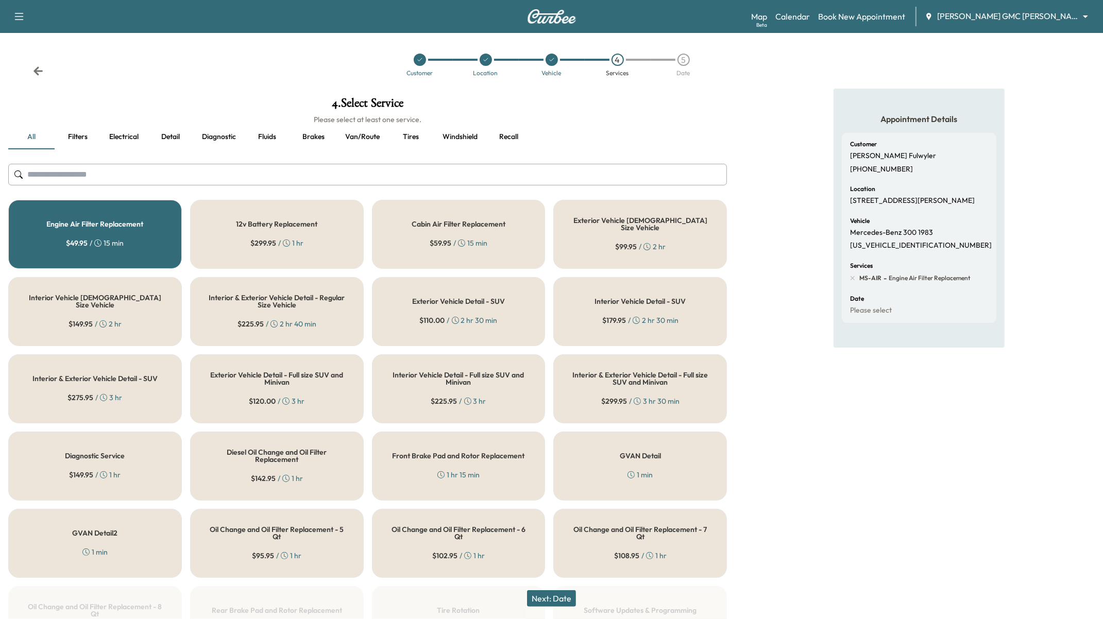
click at [561, 595] on button "Next: Date" at bounding box center [551, 598] width 49 height 16
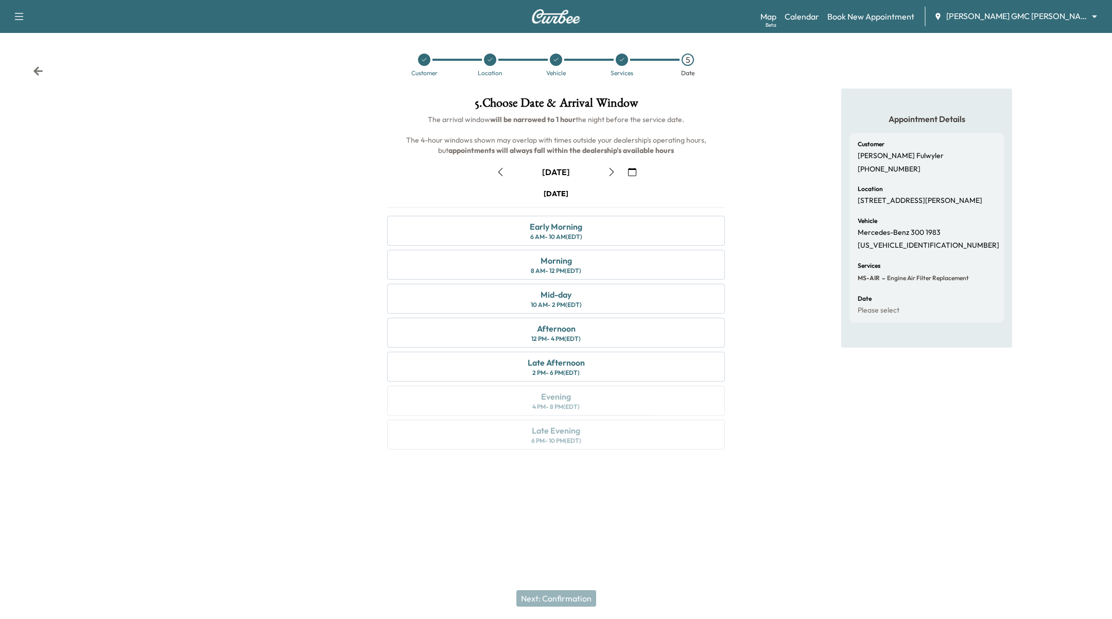
click at [502, 172] on icon "button" at bounding box center [500, 172] width 8 height 8
click at [613, 169] on icon "button" at bounding box center [612, 172] width 8 height 8
click at [624, 58] on icon at bounding box center [622, 60] width 6 height 6
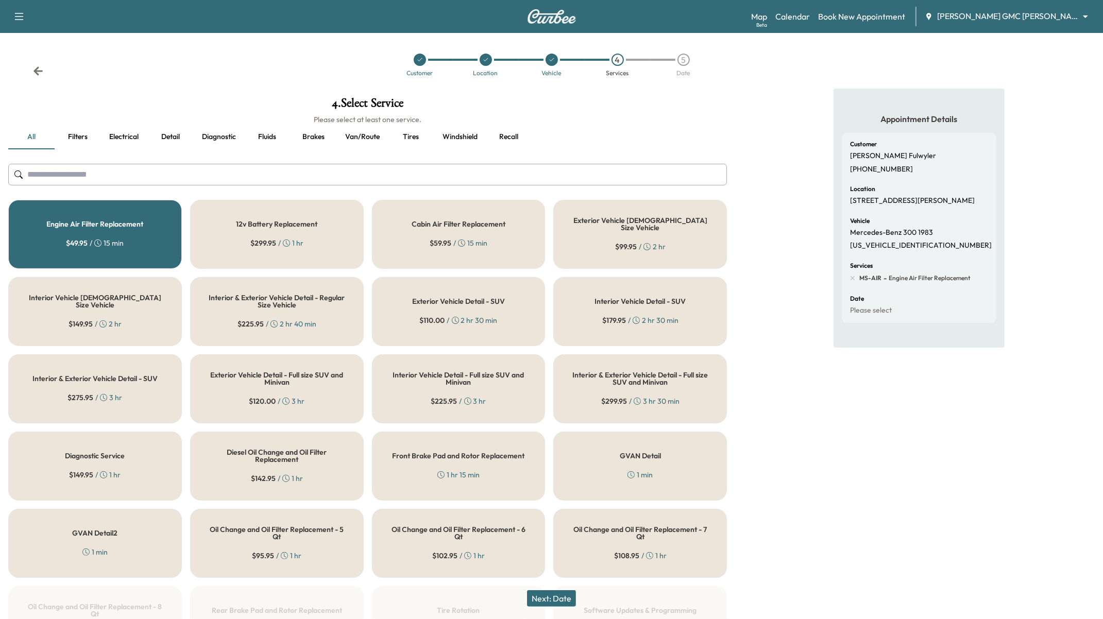
click at [130, 230] on div "Engine Air Filter Replacement $ 49.95 / 15 min" at bounding box center [95, 234] width 174 height 69
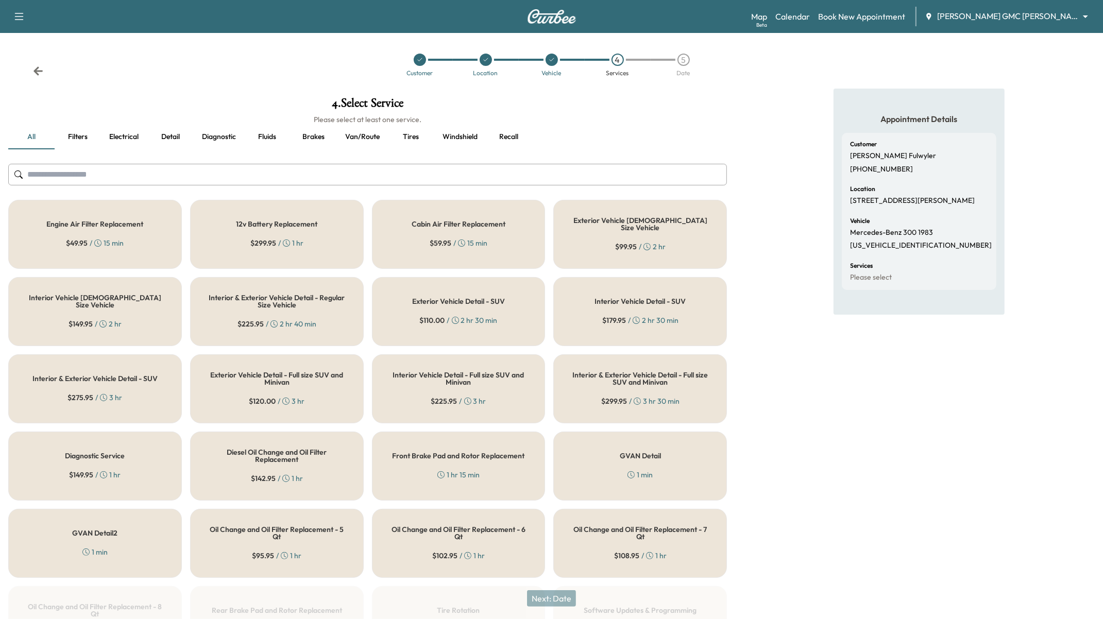
click at [503, 128] on button "Recall" at bounding box center [509, 137] width 46 height 25
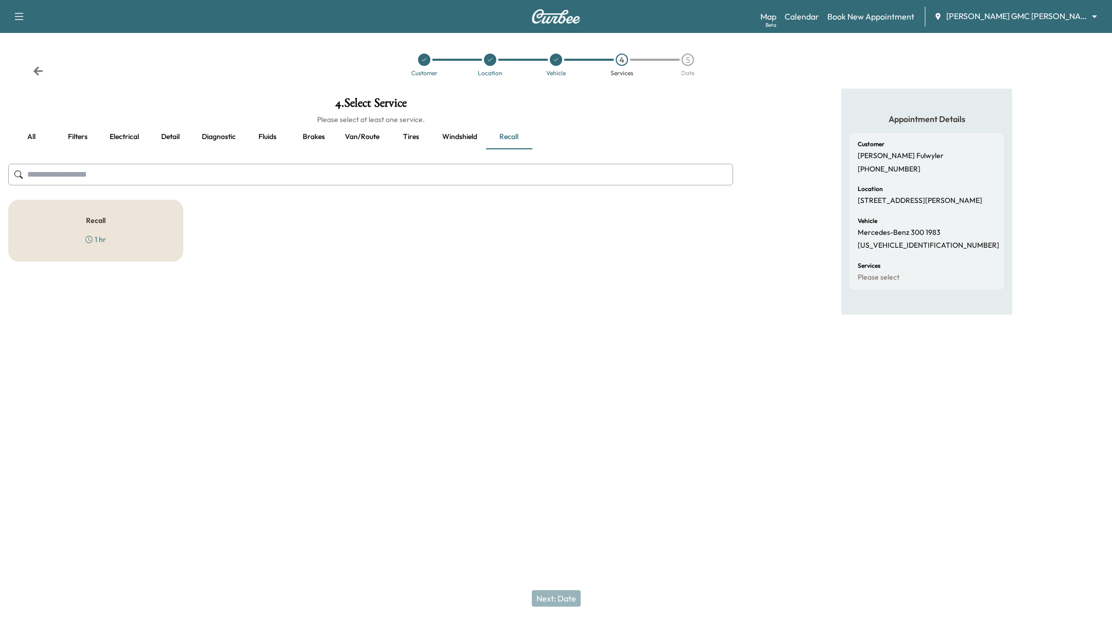
click at [455, 143] on button "Windshield" at bounding box center [460, 137] width 52 height 25
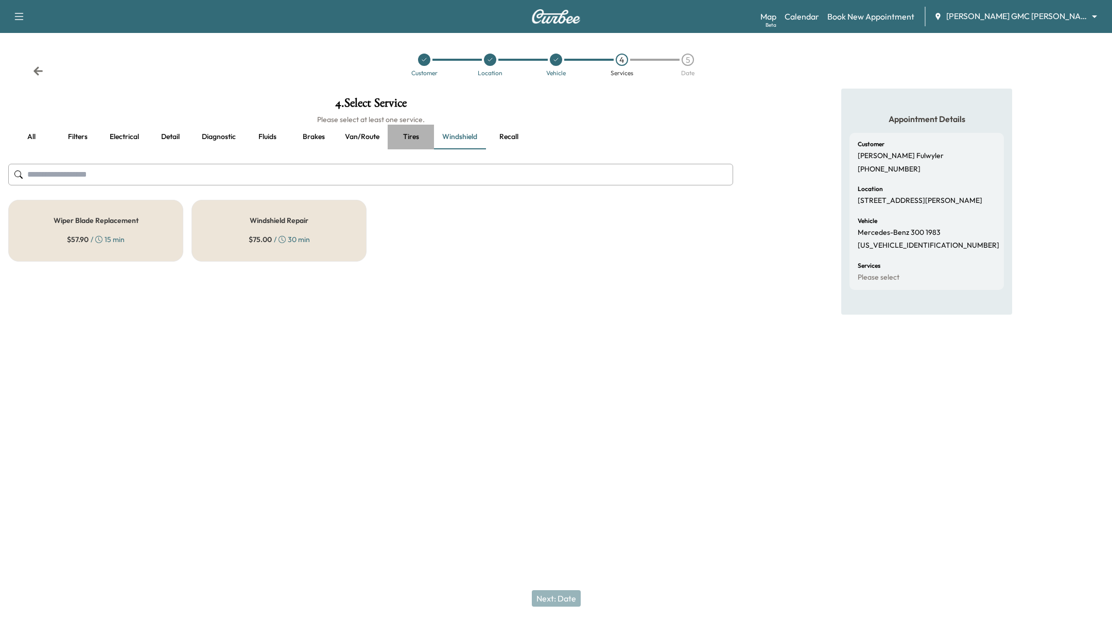
click at [416, 142] on button "Tires" at bounding box center [411, 137] width 46 height 25
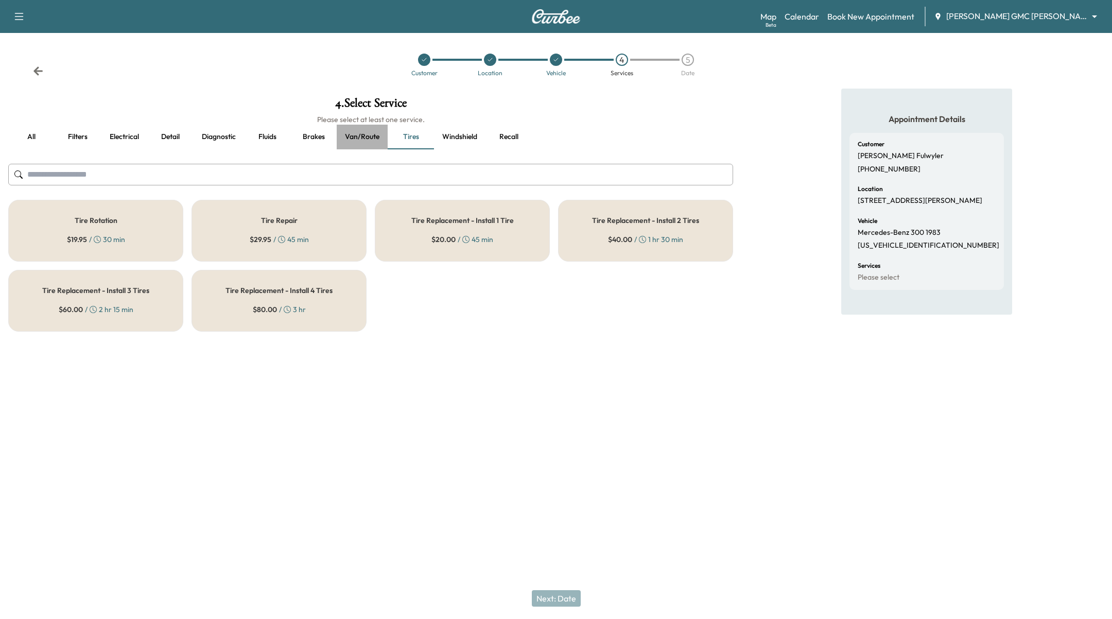
click at [344, 138] on button "Van/route" at bounding box center [362, 137] width 51 height 25
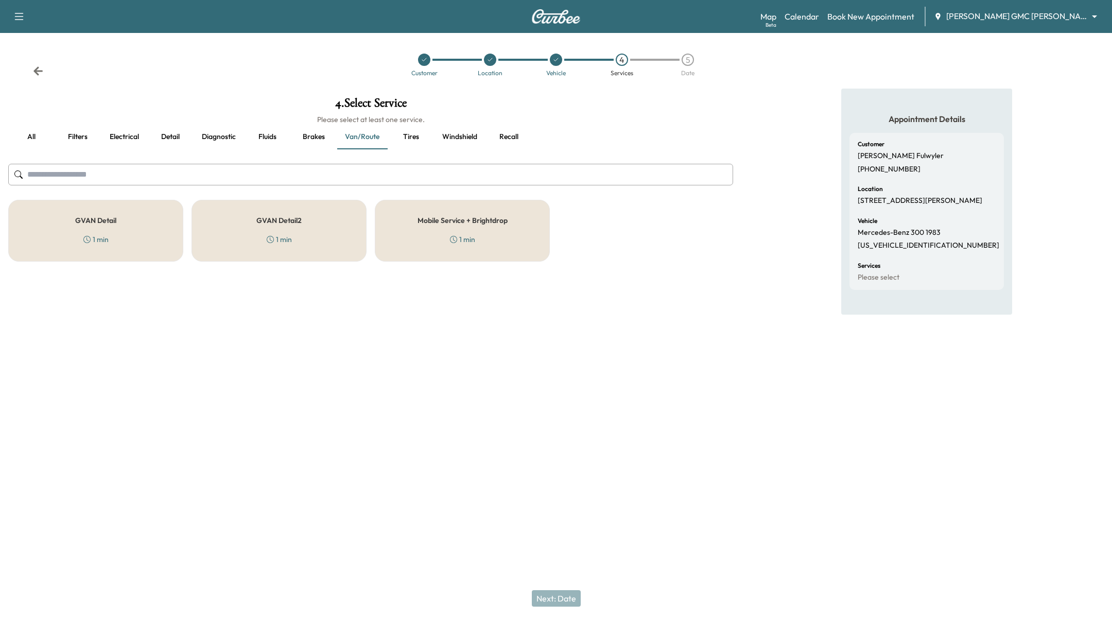
click at [305, 132] on button "Brakes" at bounding box center [313, 137] width 46 height 25
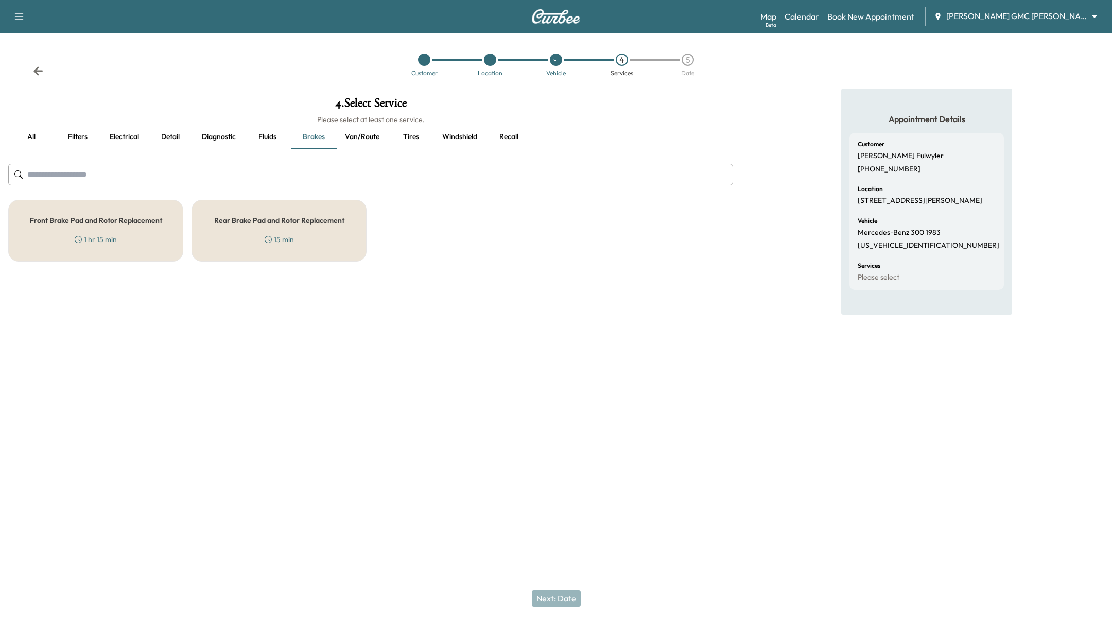
click at [270, 136] on button "Fluids" at bounding box center [267, 137] width 46 height 25
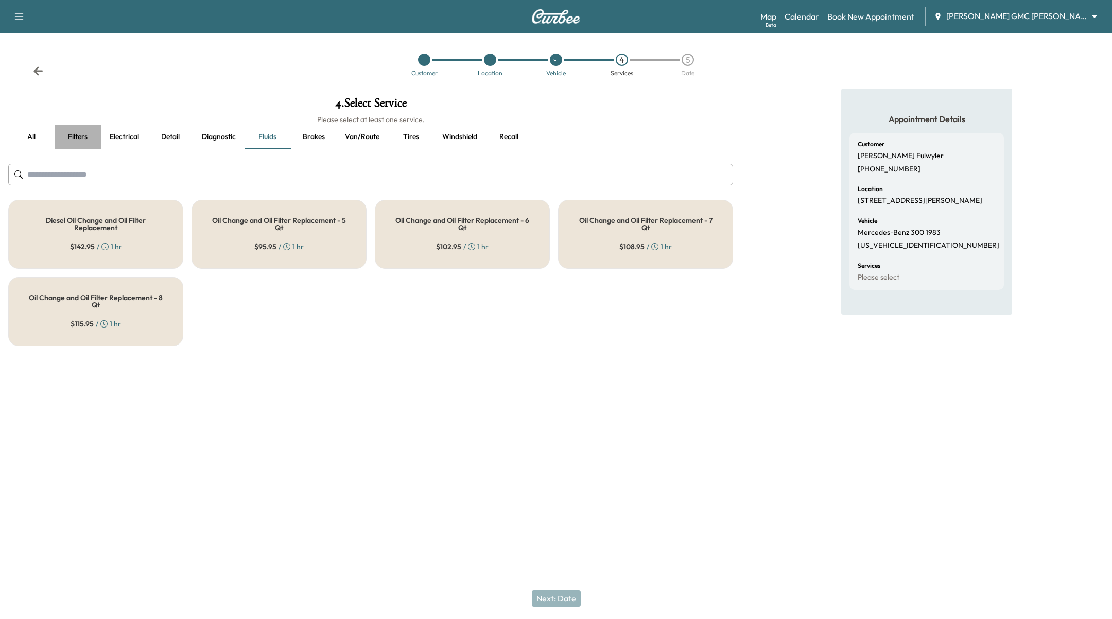
click at [76, 141] on button "Filters" at bounding box center [78, 137] width 46 height 25
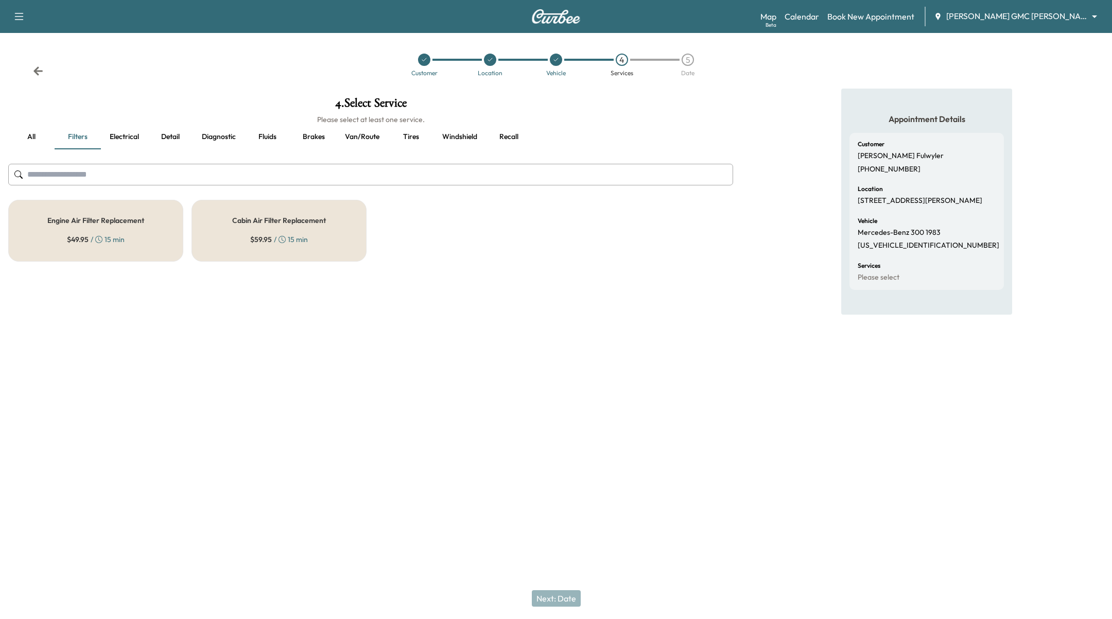
click at [176, 140] on button "Detail" at bounding box center [170, 137] width 46 height 25
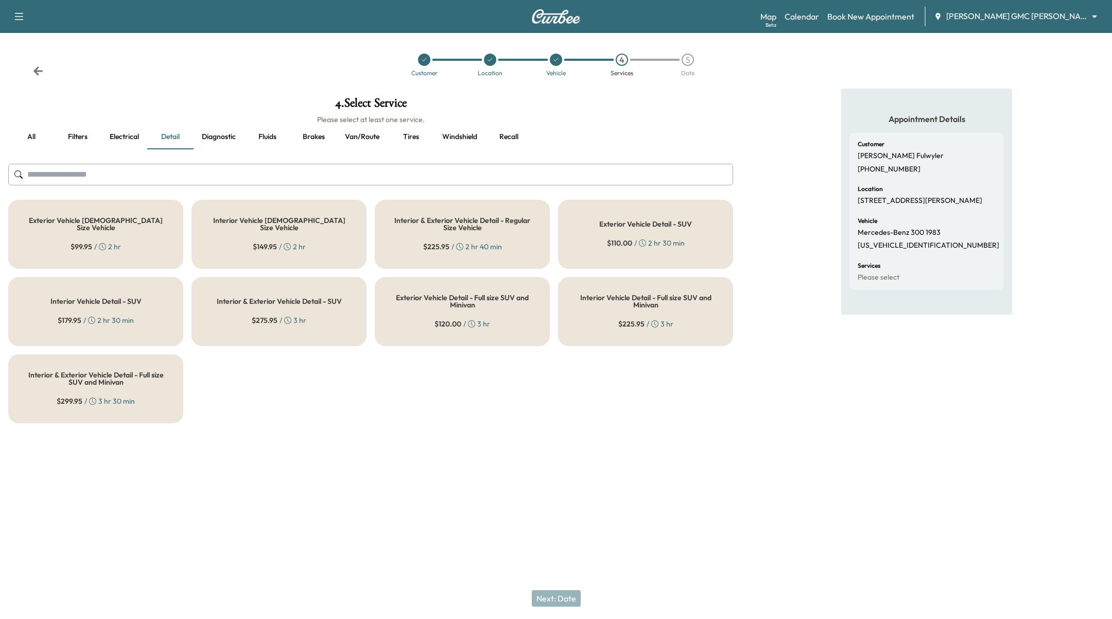
click at [213, 141] on button "Diagnostic" at bounding box center [219, 137] width 50 height 25
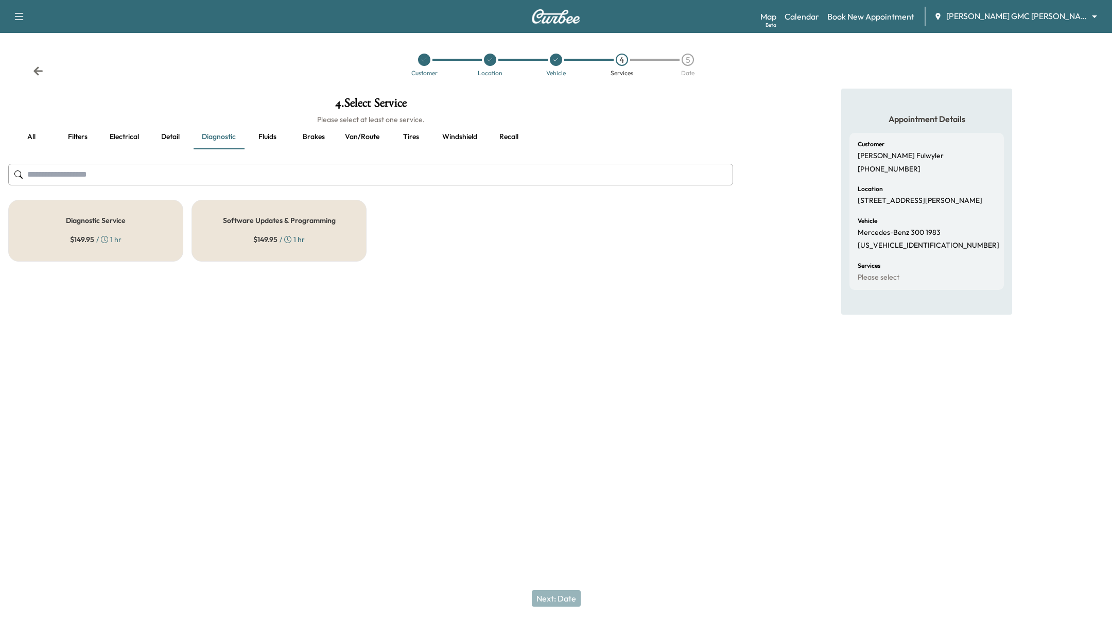
click at [170, 250] on div "Diagnostic Service $ 149.95 / 1 hr" at bounding box center [95, 231] width 175 height 62
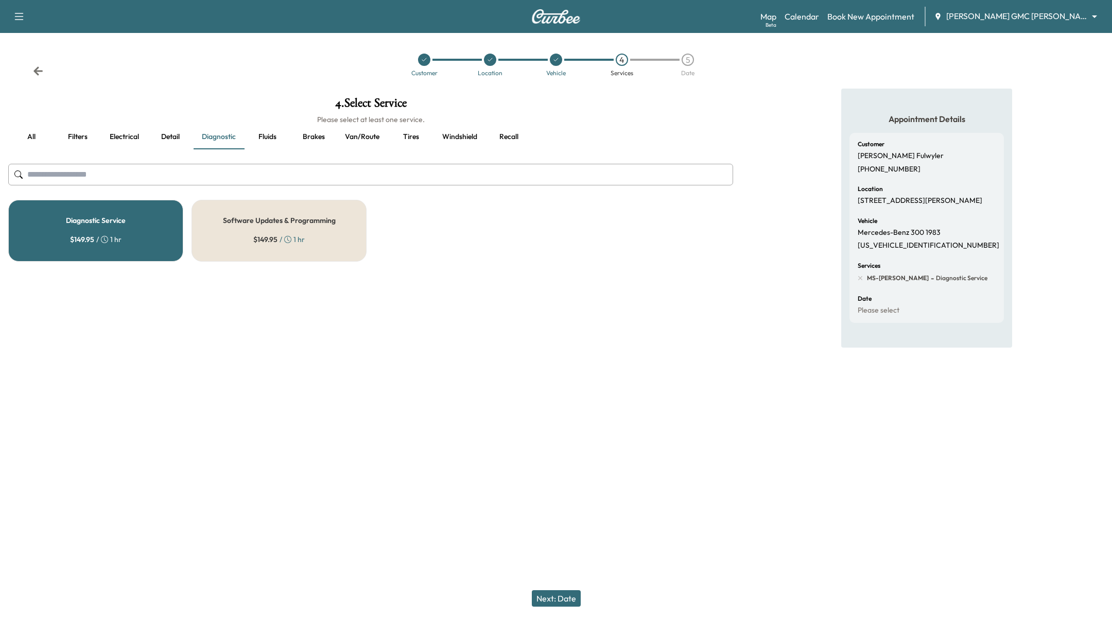
click at [558, 599] on button "Next: Date" at bounding box center [556, 598] width 49 height 16
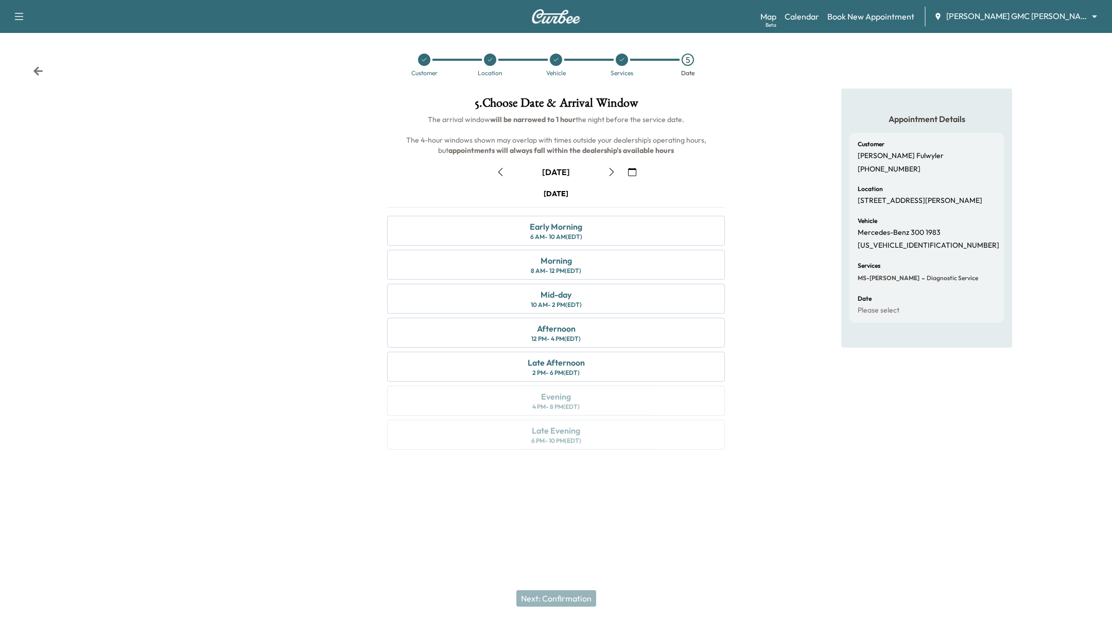
click at [619, 170] on button "button" at bounding box center [612, 172] width 18 height 16
click at [911, 202] on p "[STREET_ADDRESS][PERSON_NAME]" at bounding box center [920, 200] width 125 height 9
copy p "[STREET_ADDRESS][PERSON_NAME]"
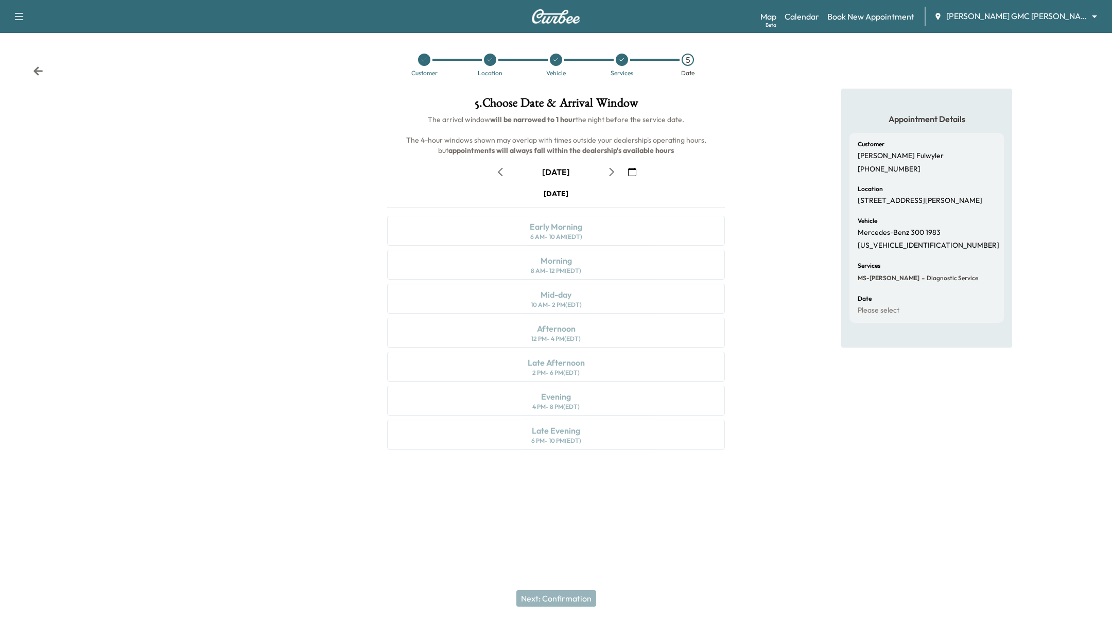
click at [1025, 228] on div "Appointment Details Customer Paul Fulwyler (661) 477-9974 Location 585 S Blvd E…" at bounding box center [927, 275] width 371 height 373
click at [611, 178] on button "button" at bounding box center [612, 172] width 18 height 16
click at [976, 81] on div "Customer Location Vehicle Services 5 Date" at bounding box center [556, 64] width 1112 height 47
